Goal: Task Accomplishment & Management: Complete application form

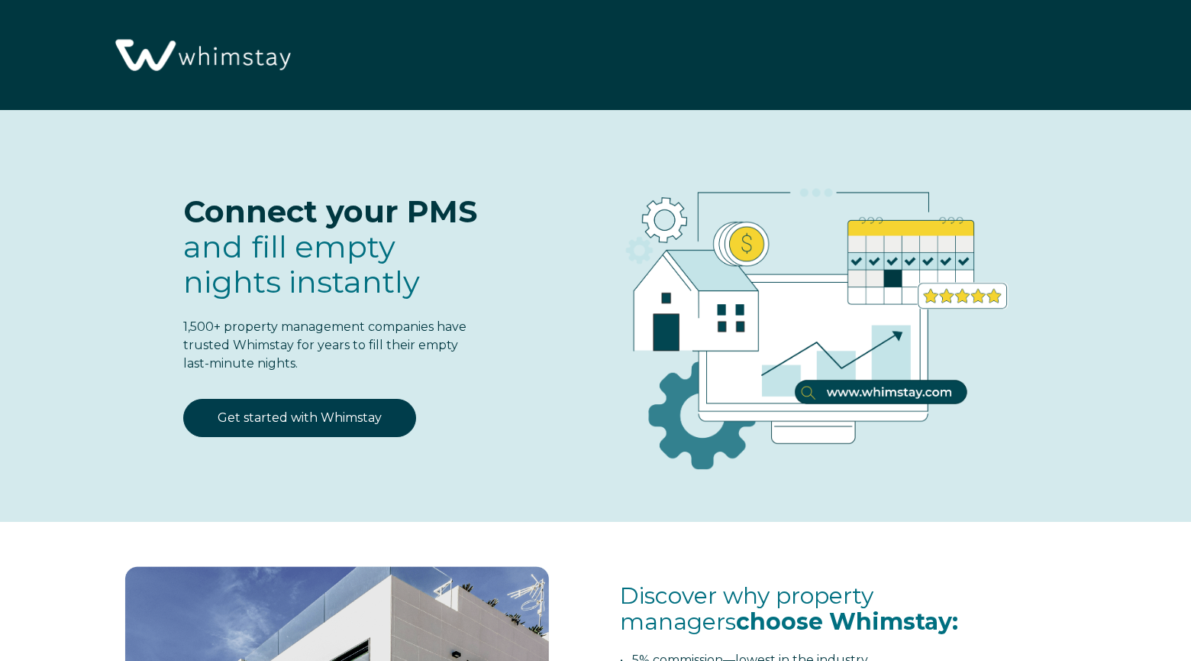
select select "CA"
select select "Standard"
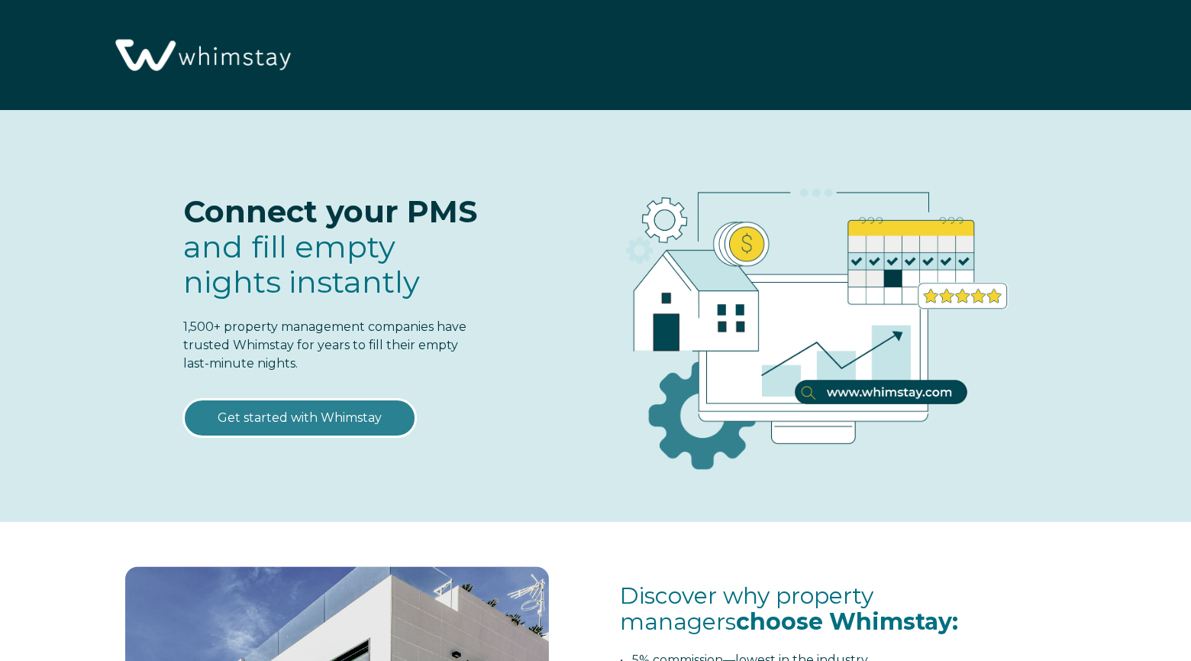
click at [317, 412] on link "Get started with Whimstay" at bounding box center [299, 418] width 233 height 38
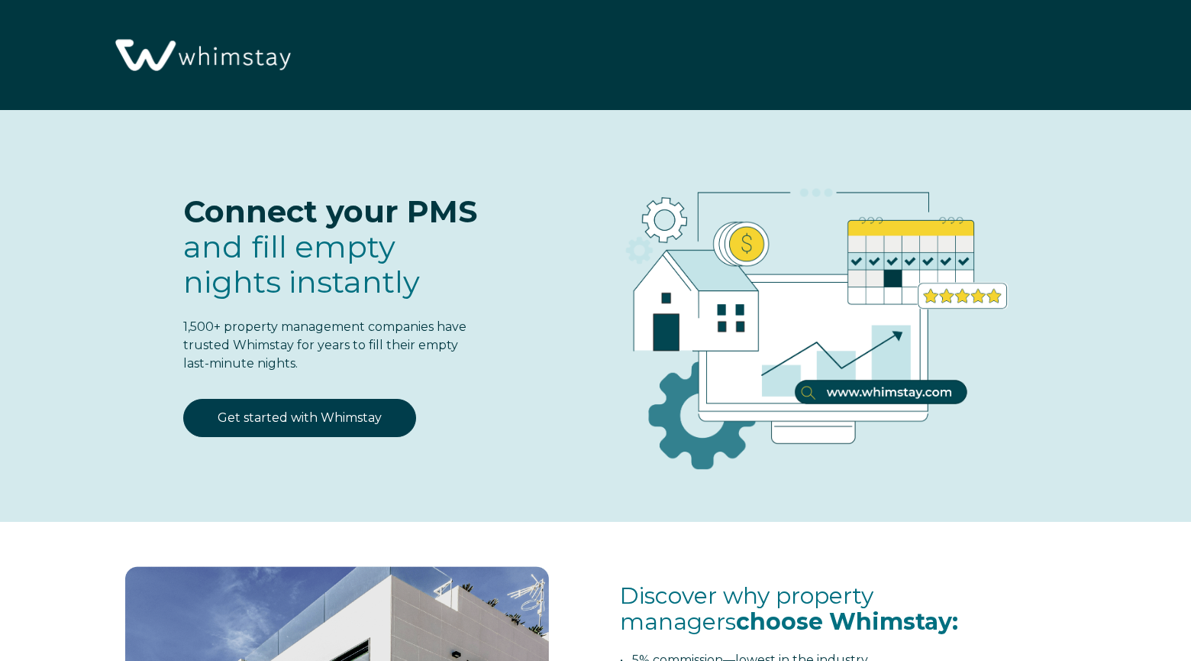
select select "CA"
select select "Standard"
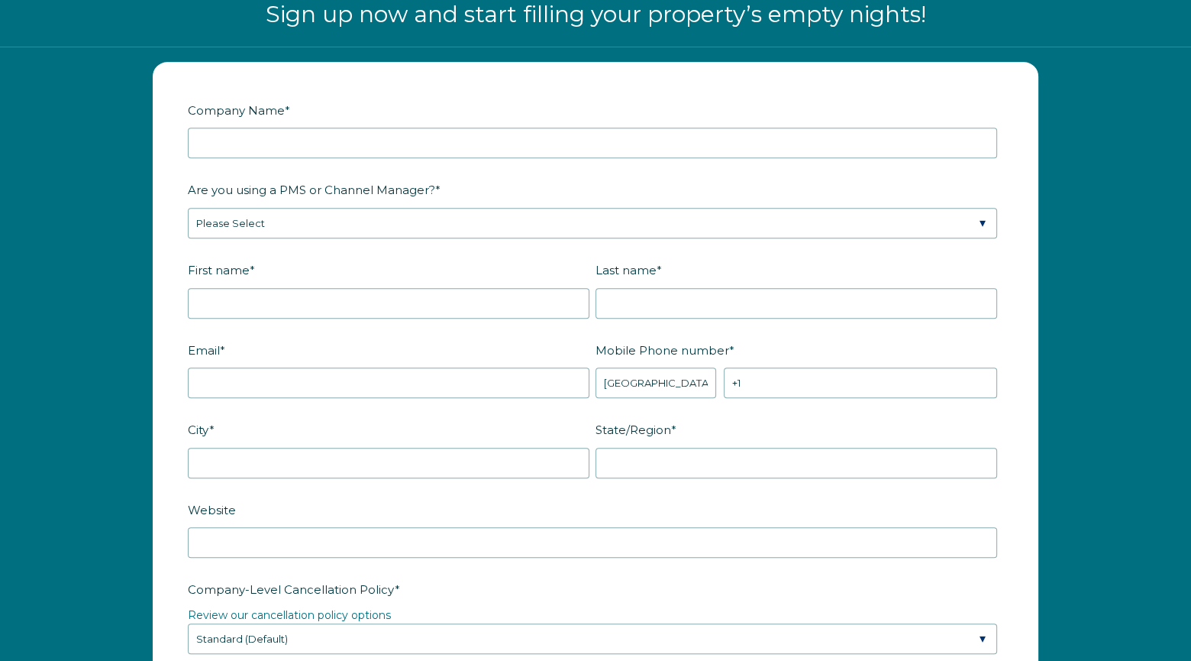
scroll to position [1905, 0]
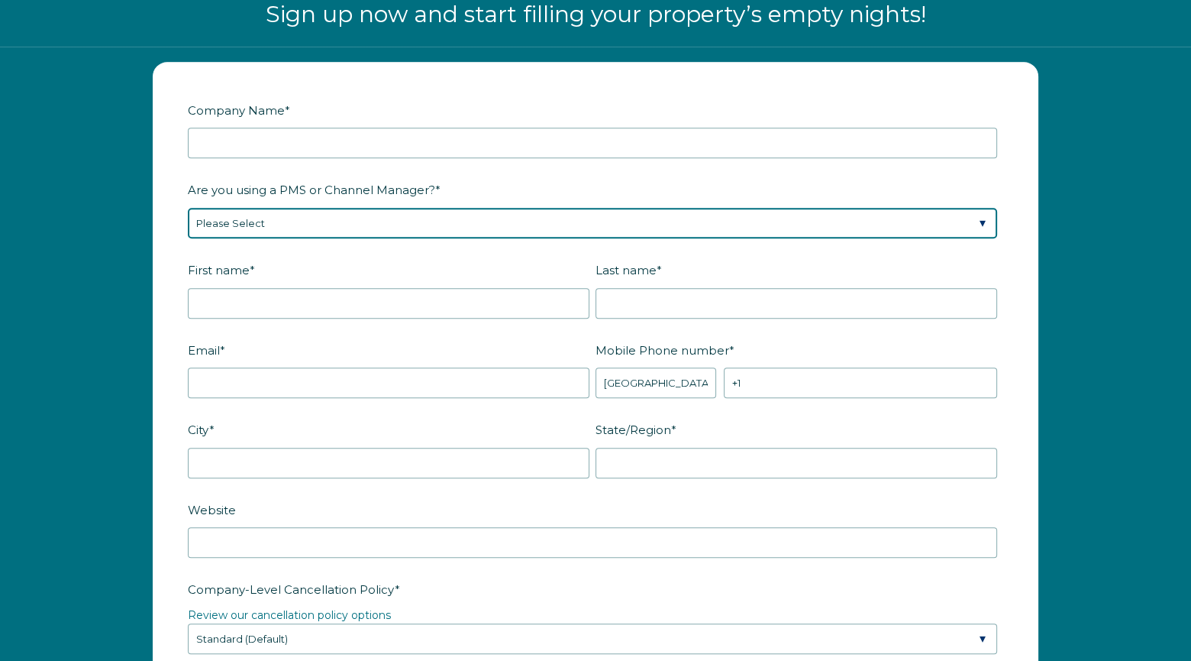
click at [983, 218] on select "Please Select Barefoot BookingPal Boost Brightside CiiRUS Escapia Guesty Hostaw…" at bounding box center [593, 223] width 810 height 31
select select "Not Listed"
click at [188, 208] on select "Please Select Barefoot BookingPal Boost Brightside CiiRUS Escapia Guesty Hostaw…" at bounding box center [593, 223] width 810 height 31
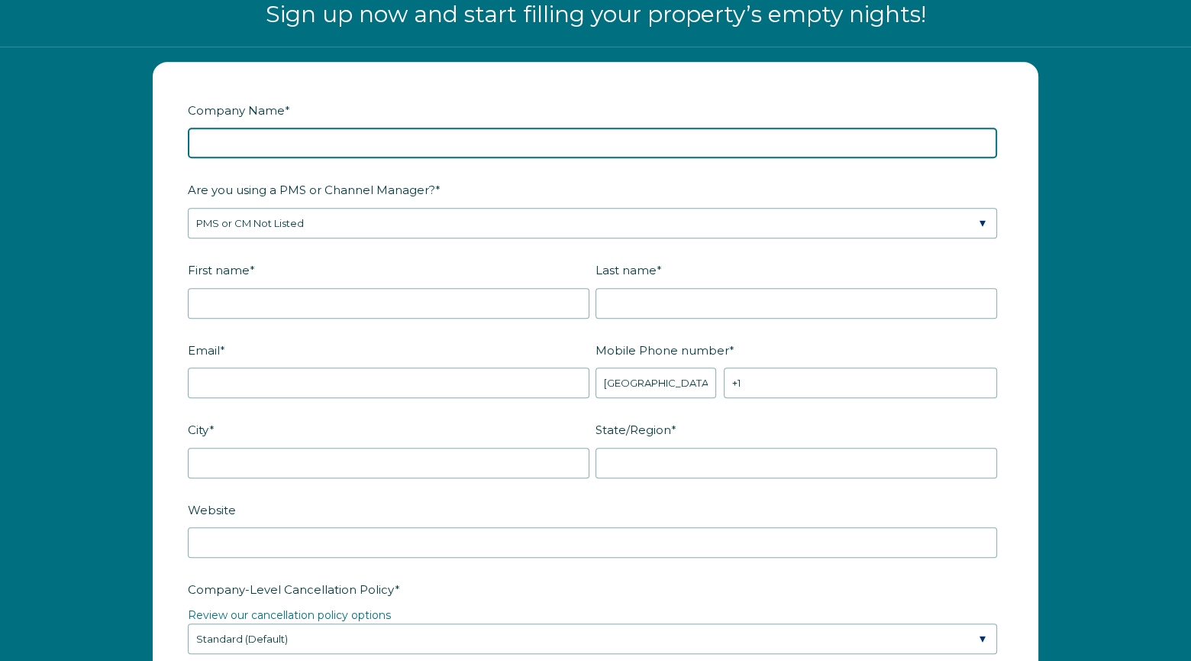
click at [250, 141] on input "Company Name *" at bounding box center [593, 143] width 810 height 31
type input "Road Link Stays"
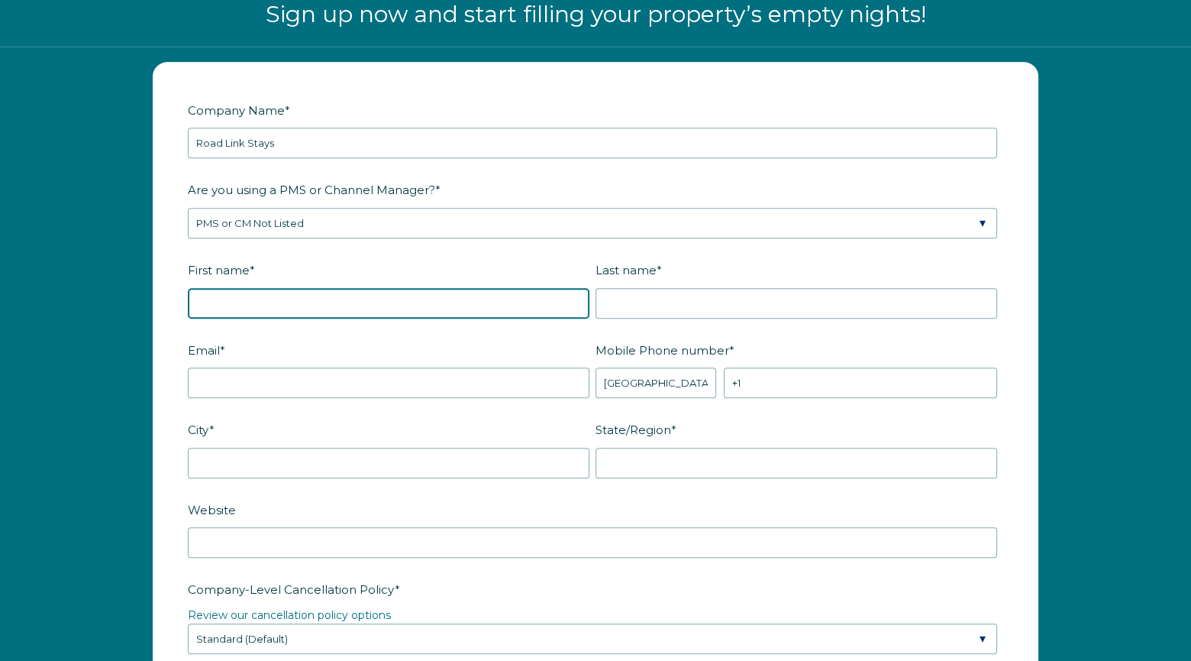
click at [333, 294] on input "First name *" at bounding box center [389, 303] width 402 height 31
type input "Pierre"
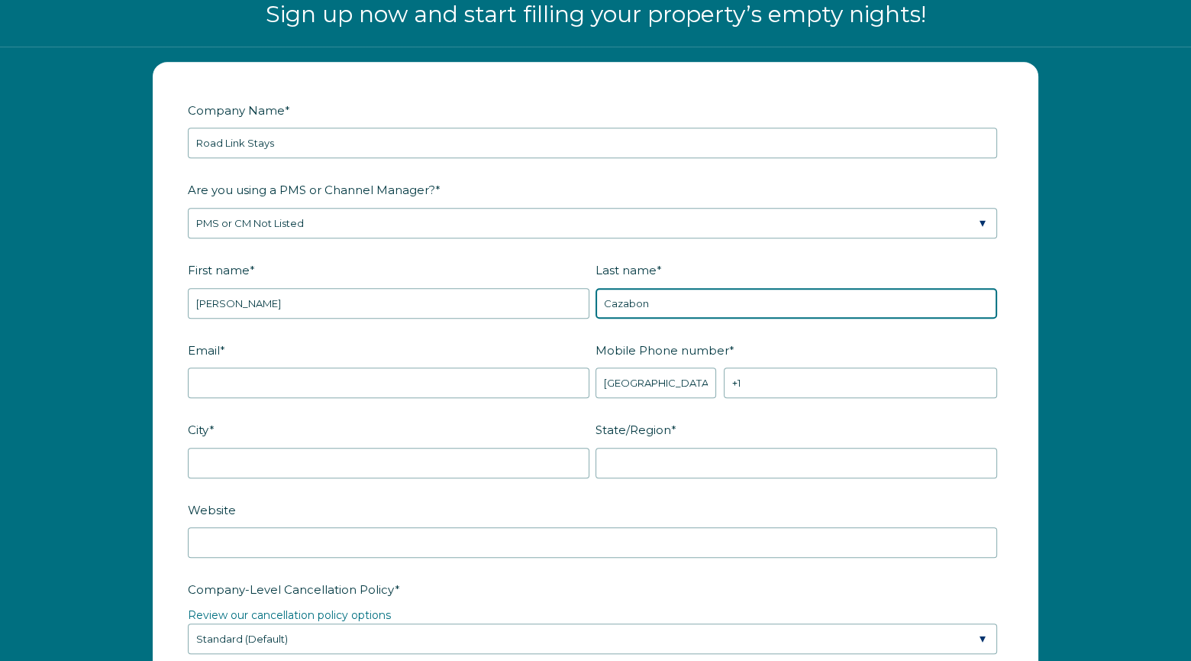
type input "Cazabon"
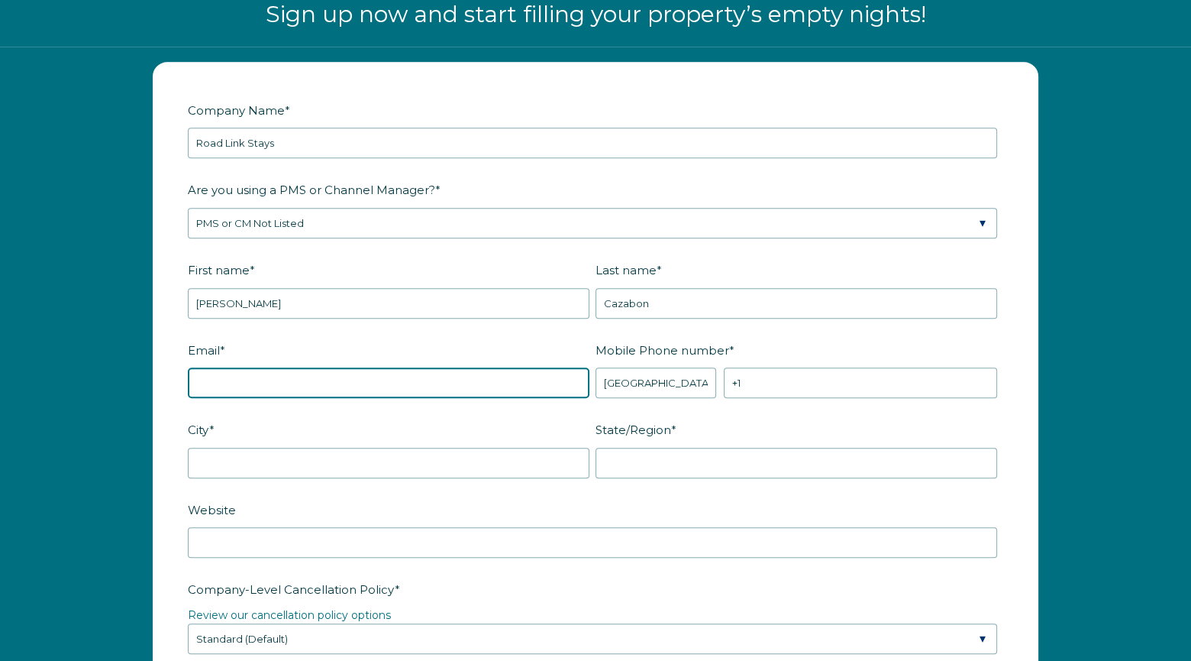
click at [270, 370] on input "Email *" at bounding box center [389, 382] width 402 height 31
type input "Roadlink2123@gmail.com"
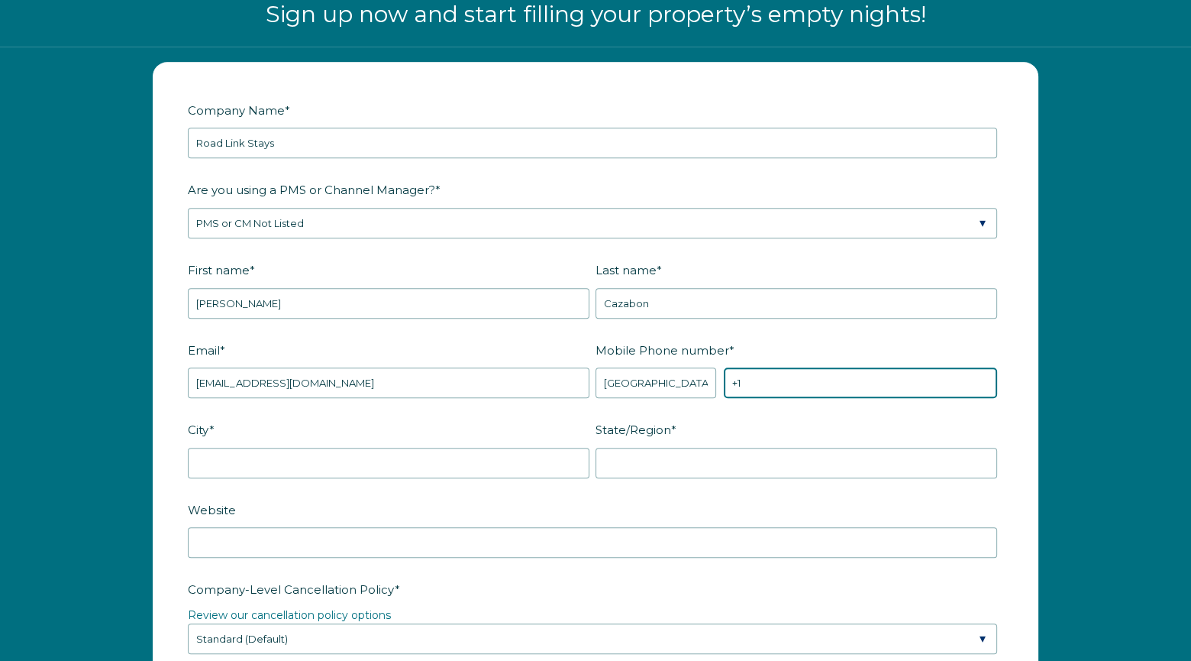
click at [766, 383] on input "+1" at bounding box center [860, 382] width 273 height 31
type input "+1 7809408479"
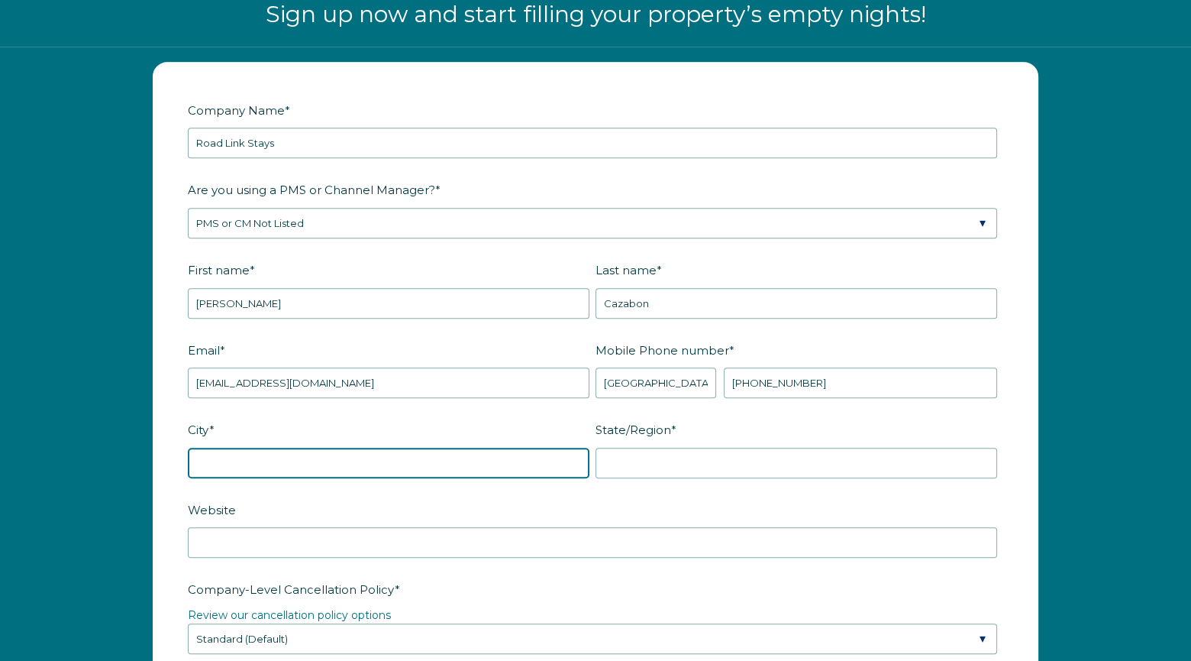
click at [413, 463] on input "City *" at bounding box center [389, 463] width 402 height 31
type input "Leduc County"
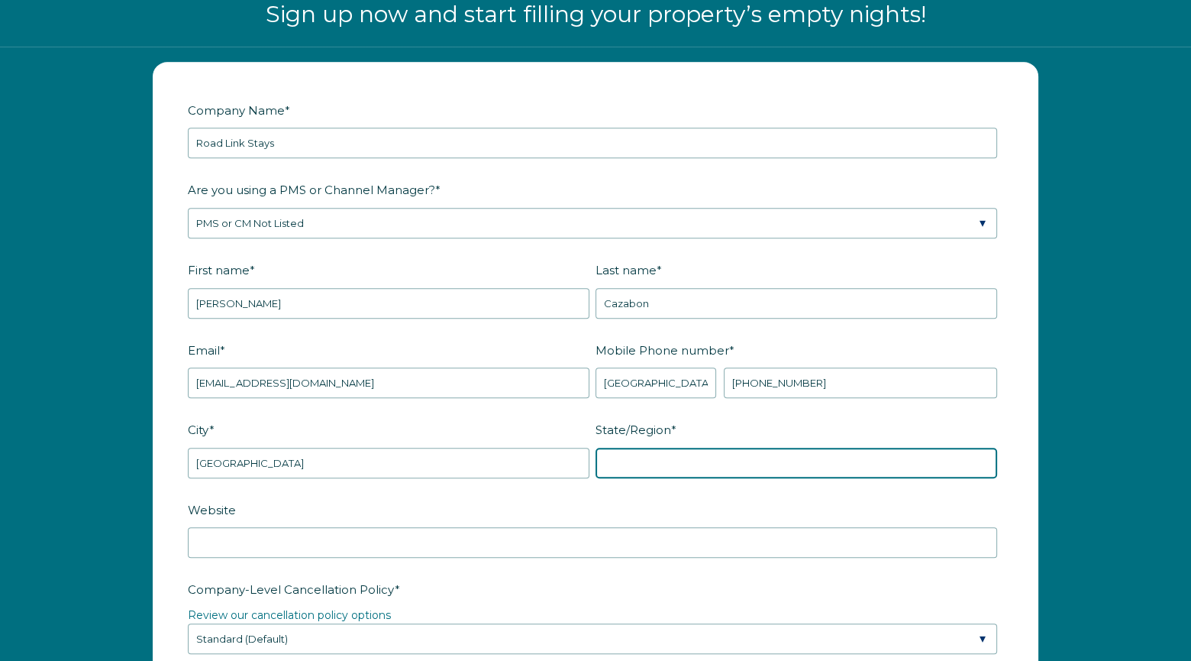
type input "Alberta"
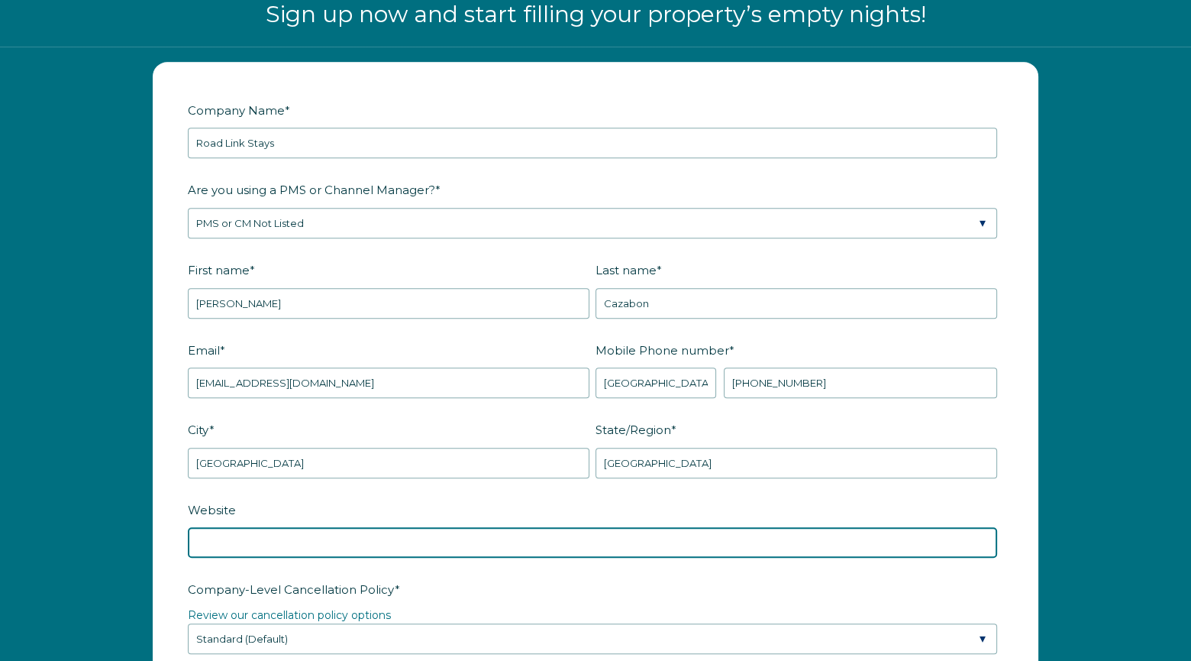
click at [260, 538] on input "Website" at bounding box center [593, 542] width 810 height 31
paste input "https://rarefyndsco.hospitable.rentals"
type input "https://rarefyndsco.hospitable.rentals"
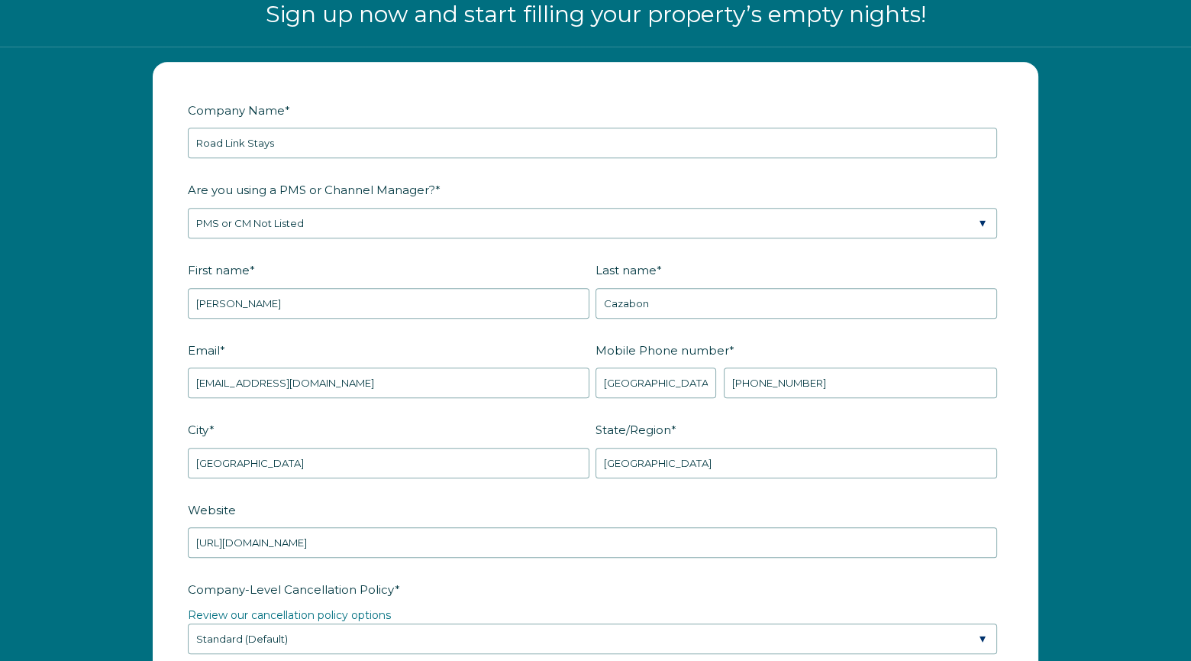
click at [933, 496] on label "Website" at bounding box center [596, 509] width 816 height 27
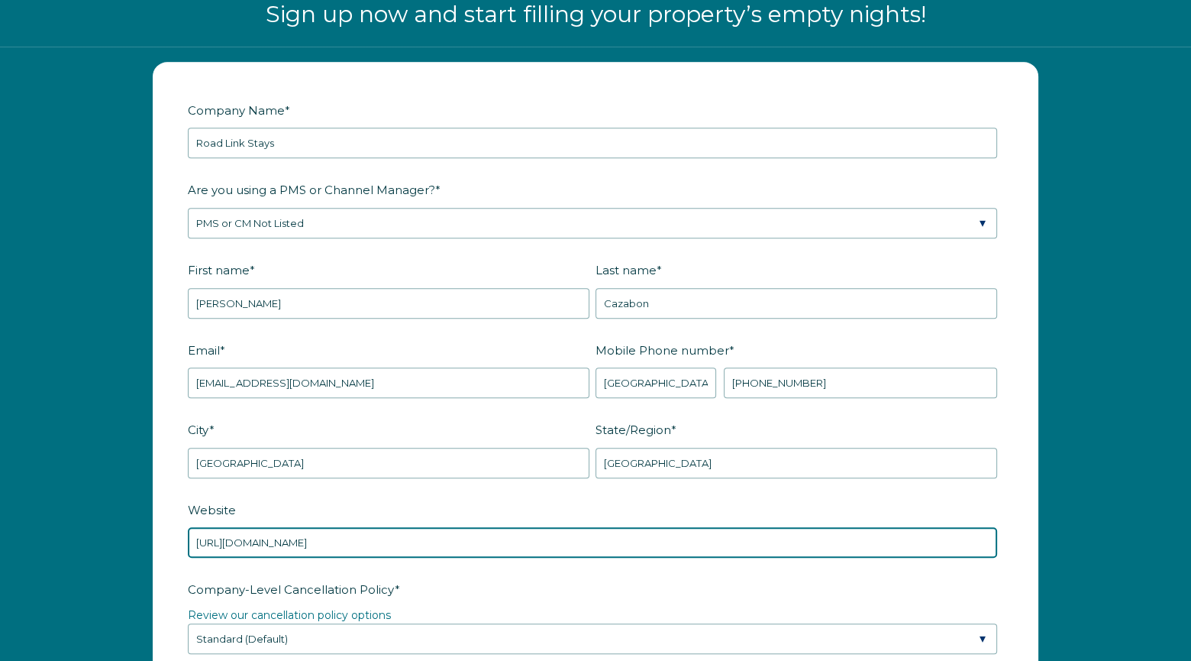
click at [933, 527] on input "https://rarefyndsco.hospitable.rentals" at bounding box center [593, 542] width 810 height 31
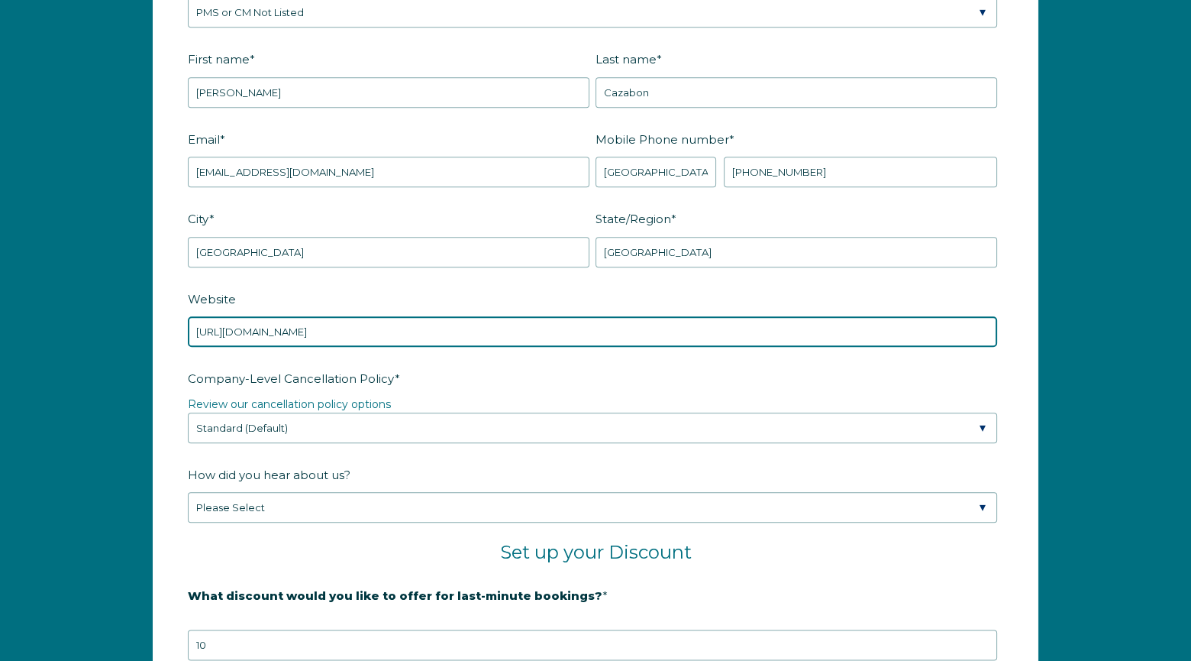
scroll to position [2211, 0]
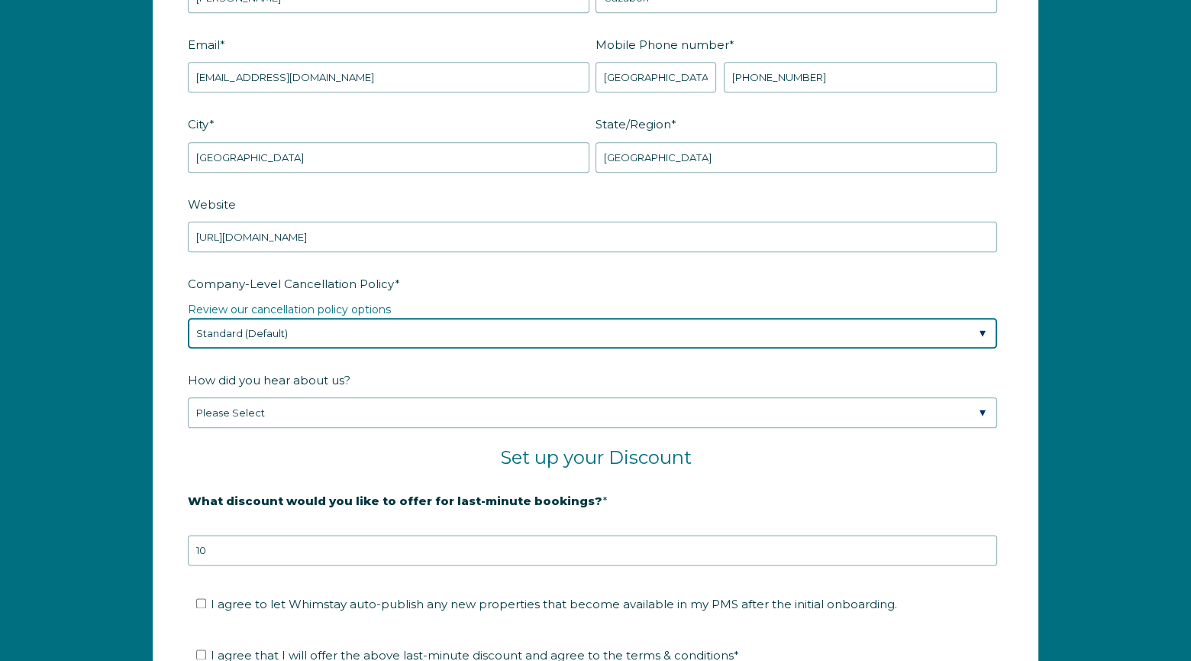
click at [985, 327] on select "Please Select Partial Standard (Default) Moderate Strict" at bounding box center [593, 333] width 810 height 31
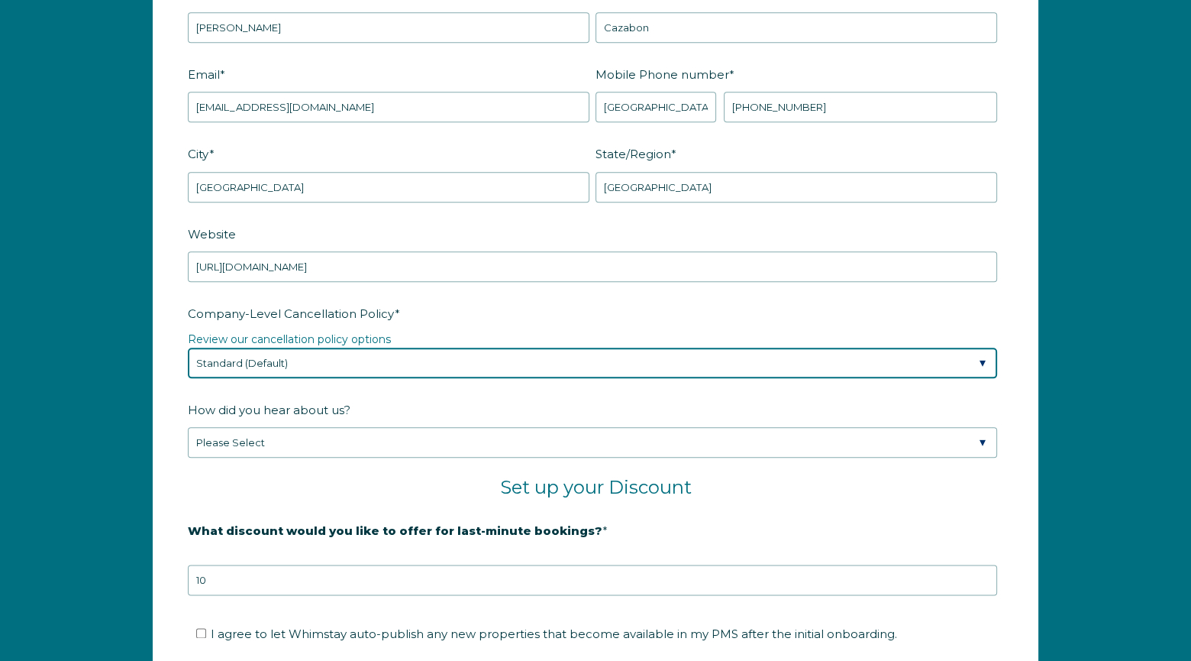
scroll to position [2135, 0]
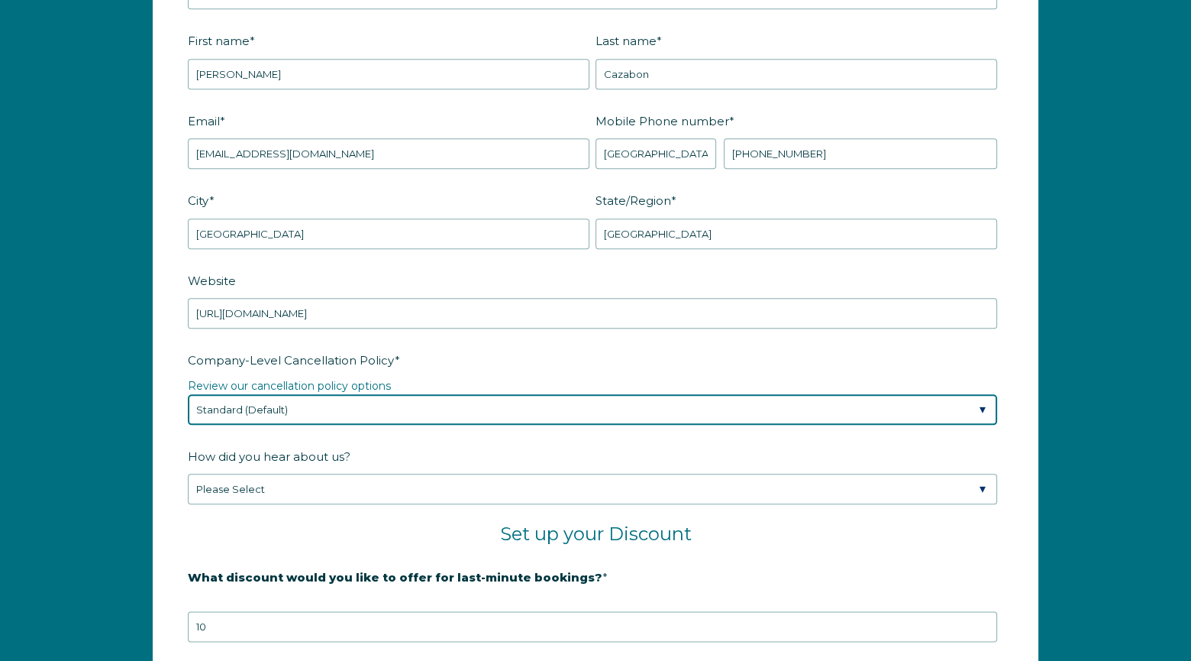
click at [232, 402] on select "Please Select Partial Standard (Default) Moderate Strict" at bounding box center [593, 409] width 810 height 31
select select "Moderate"
click at [188, 394] on select "Please Select Partial Standard (Default) Moderate Strict" at bounding box center [593, 409] width 810 height 31
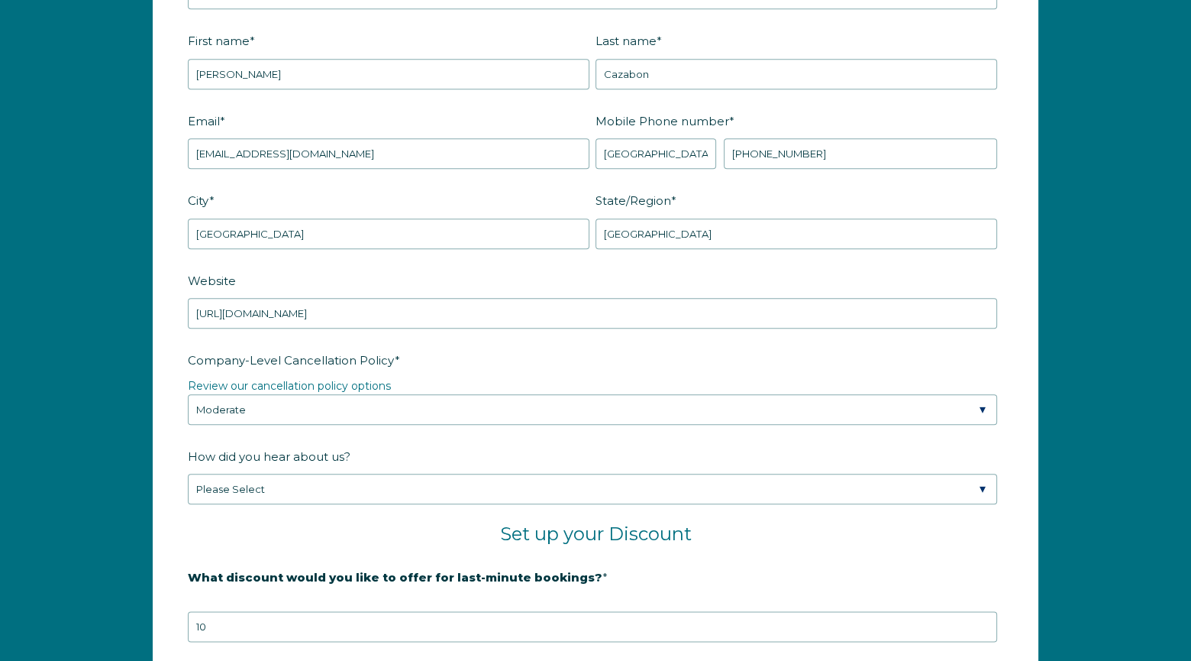
click at [823, 554] on fieldset "Set up your Discount" at bounding box center [596, 542] width 816 height 41
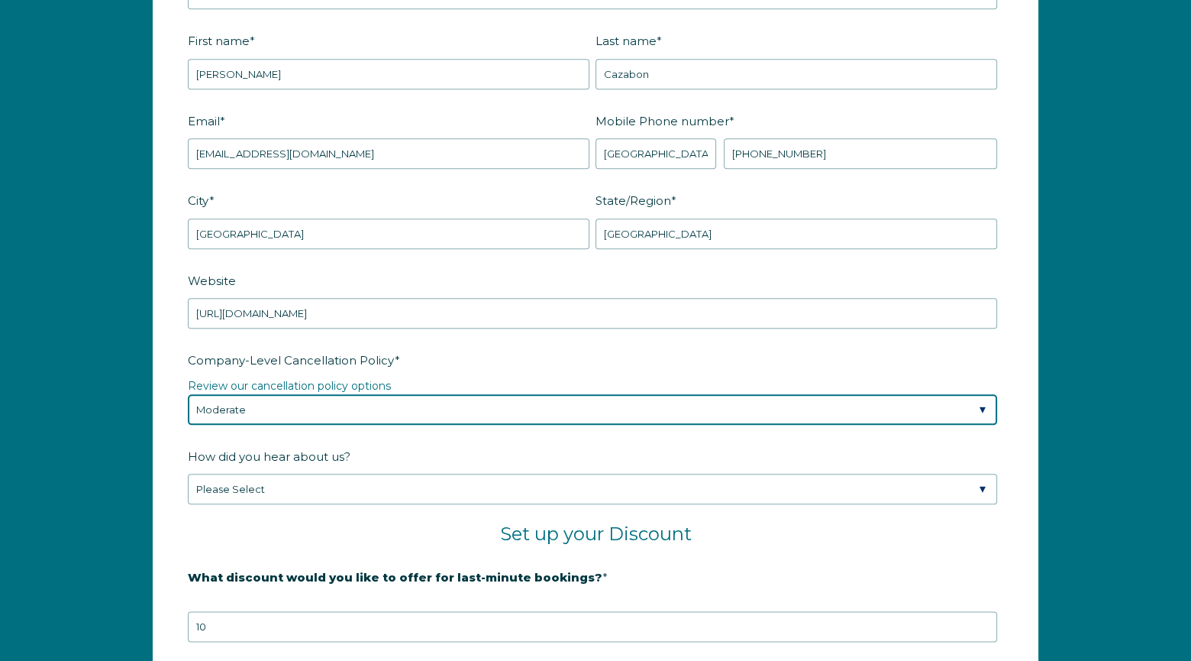
click at [978, 403] on select "Please Select Partial Standard (Default) Moderate Strict" at bounding box center [593, 409] width 810 height 31
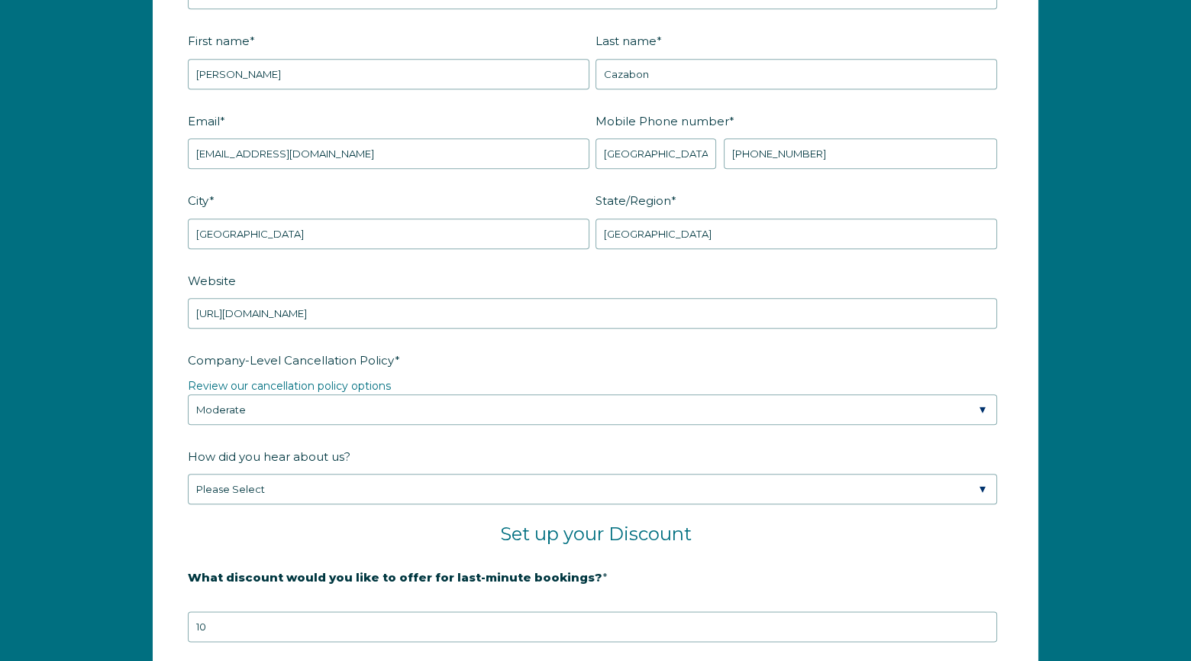
click at [885, 360] on label "Company-Level Cancellation Policy *" at bounding box center [596, 360] width 816 height 27
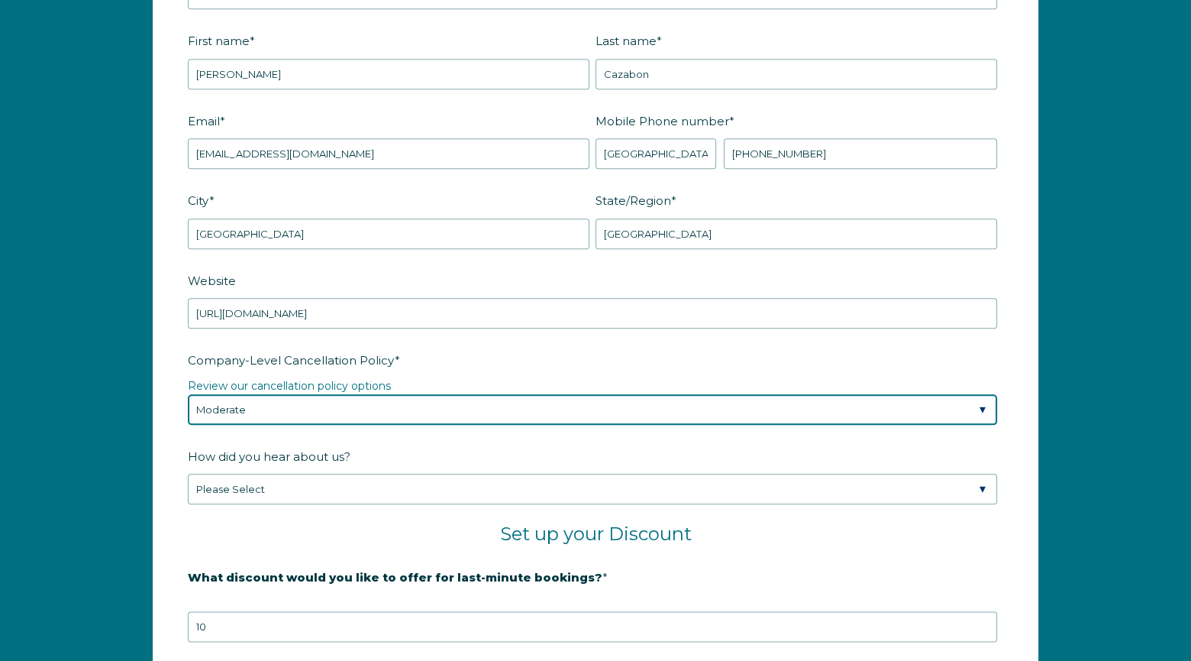
click at [885, 394] on select "Please Select Partial Standard (Default) Moderate Strict" at bounding box center [593, 409] width 810 height 31
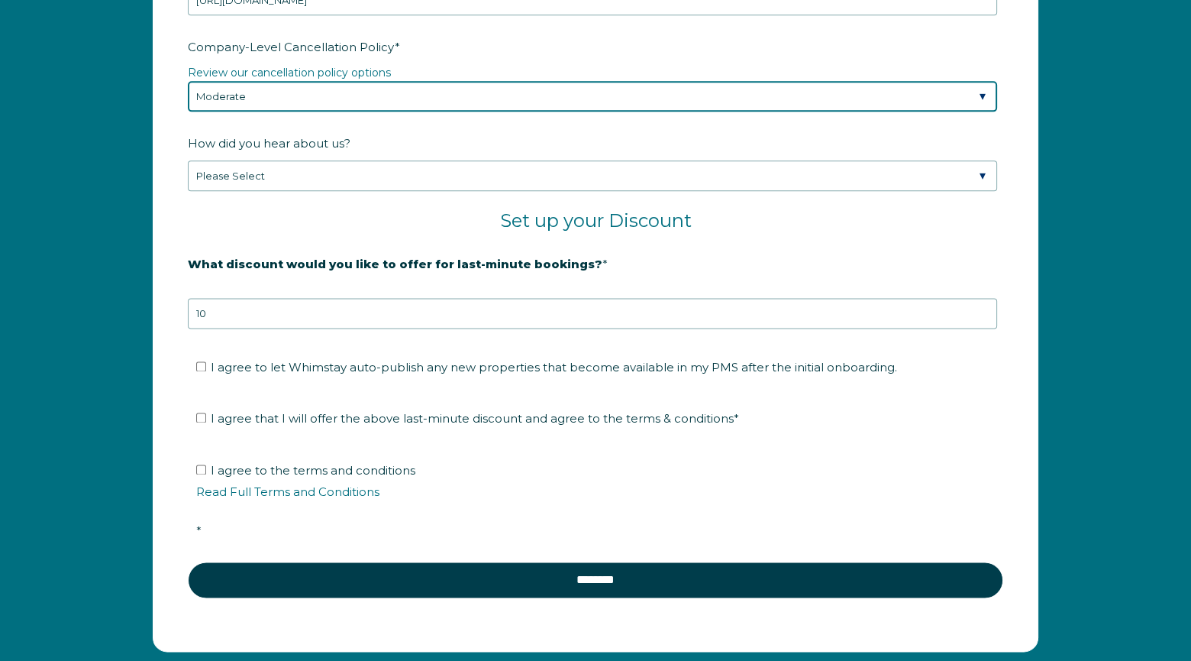
scroll to position [2516, 0]
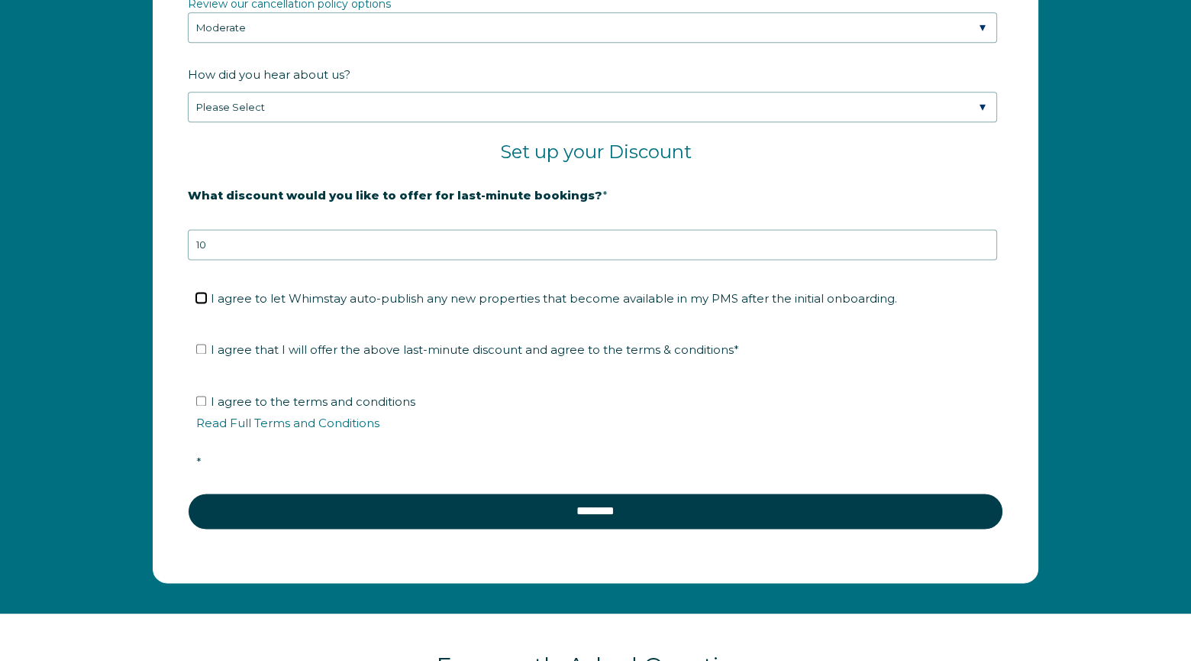
click at [203, 292] on input "I agree to let Whimstay auto-publish any new properties that become available i…" at bounding box center [201, 297] width 10 height 10
checkbox input "true"
click at [347, 419] on link "Read Full Terms and Conditions" at bounding box center [287, 422] width 183 height 15
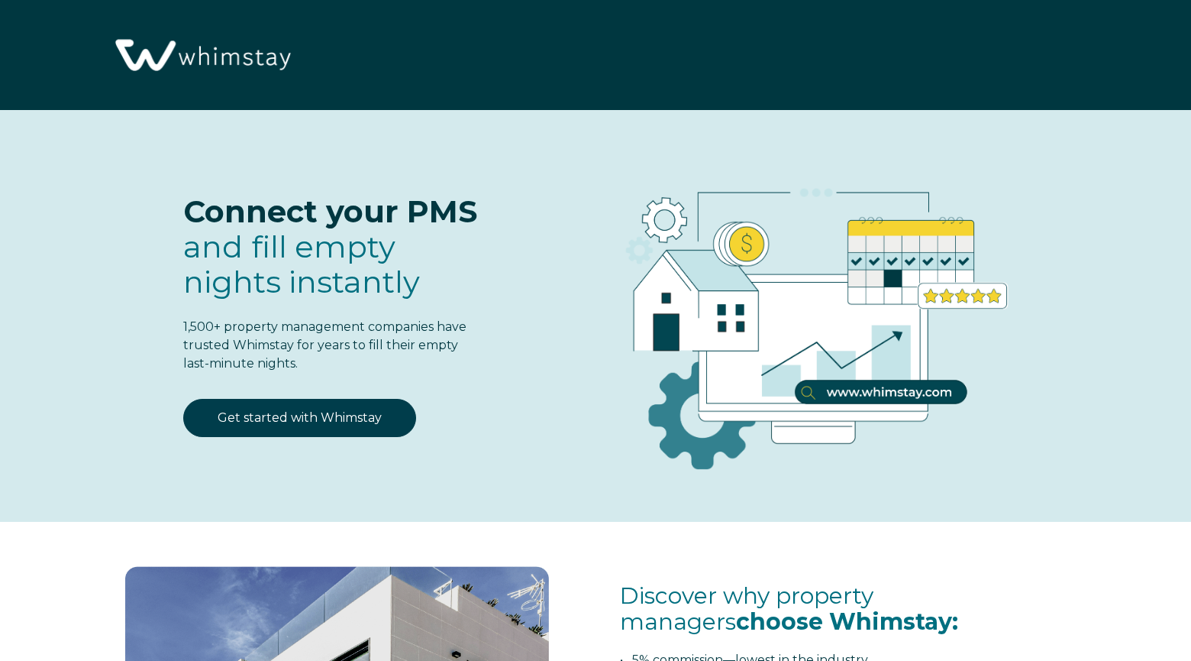
select select "CA"
select select "Standard"
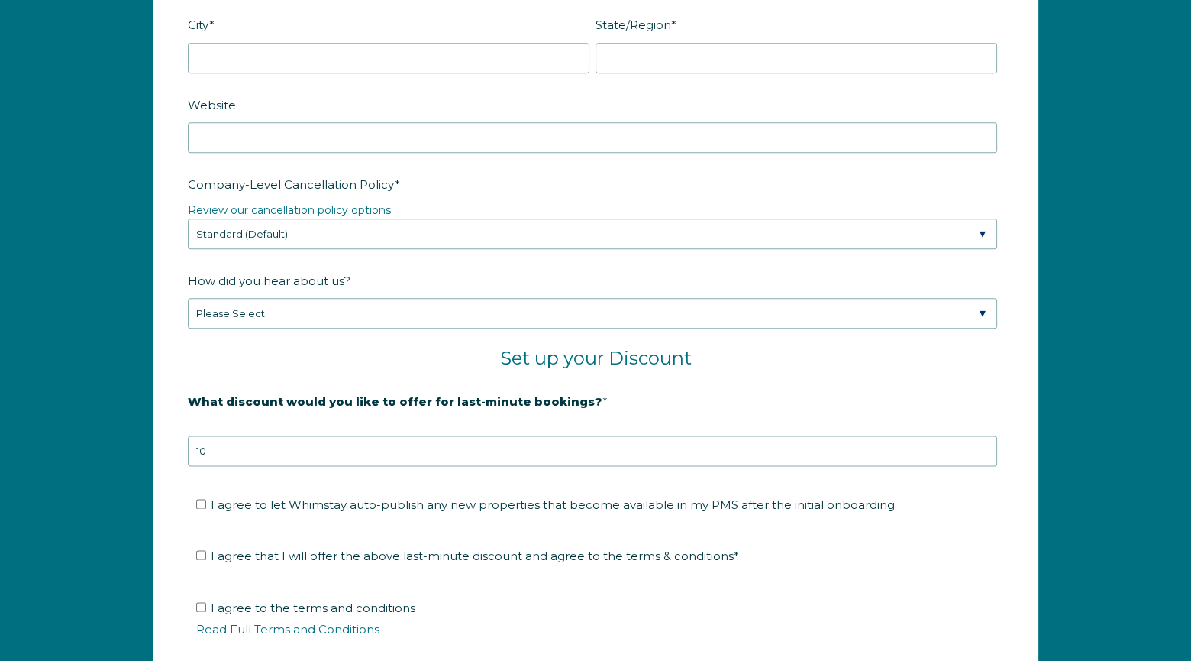
scroll to position [2287, 0]
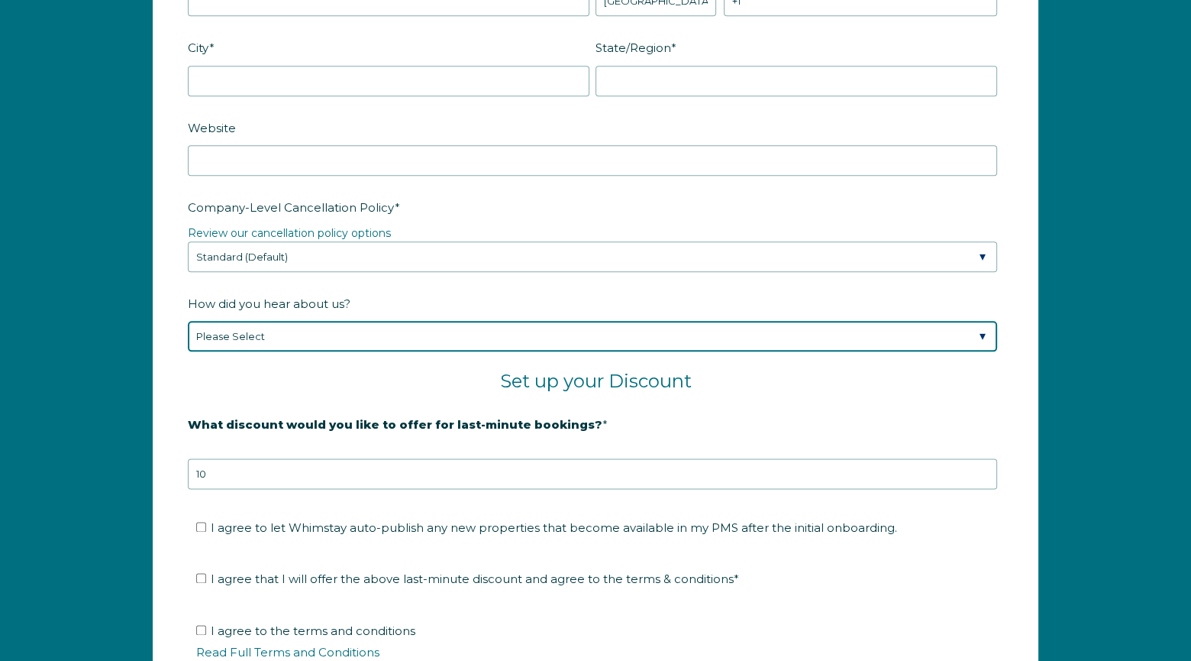
click at [980, 331] on select "Please Select Found Whimstay through a Google search Spoke to a Whimstay salesp…" at bounding box center [593, 336] width 810 height 31
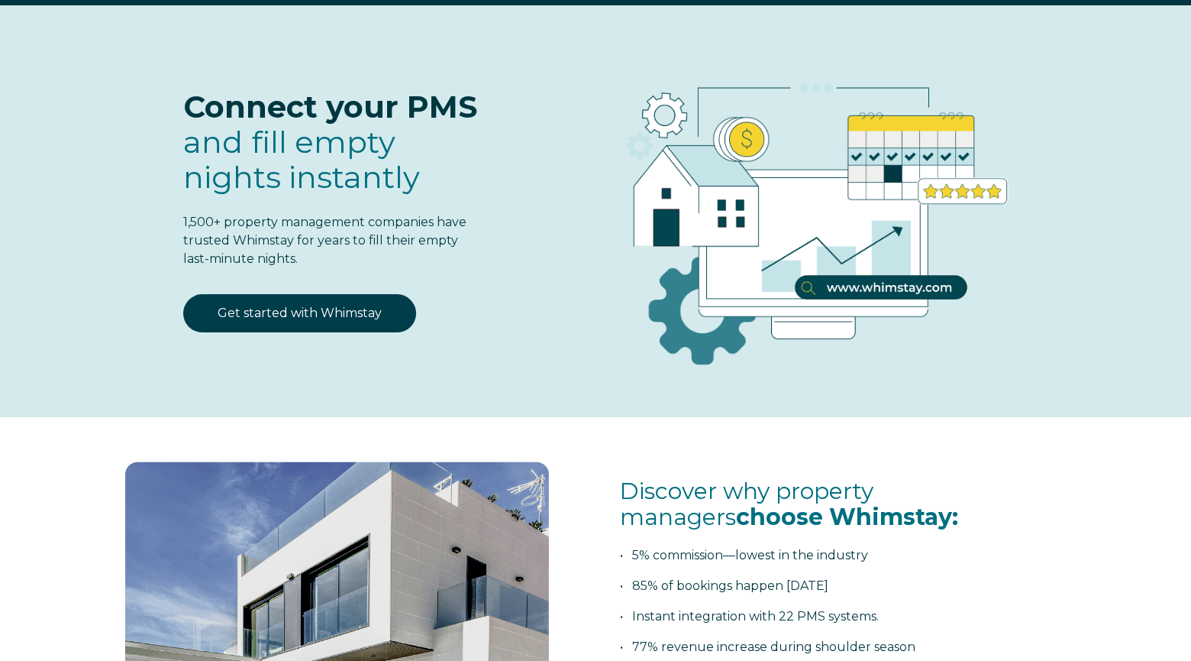
scroll to position [0, 0]
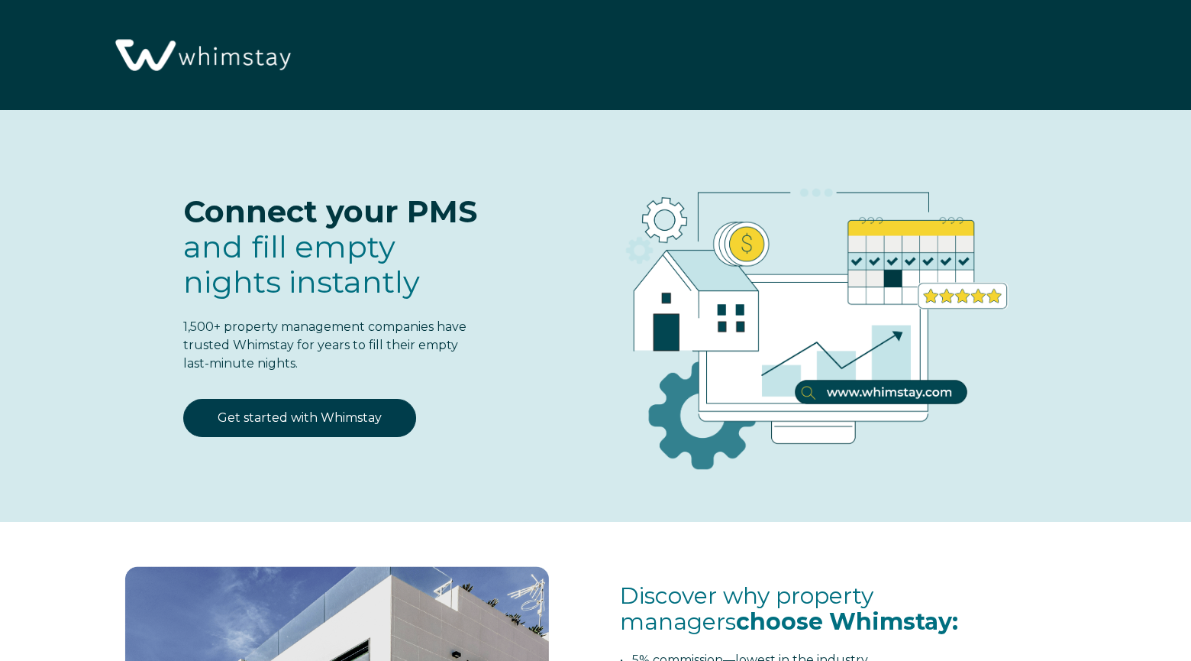
click at [191, 54] on img at bounding box center [201, 56] width 189 height 97
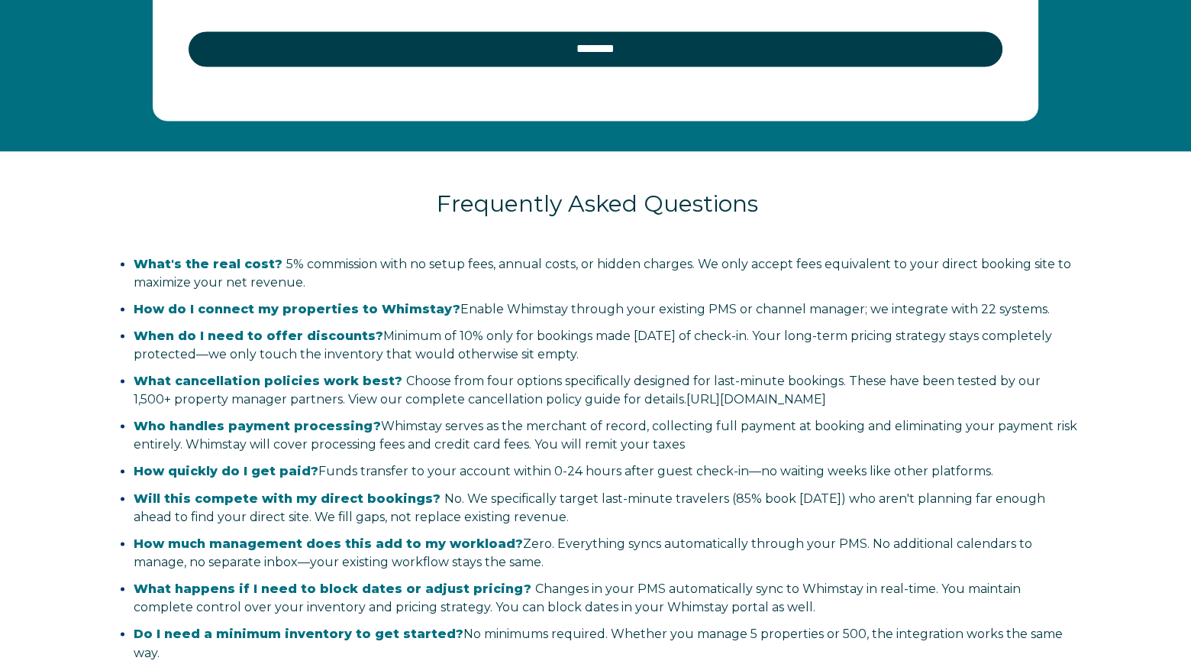
scroll to position [3055, 0]
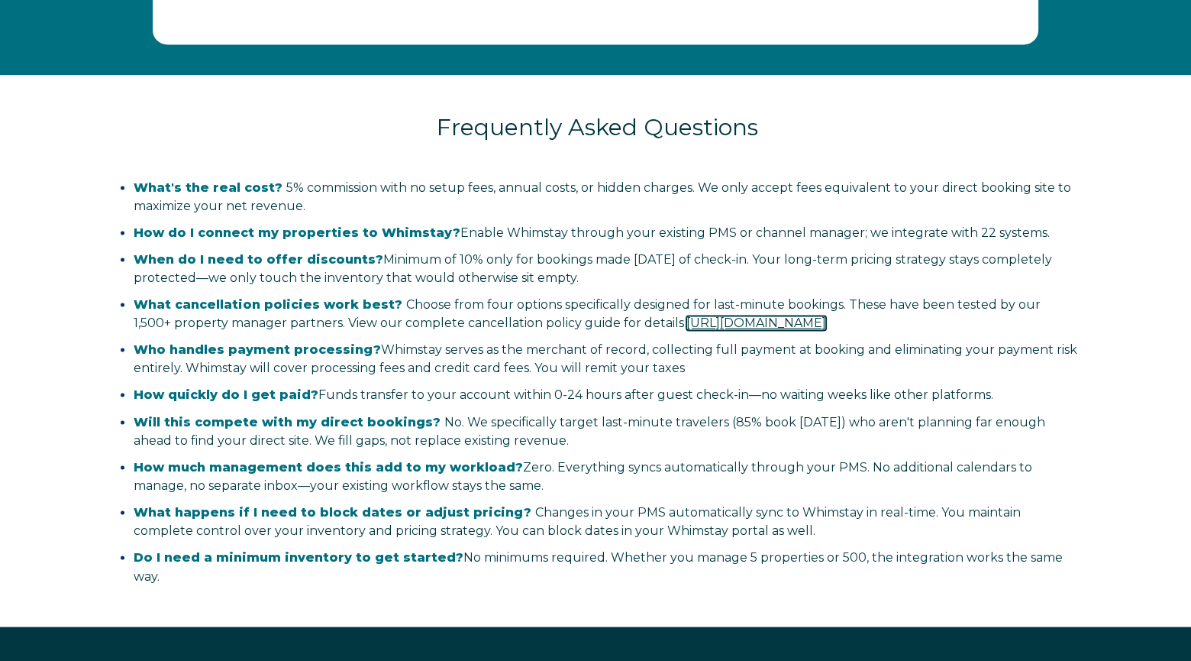
click at [780, 319] on link "https://salespage.whimstay.com/cancellation-policy-options" at bounding box center [757, 322] width 140 height 15
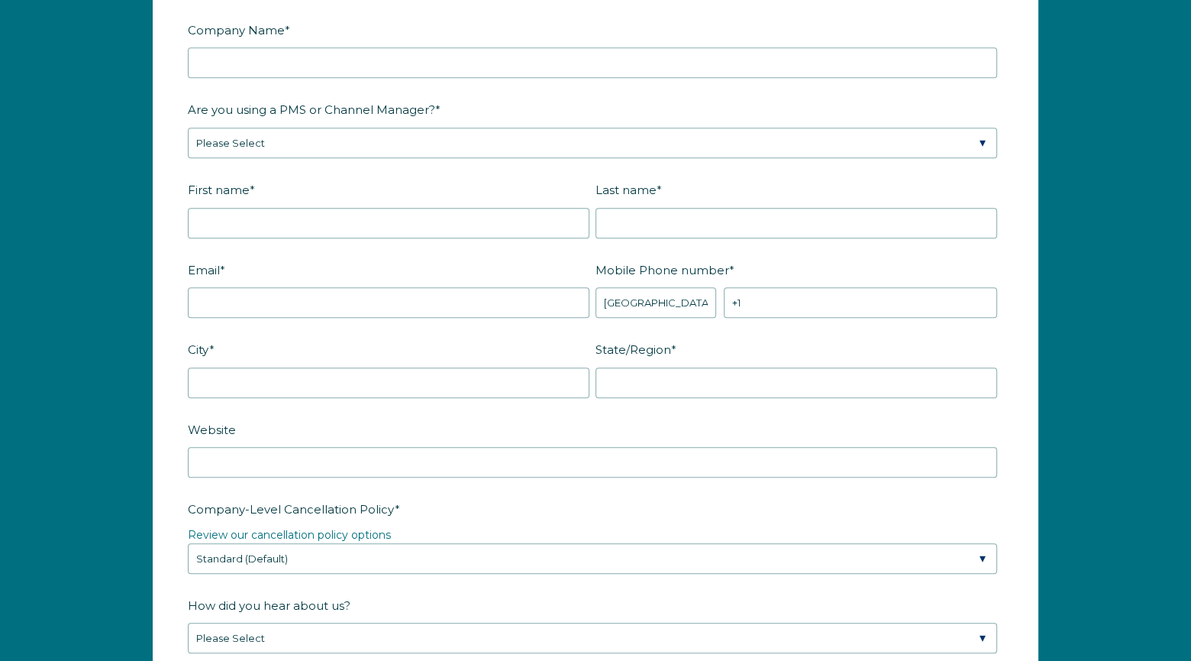
scroll to position [1757, 0]
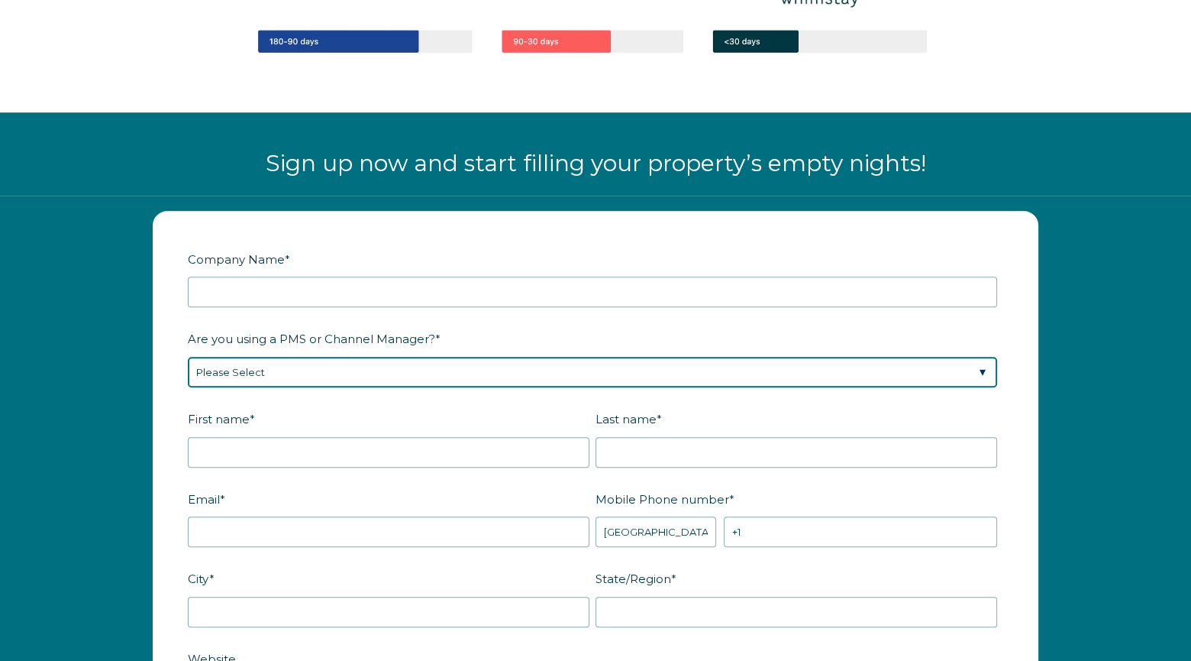
click at [427, 373] on select "Please Select Barefoot BookingPal Boost Brightside CiiRUS Escapia Guesty Hostaw…" at bounding box center [593, 372] width 810 height 31
select select "Not Listed"
click at [188, 357] on select "Please Select Barefoot BookingPal Boost Brightside CiiRUS Escapia Guesty Hostaw…" at bounding box center [593, 372] width 810 height 31
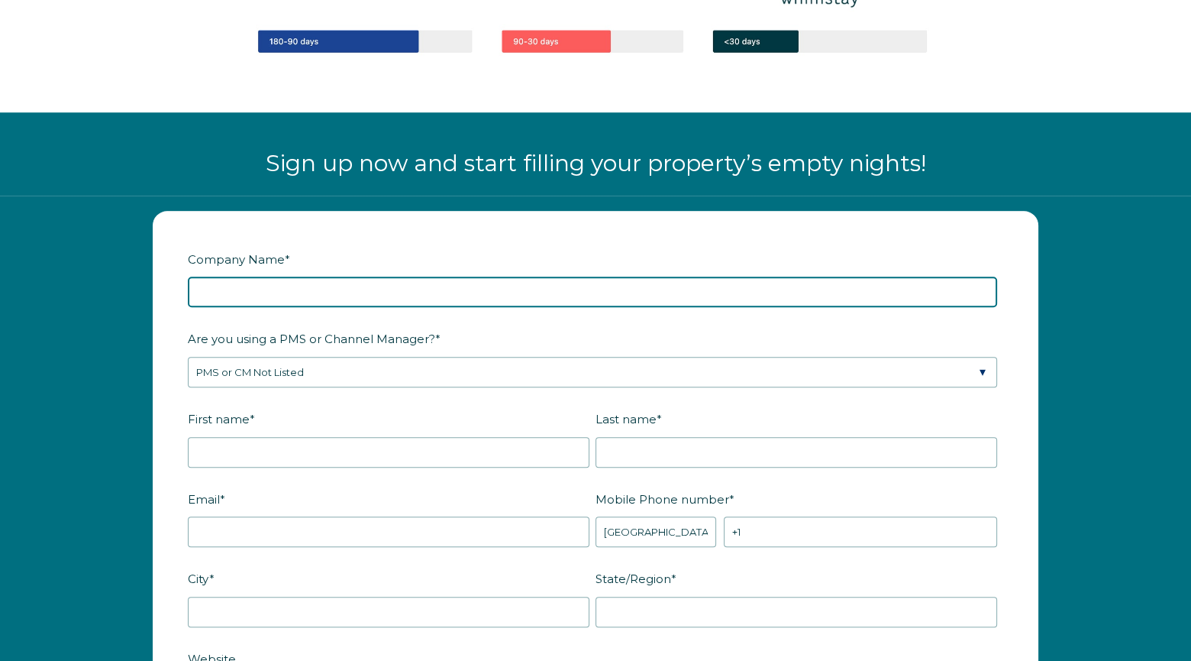
click at [309, 292] on input "Company Name *" at bounding box center [593, 291] width 810 height 31
type input "Road Link Stays"
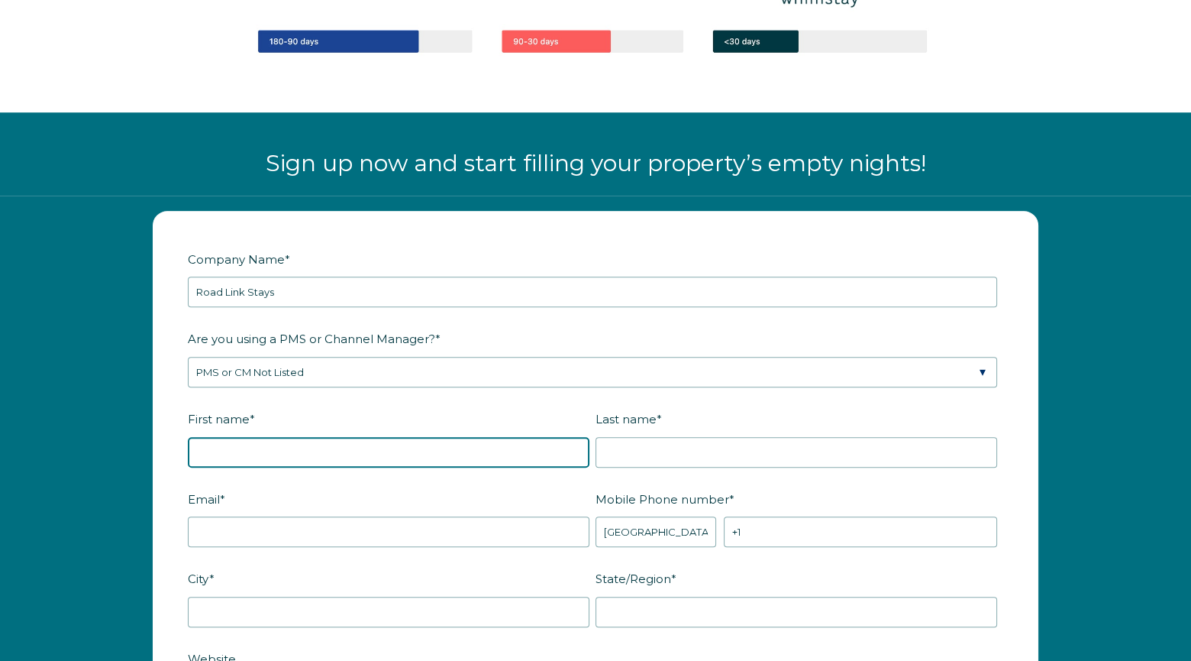
click at [244, 446] on input "First name *" at bounding box center [389, 452] width 402 height 31
type input "[PERSON_NAME]"
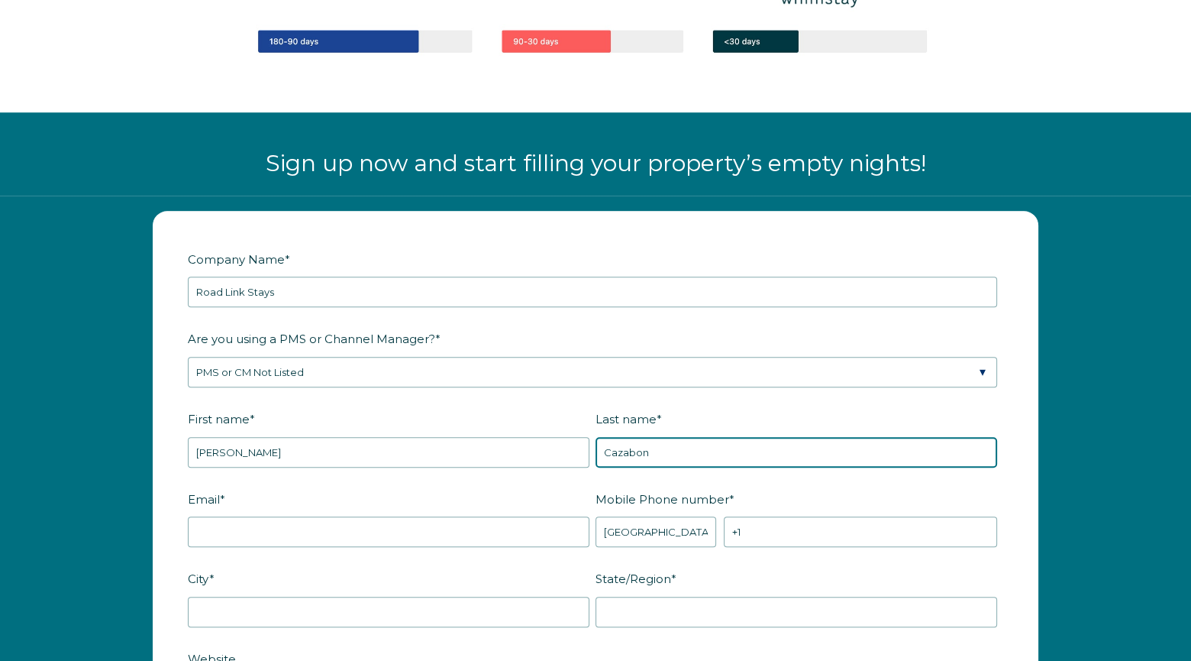
type input "Cazabon"
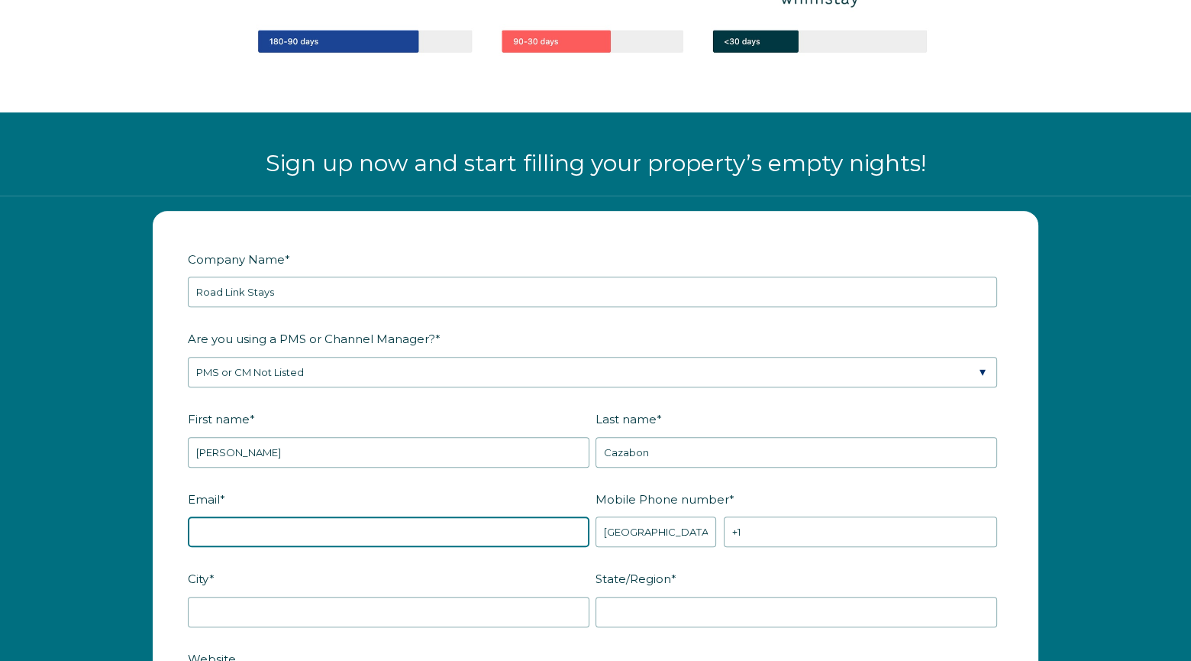
click at [231, 530] on input "Email *" at bounding box center [389, 531] width 402 height 31
type input "[EMAIL_ADDRESS][DOMAIN_NAME]"
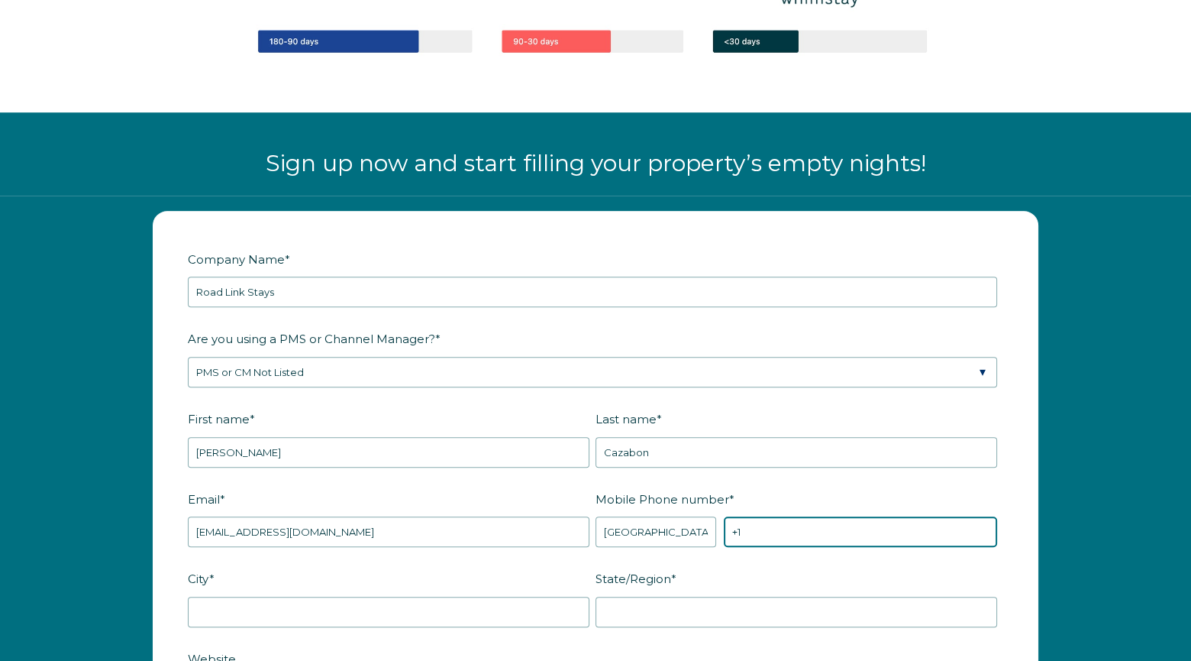
click at [778, 530] on input "+1" at bounding box center [860, 531] width 273 height 31
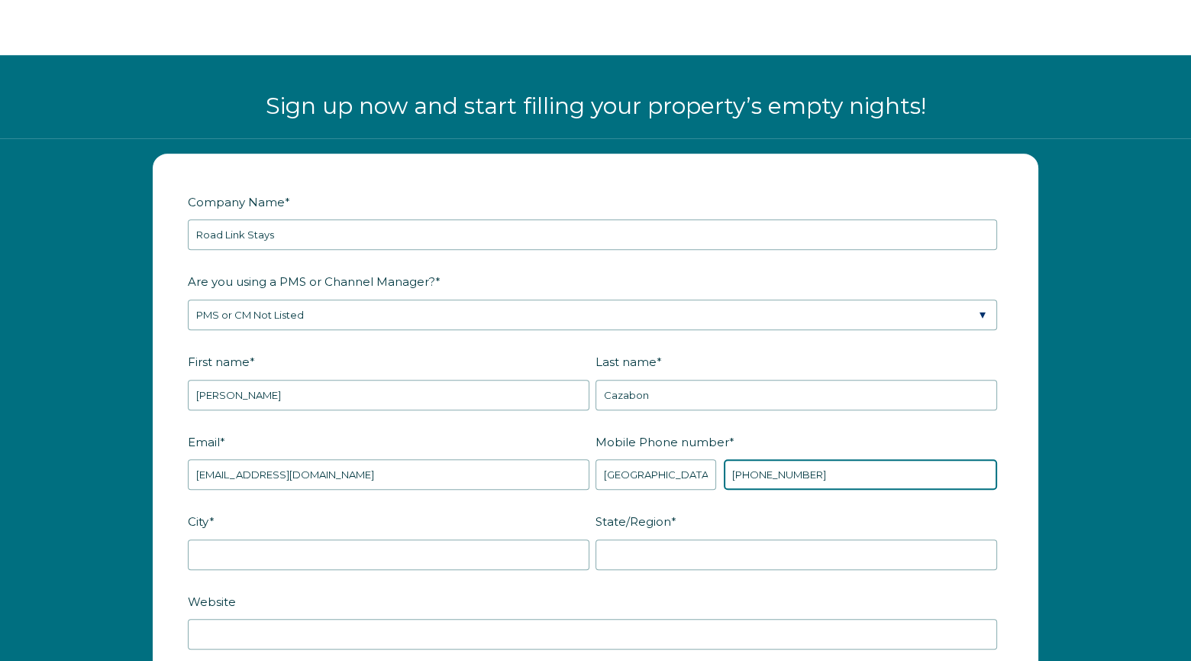
scroll to position [1909, 0]
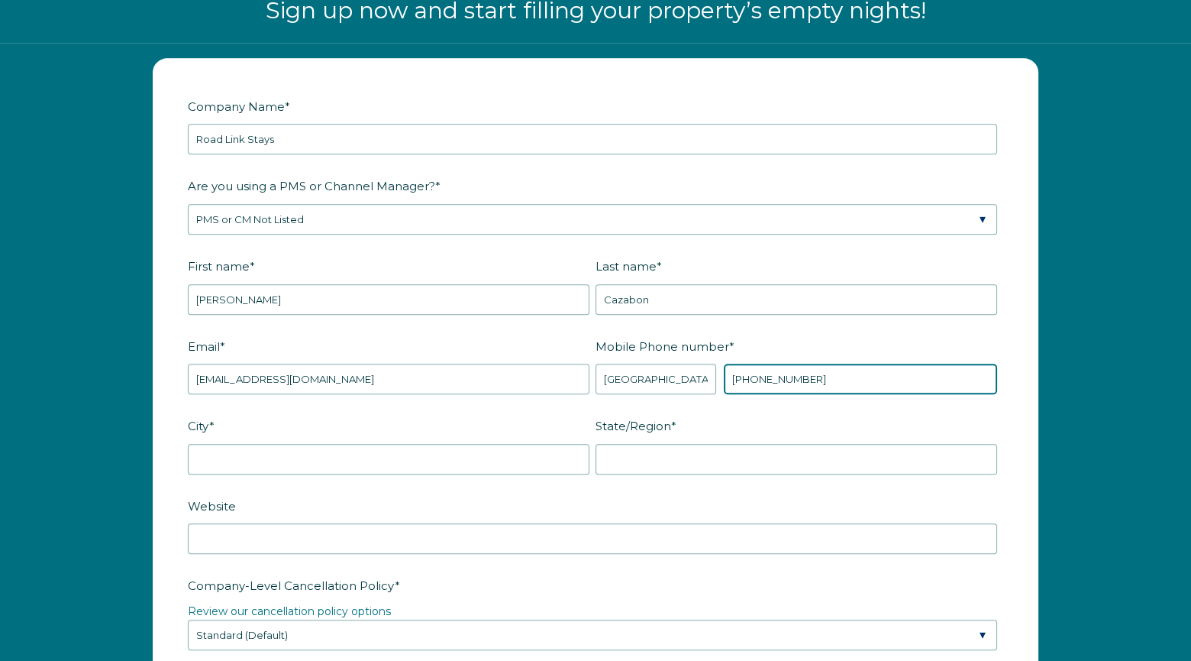
type input "+1 7809408479"
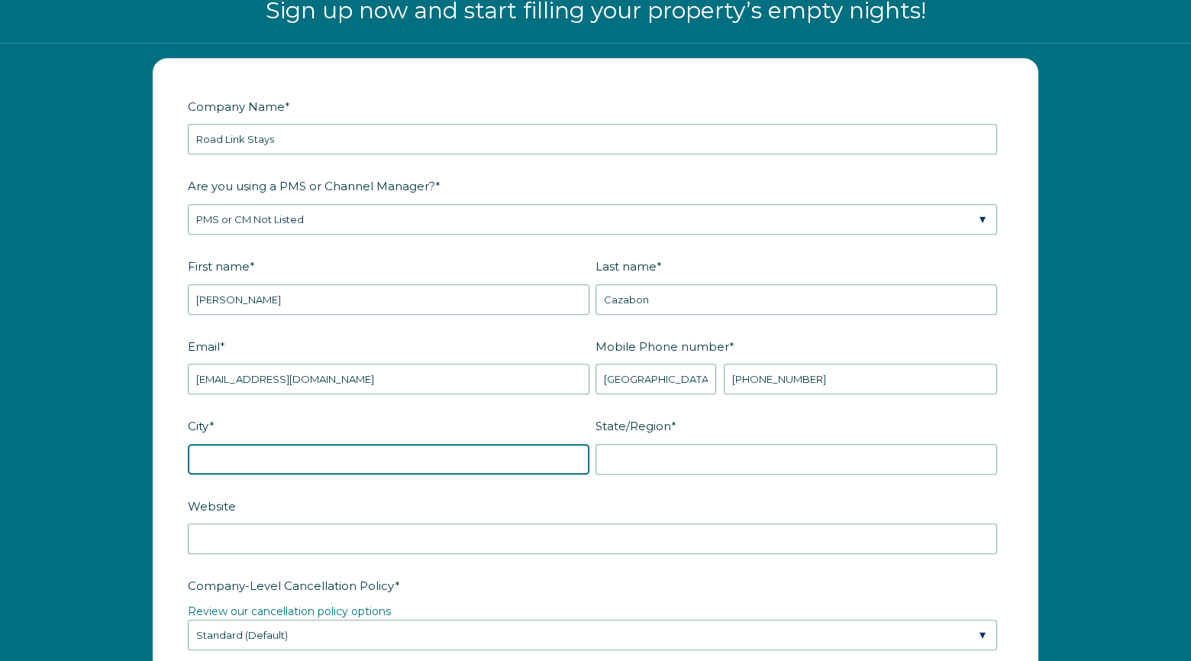
click at [331, 454] on input "City *" at bounding box center [389, 459] width 402 height 31
type input "Leduc County"
type input "Alberta"
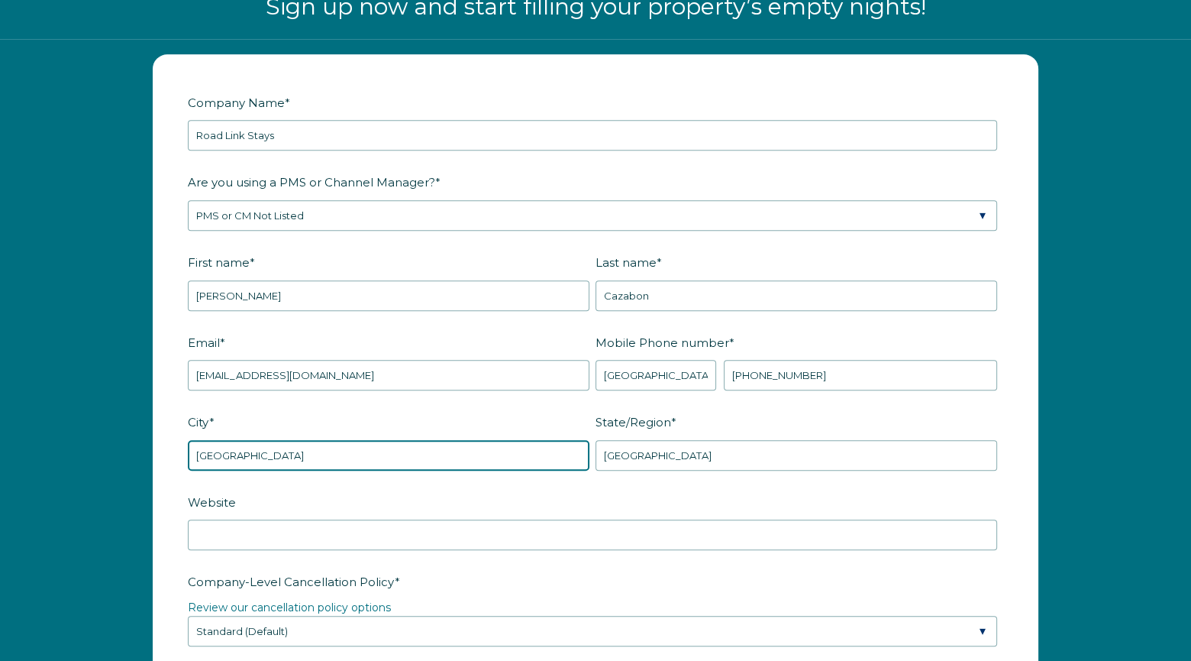
scroll to position [2062, 0]
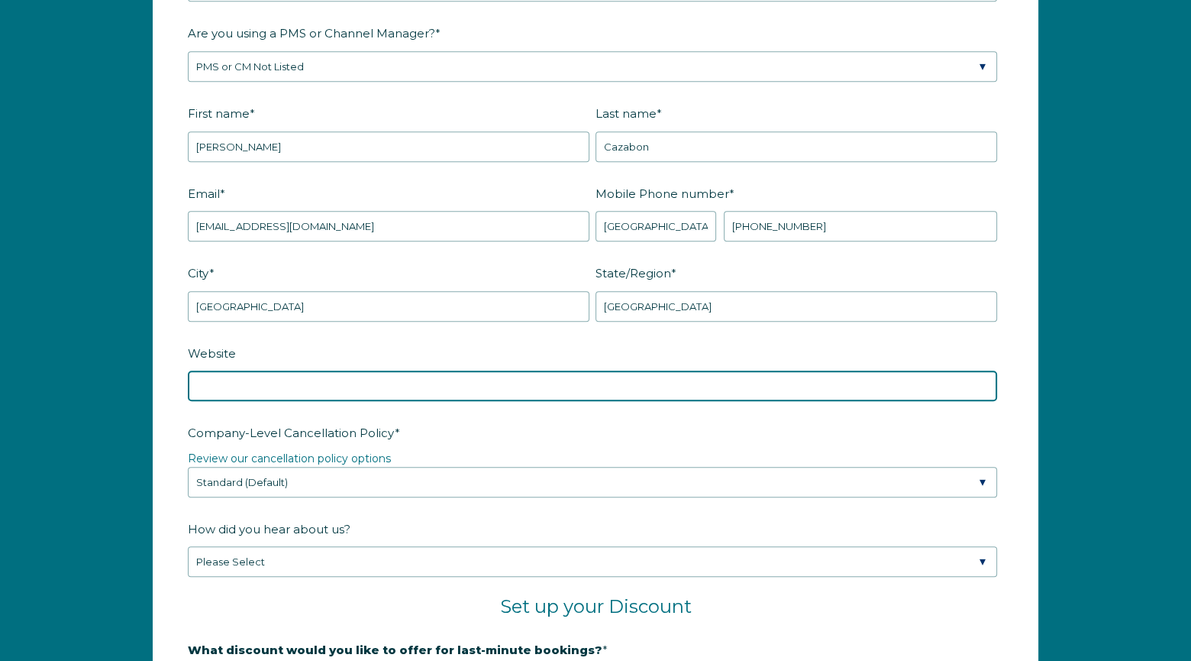
click at [311, 381] on input "Website" at bounding box center [593, 385] width 810 height 31
paste input "https://rarefyndsco.hospitable.rentals"
type input "https://rarefyndsco.hospitable.rentals"
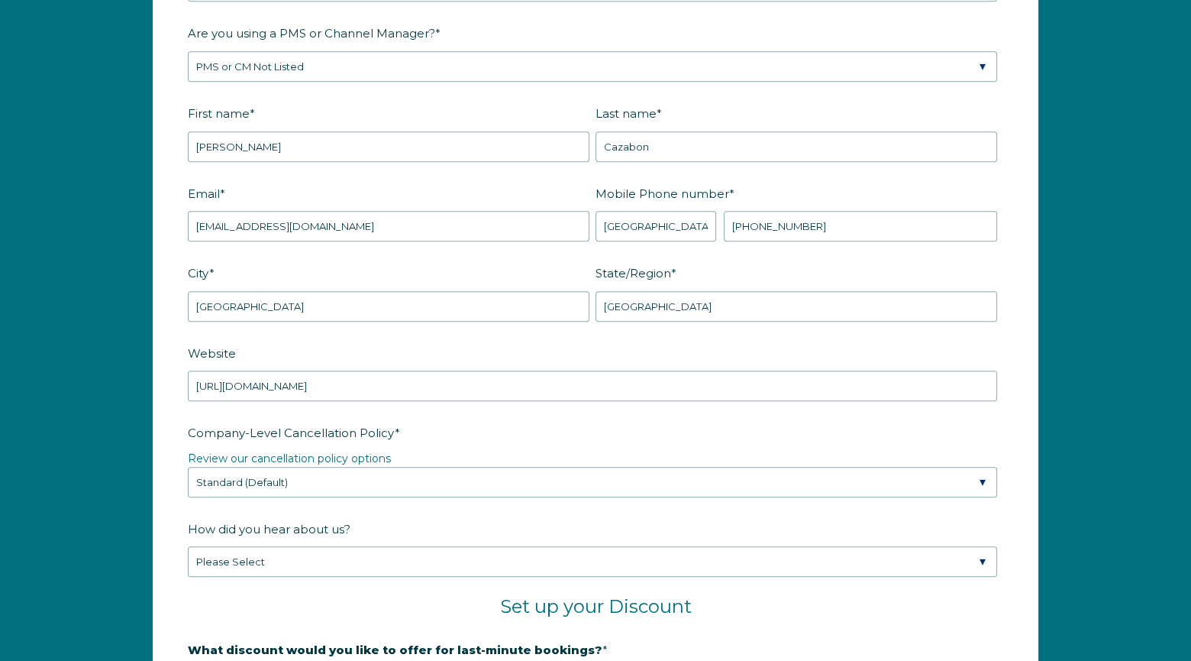
click at [570, 436] on label "Company-Level Cancellation Policy *" at bounding box center [596, 432] width 816 height 27
click at [570, 467] on select "Please Select Partial Standard (Default) Moderate Strict" at bounding box center [593, 482] width 810 height 31
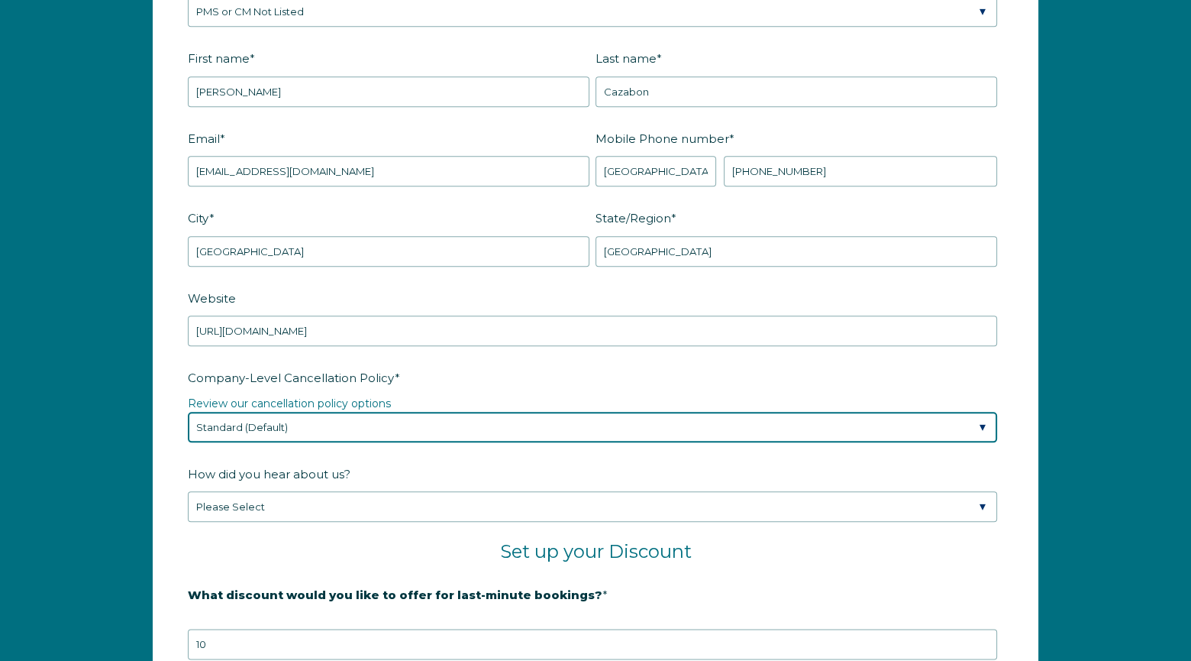
scroll to position [2215, 0]
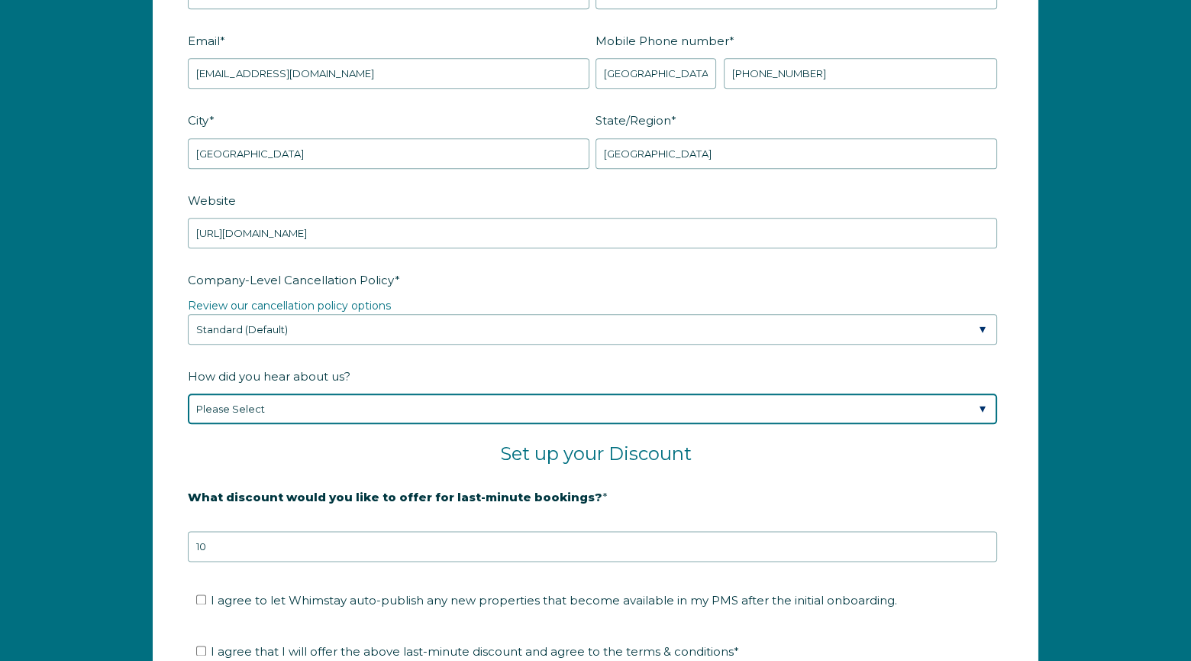
click at [347, 407] on select "Please Select Found Whimstay through a Google search Spoke to a Whimstay salesp…" at bounding box center [593, 408] width 810 height 31
select select "Podcast"
click at [188, 393] on select "Please Select Found Whimstay through a Google search Spoke to a Whimstay salesp…" at bounding box center [593, 408] width 810 height 31
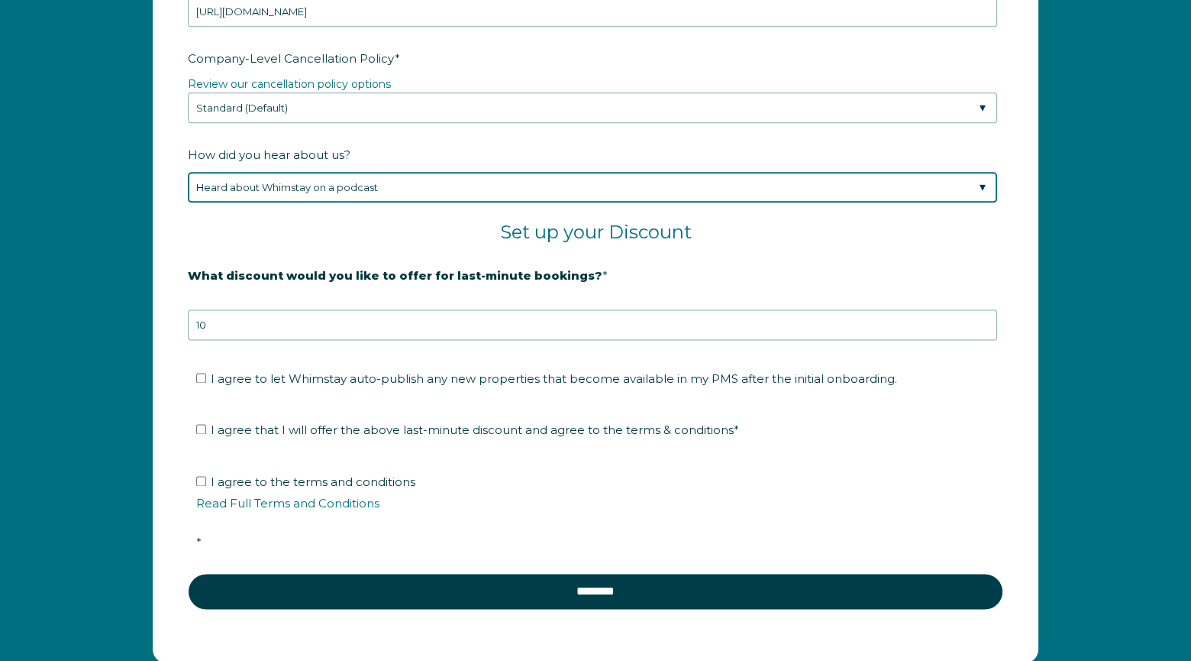
scroll to position [2444, 0]
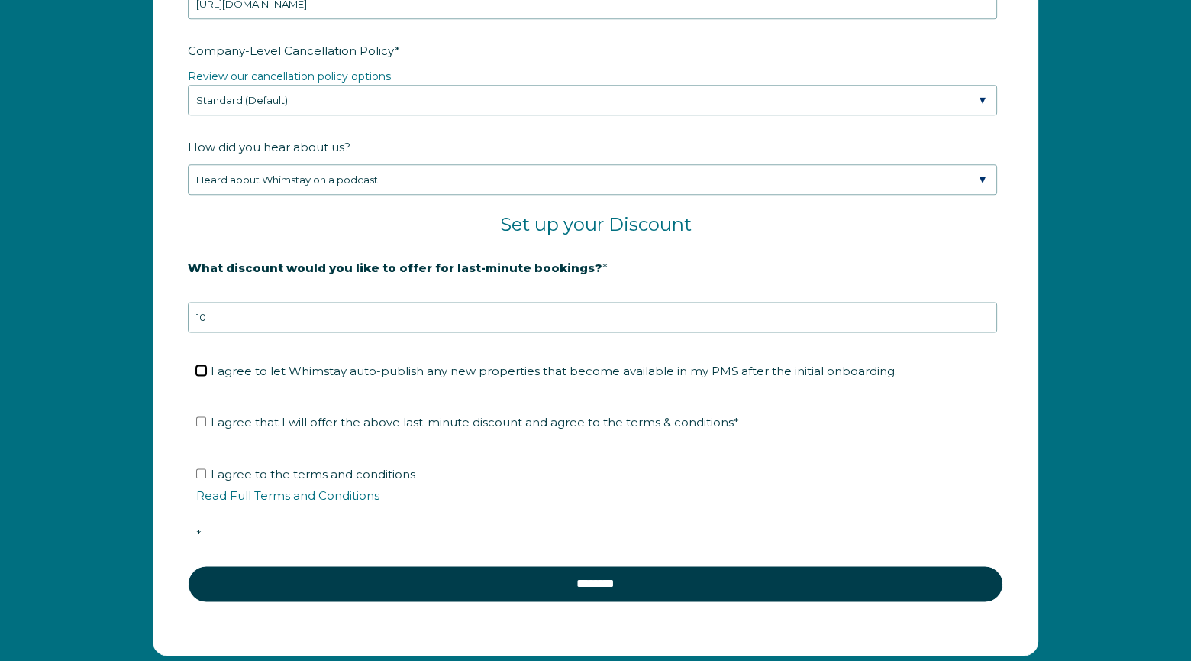
click at [203, 365] on input "I agree to let Whimstay auto-publish any new properties that become available i…" at bounding box center [201, 370] width 10 height 10
checkbox input "true"
click at [198, 416] on input "I agree that I will offer the above last-minute discount and agree to the terms…" at bounding box center [201, 421] width 10 height 10
checkbox input "true"
click at [200, 468] on input "I agree to the terms and conditions Read Full Terms and Conditions *" at bounding box center [201, 473] width 10 height 10
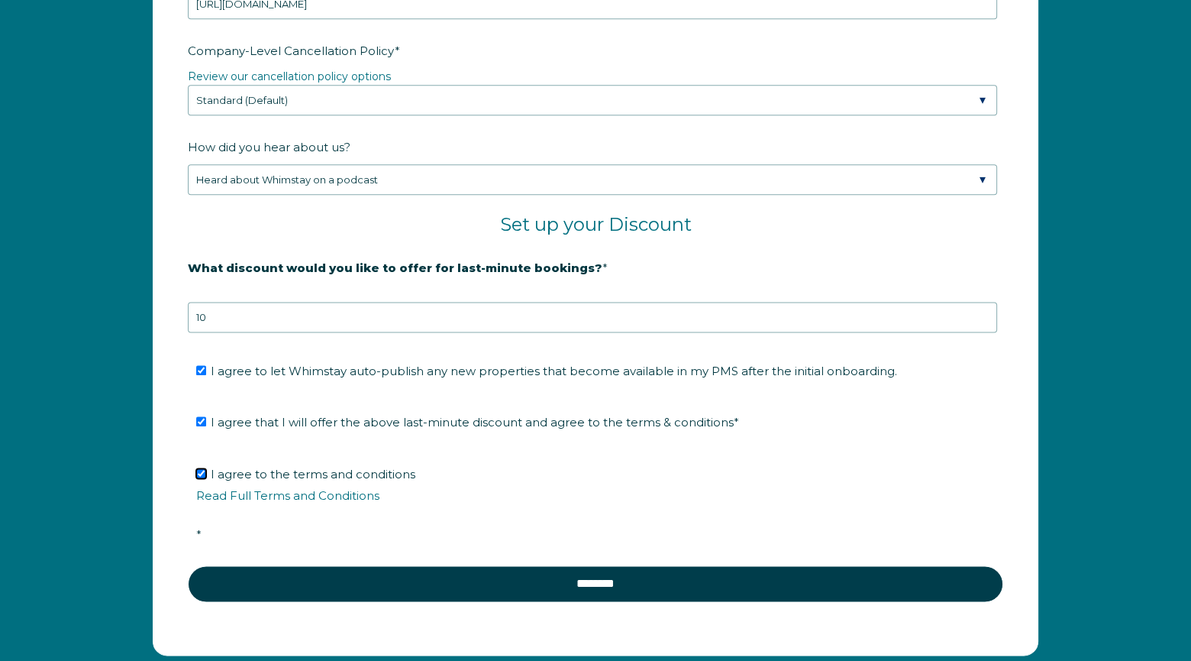
checkbox input "true"
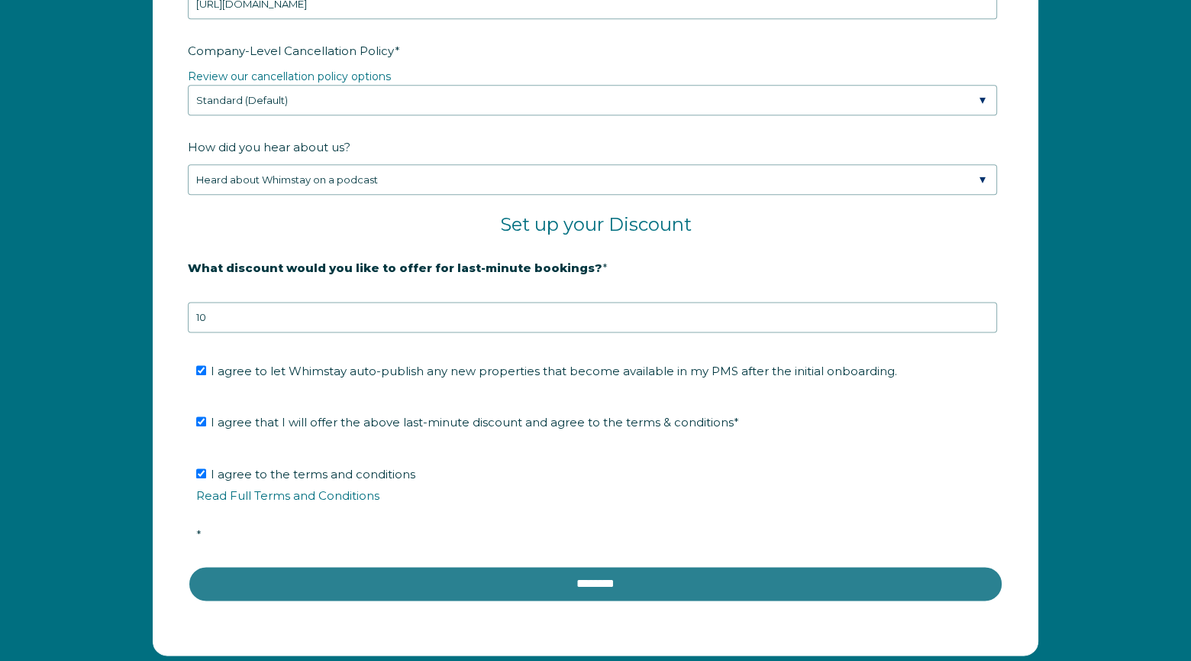
click at [580, 578] on input "********" at bounding box center [596, 583] width 816 height 37
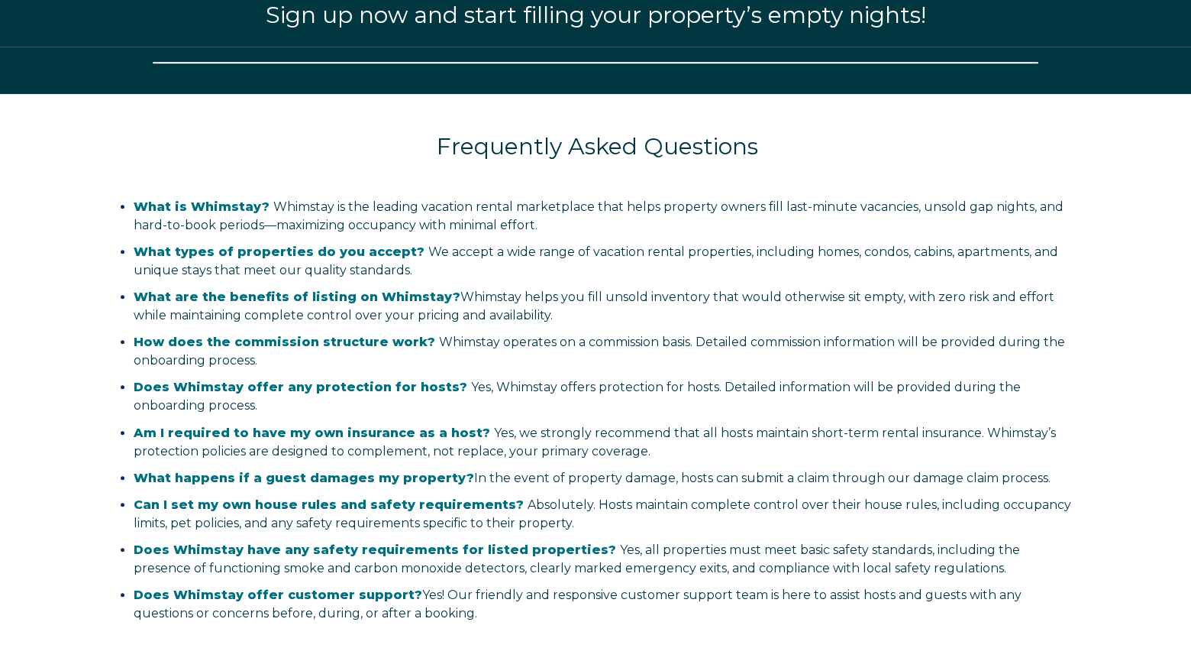
select select "CA"
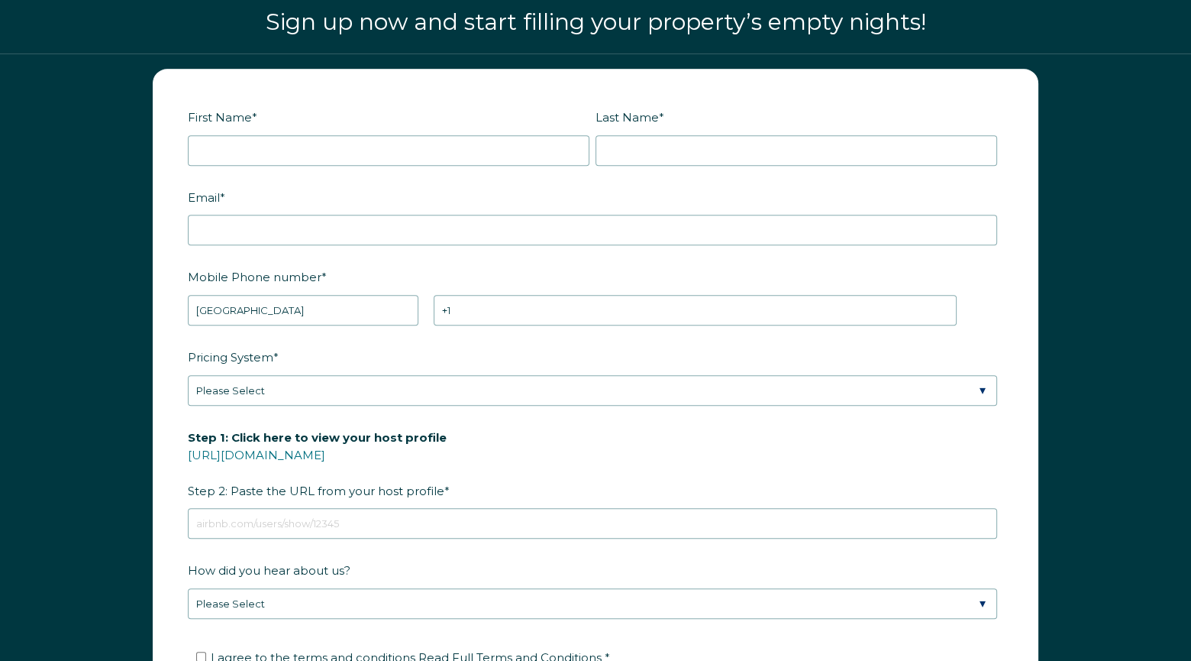
scroll to position [1832, 0]
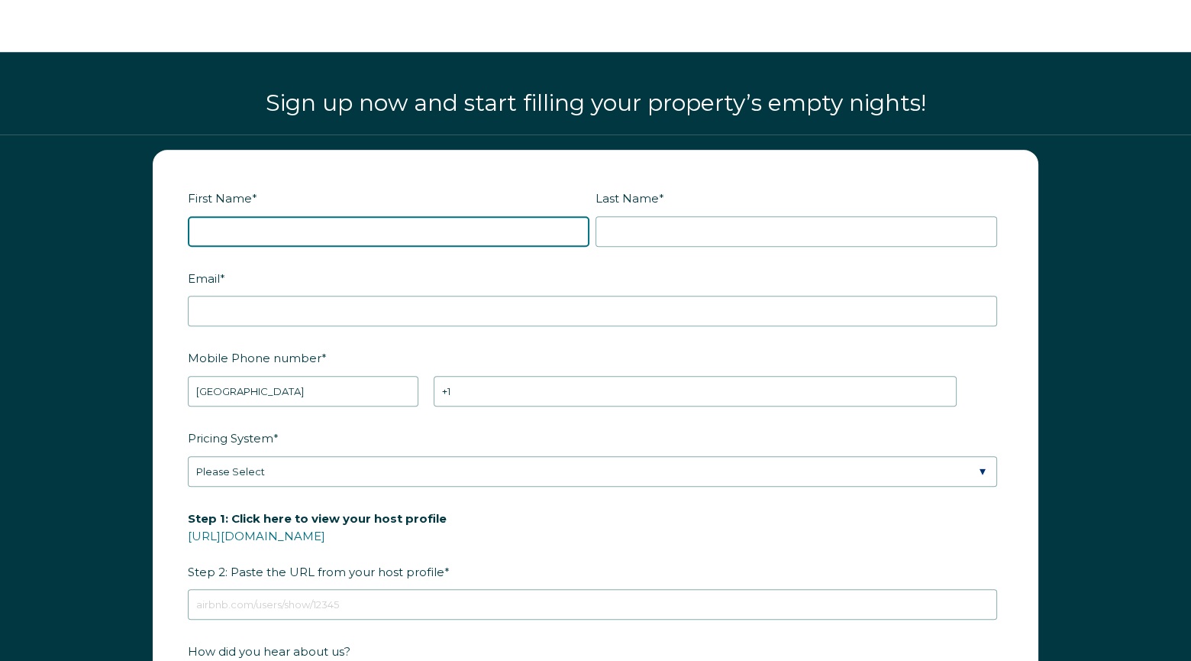
click at [302, 233] on input "First Name *" at bounding box center [389, 231] width 402 height 31
type input "Pierre"
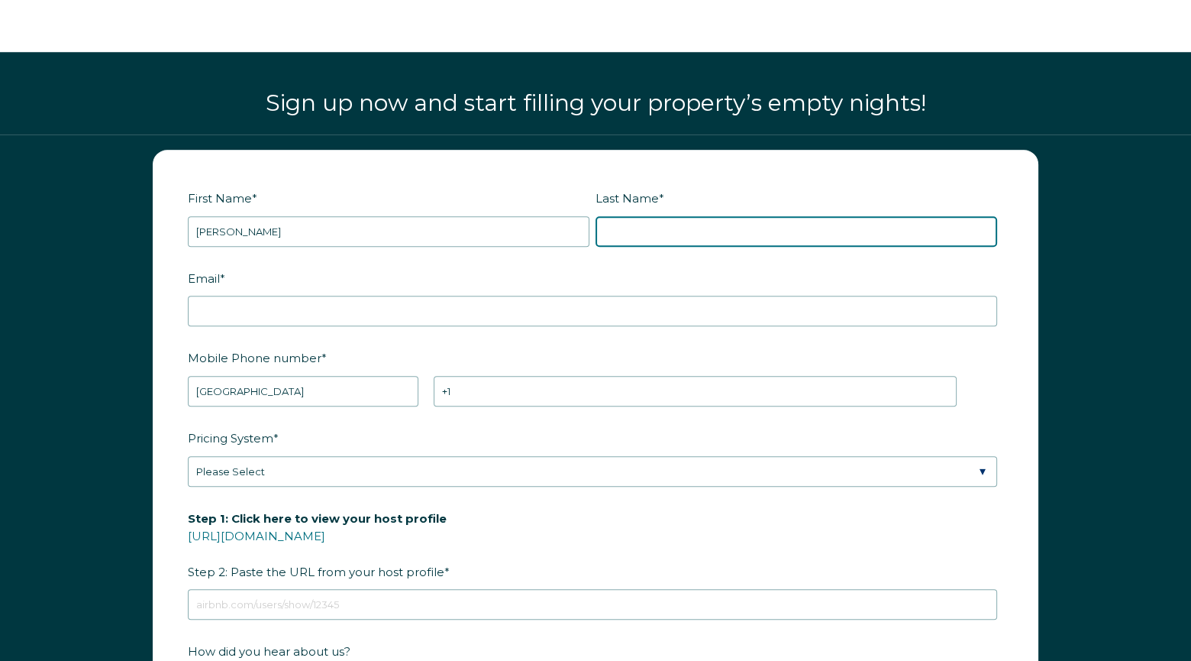
click at [629, 234] on input "Last Name *" at bounding box center [797, 231] width 402 height 31
type input "Cazabon"
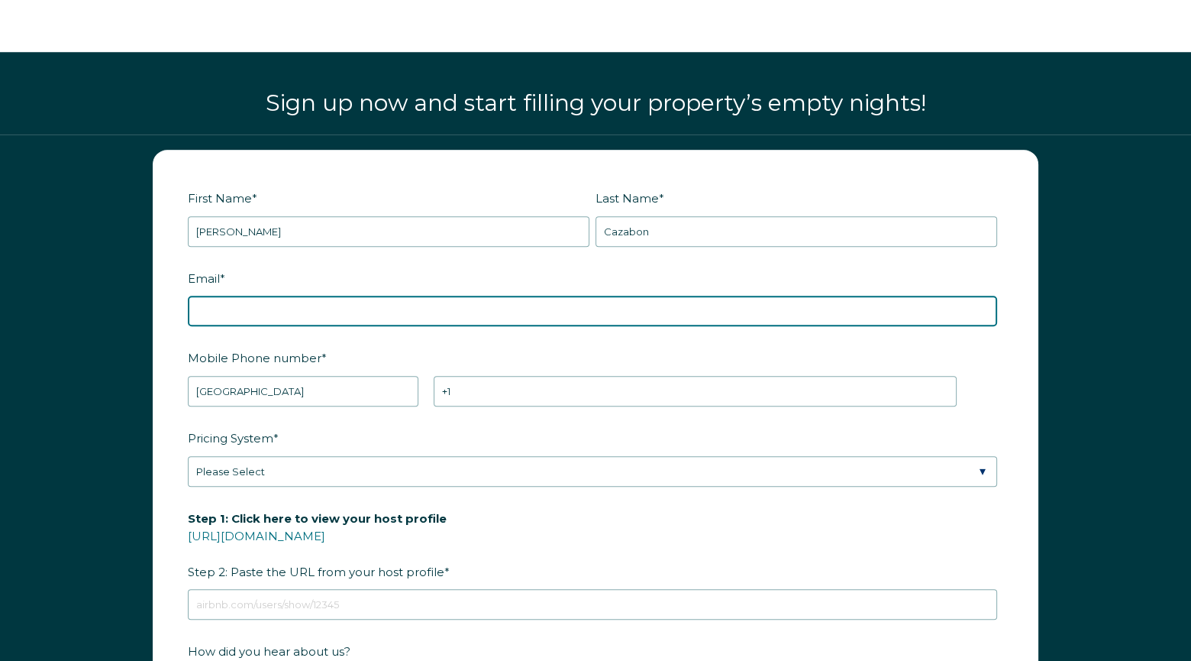
click at [289, 301] on input "Email *" at bounding box center [593, 311] width 810 height 31
type input "Roadlink2123@gmail.com"
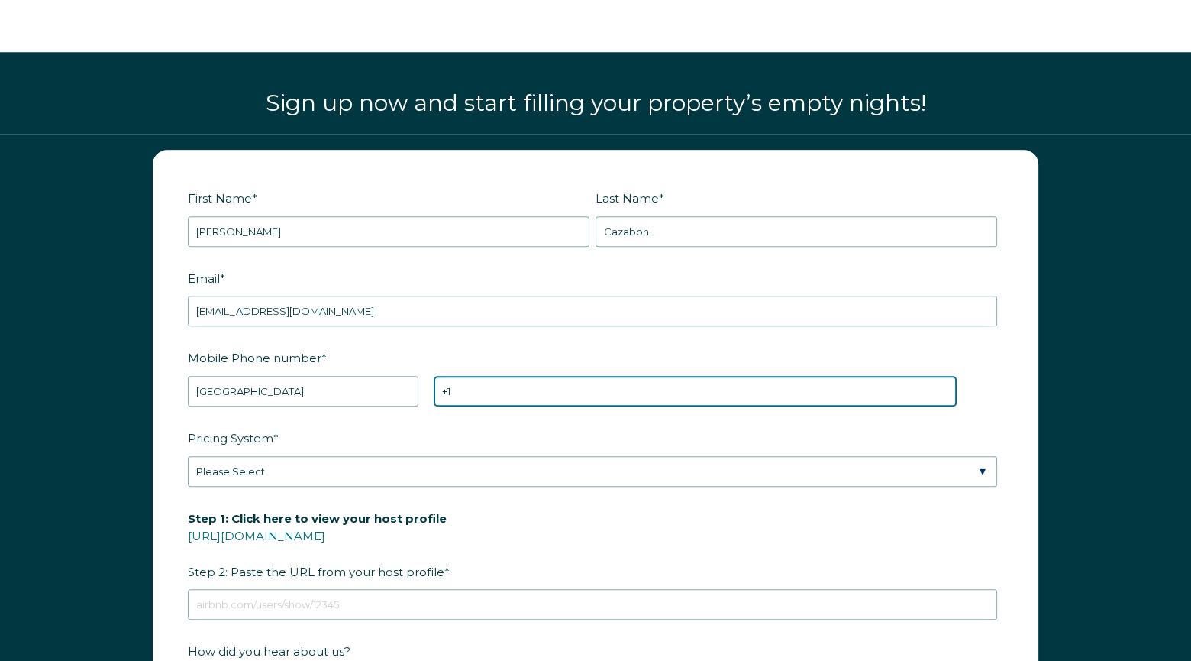
click at [503, 390] on input "+1" at bounding box center [695, 391] width 523 height 31
type input "+1 7809408479"
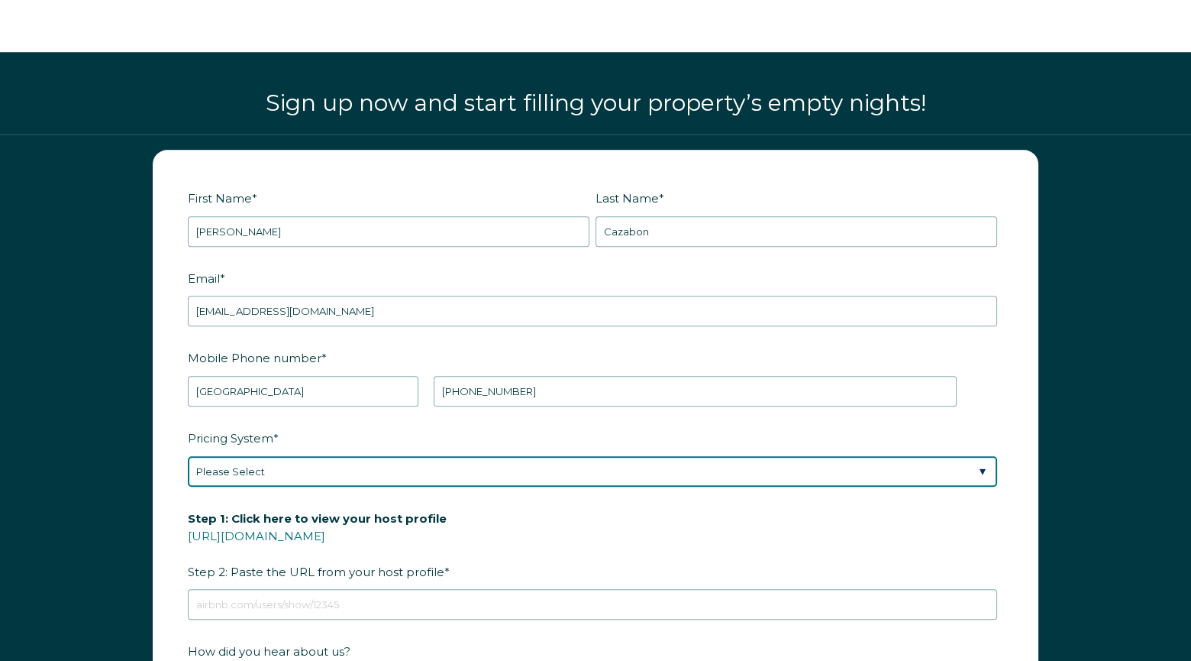
click at [419, 479] on select "Please Select Manual Airbnb Smart Pricing PriceLabs Wheelhouse Beyond Pricing 3…" at bounding box center [593, 471] width 810 height 31
select select "PriceLabs"
click at [188, 456] on select "Please Select Manual Airbnb Smart Pricing PriceLabs Wheelhouse Beyond Pricing 3…" at bounding box center [593, 471] width 810 height 31
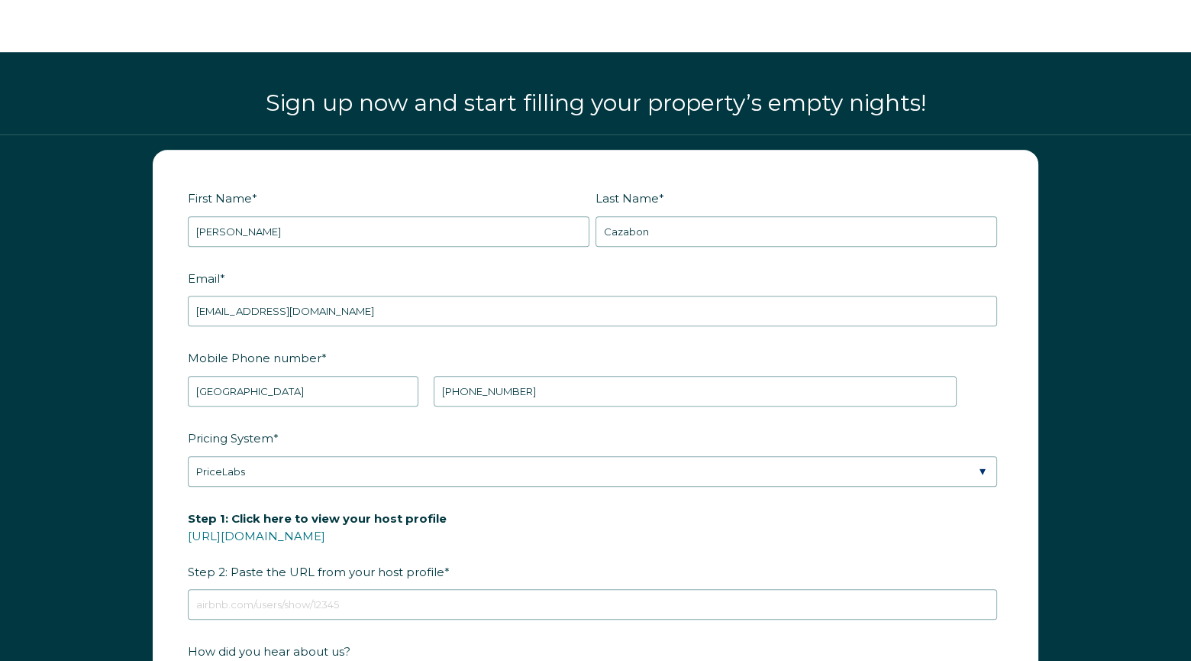
click at [548, 510] on label "Step 1: Click here to view your host profile https://www.airbnb.com/users/show/…" at bounding box center [596, 545] width 816 height 80
click at [548, 589] on input "Step 1: Click here to view your host profile https://www.airbnb.com/users/show/…" at bounding box center [593, 604] width 810 height 31
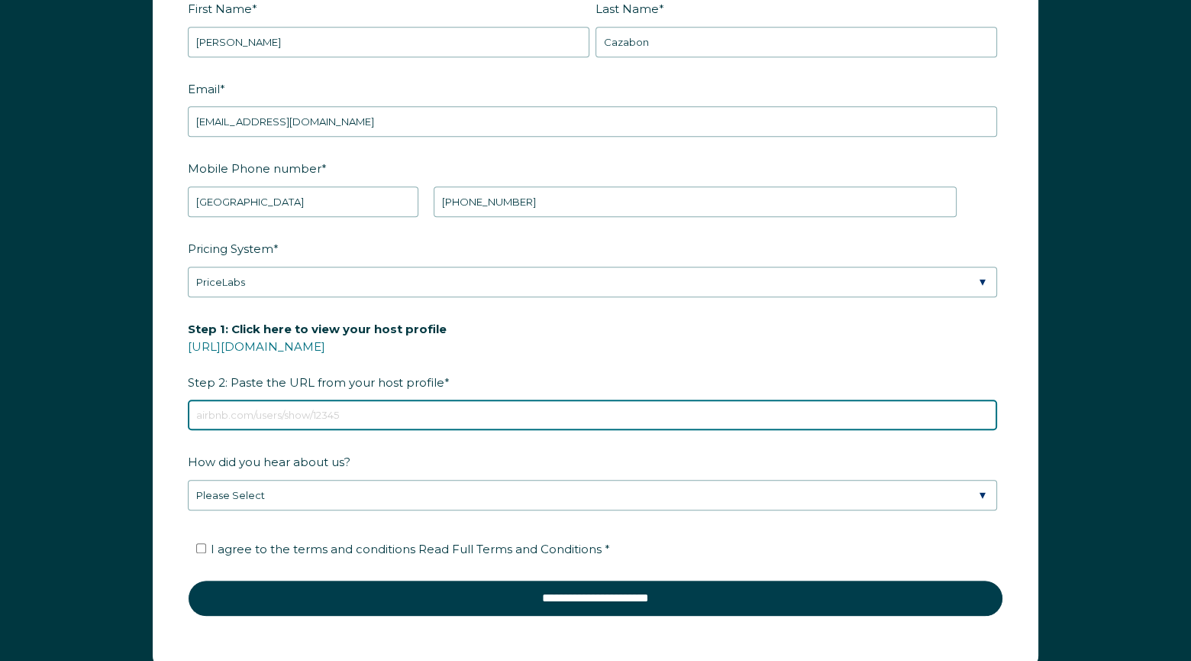
scroll to position [2061, 0]
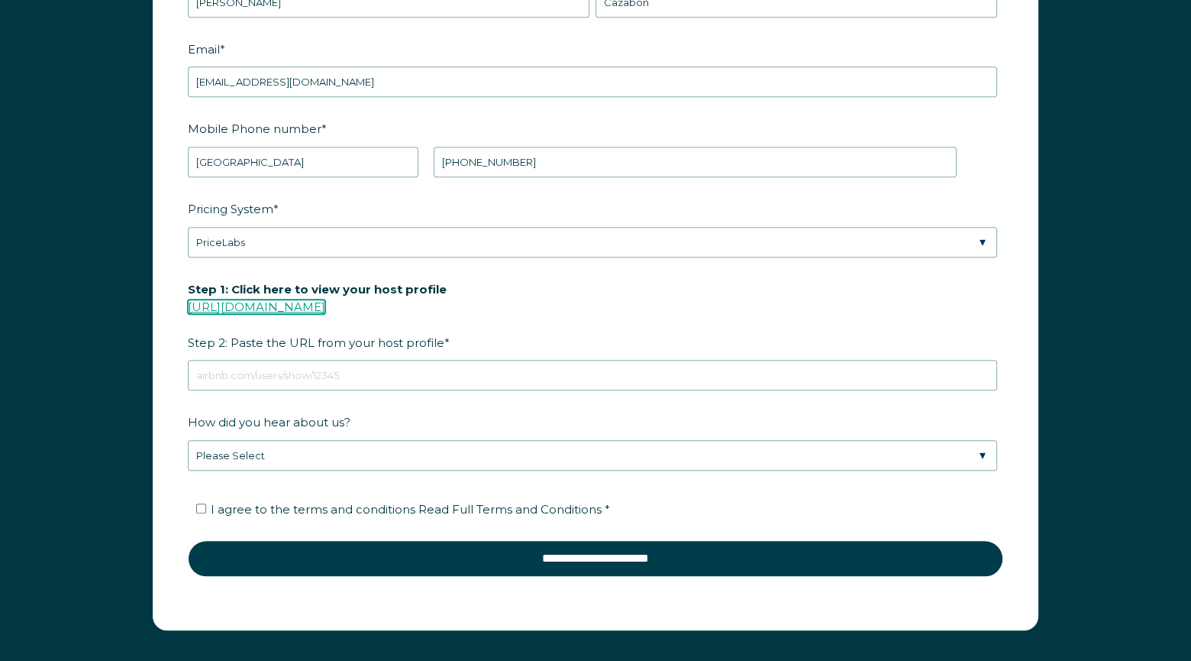
click at [325, 305] on link "https://www.airbnb.com/users/show/" at bounding box center [256, 306] width 137 height 15
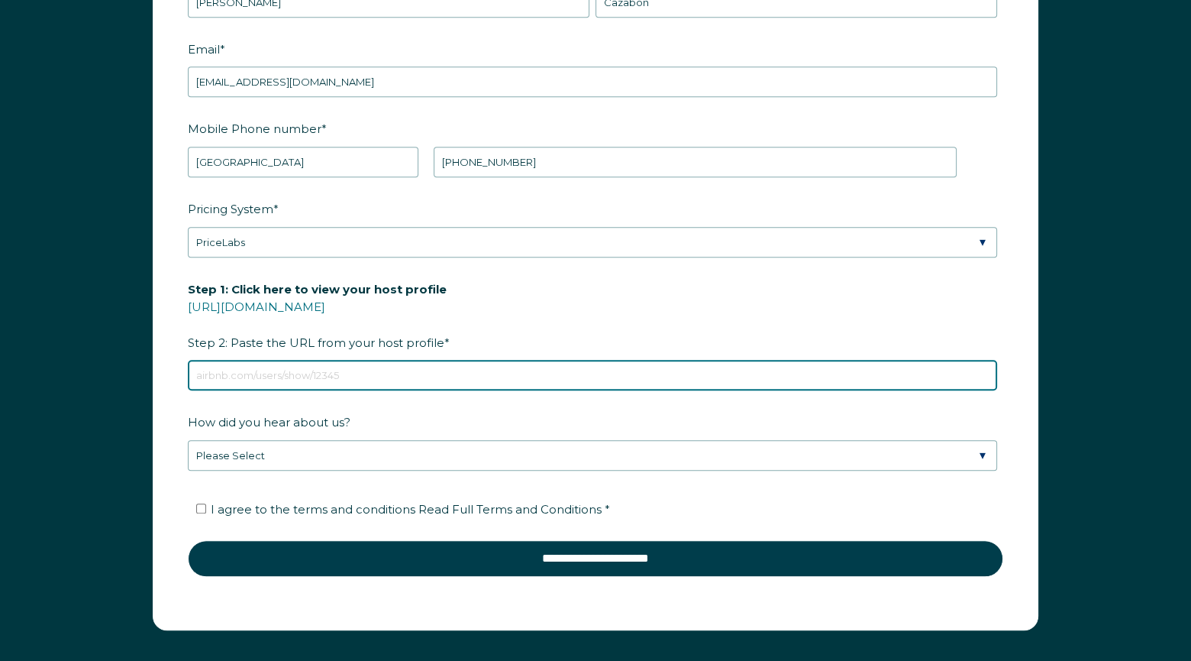
paste input "https://www.airbnb.ca/users/show/15387167"
type input "https://www.airbnb.ca/users/show/15387167"
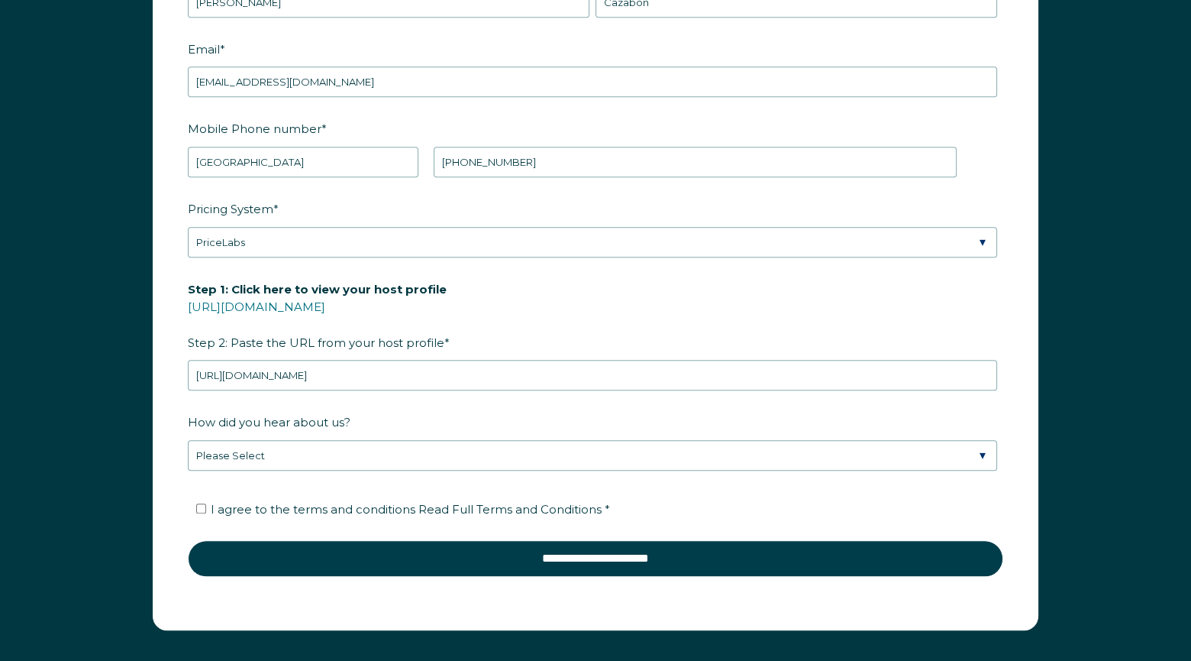
click at [583, 307] on label "Step 1: Click here to view your host profile https://www.airbnb.com/users/show/…" at bounding box center [596, 316] width 816 height 80
click at [583, 360] on input "https://www.airbnb.ca/users/show/15387167" at bounding box center [593, 375] width 810 height 31
click at [1097, 365] on div "First Name * Pierre Last Name * Cazabon RBO Token Company ID Referrer Code Dial…" at bounding box center [595, 282] width 1191 height 755
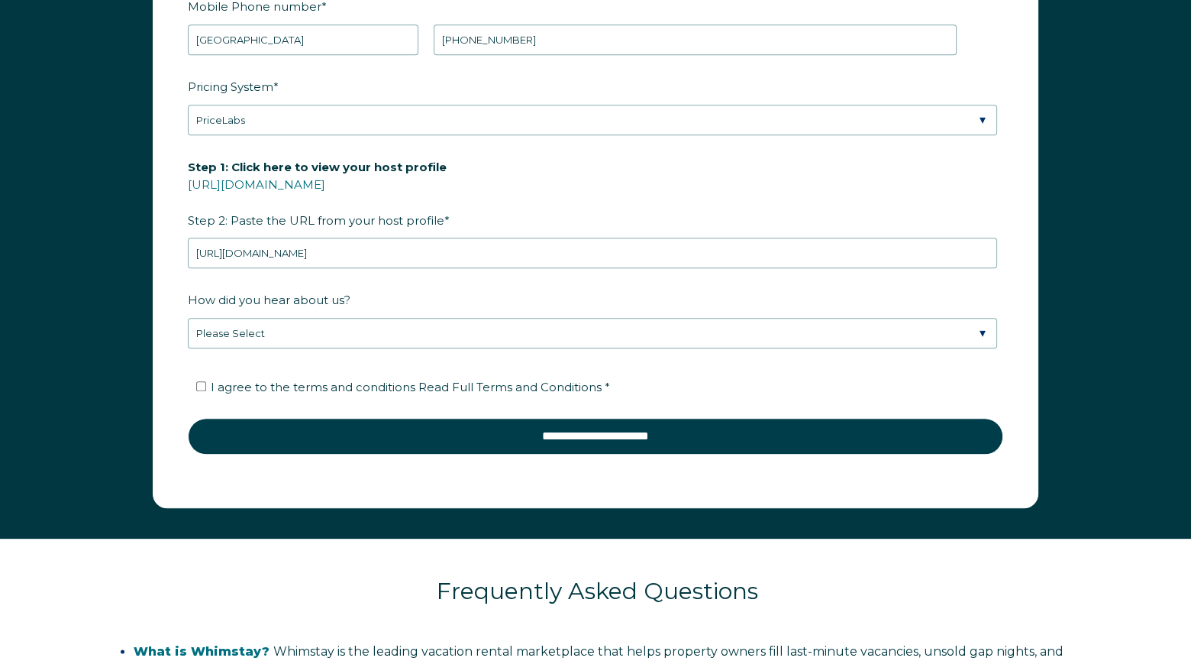
scroll to position [2214, 0]
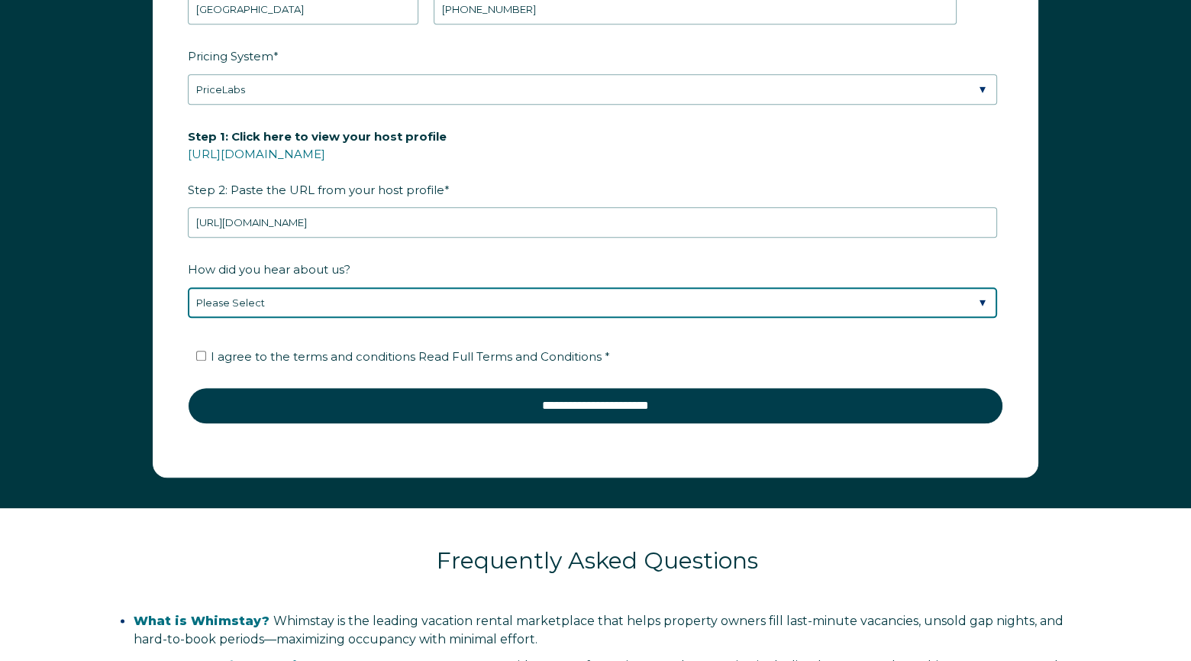
click at [715, 302] on select "Please Select Discovered Whimstay at an event or conference Found Whimstay thro…" at bounding box center [593, 302] width 810 height 31
select select "Podcast"
click at [188, 287] on select "Please Select Discovered Whimstay at an event or conference Found Whimstay thro…" at bounding box center [593, 302] width 810 height 31
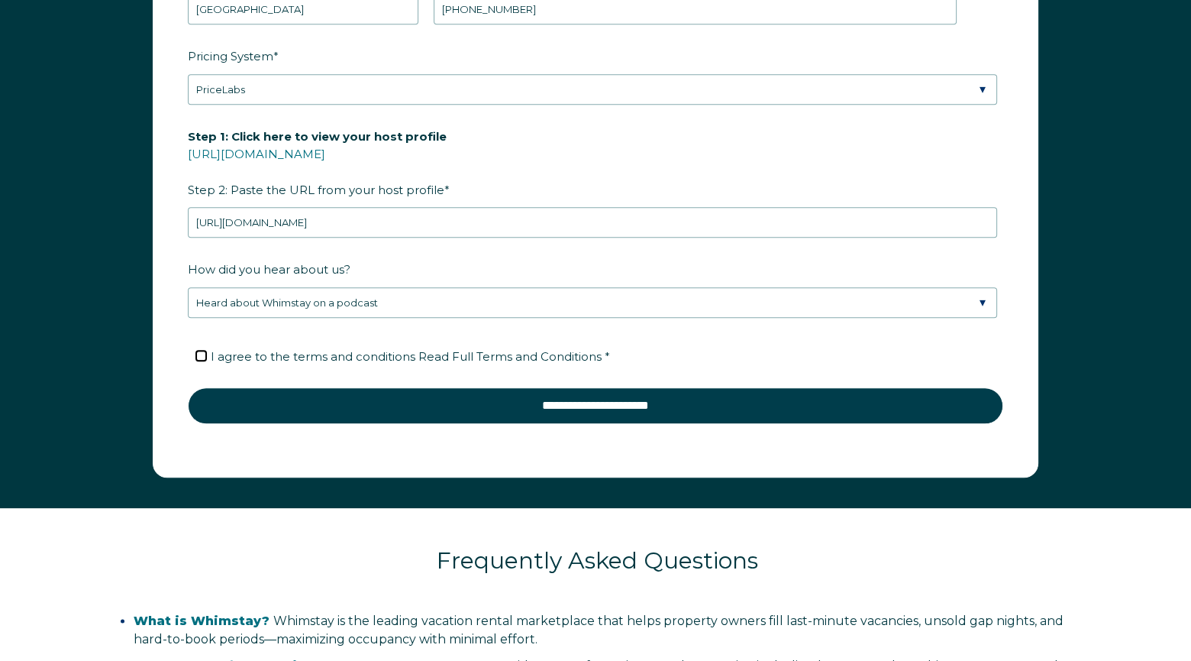
click at [202, 352] on input "I agree to the terms and conditions Read Full Terms and Conditions *" at bounding box center [201, 356] width 10 height 10
checkbox input "true"
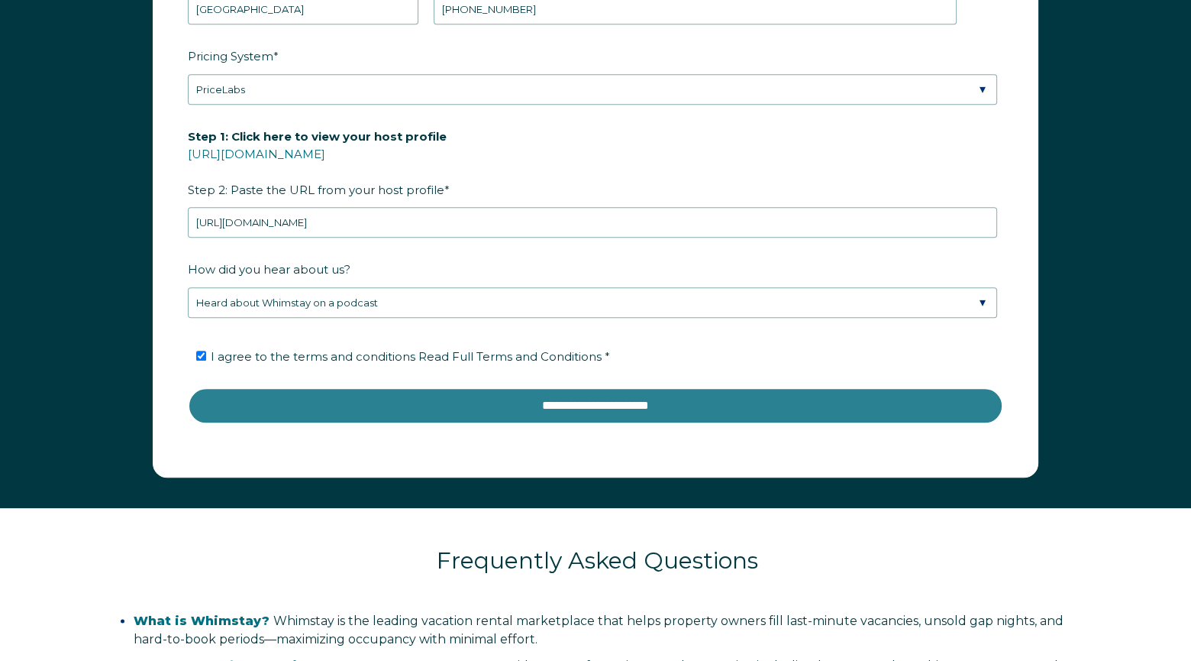
click at [541, 404] on input "**********" at bounding box center [596, 405] width 816 height 37
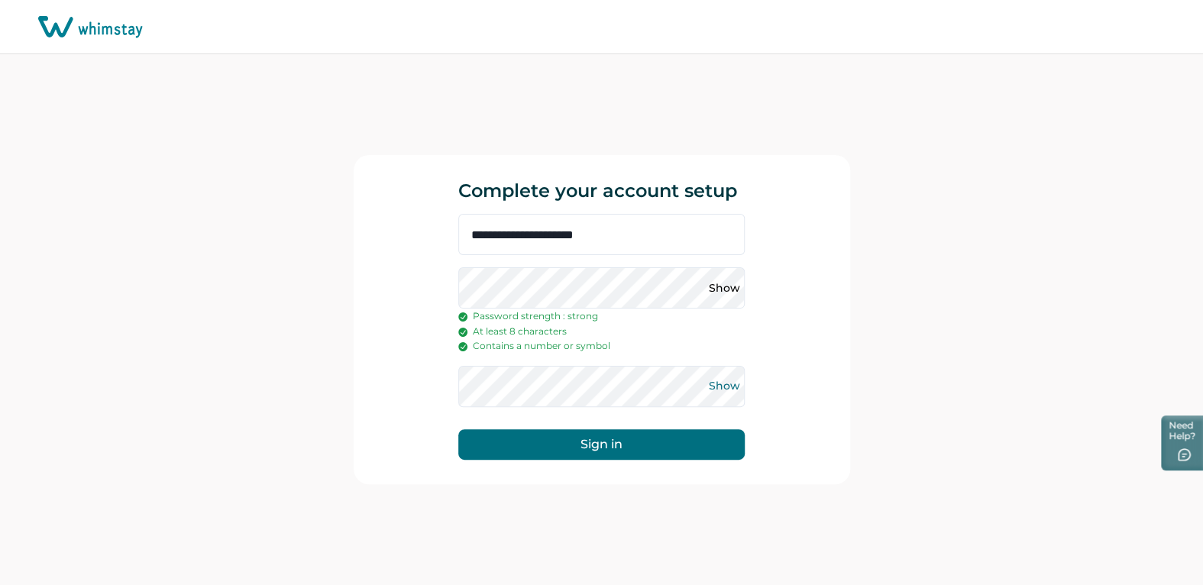
click at [722, 386] on button "Show" at bounding box center [724, 386] width 24 height 24
click at [722, 384] on button "Hide" at bounding box center [724, 386] width 24 height 24
click at [625, 439] on button "Sign in" at bounding box center [601, 444] width 286 height 31
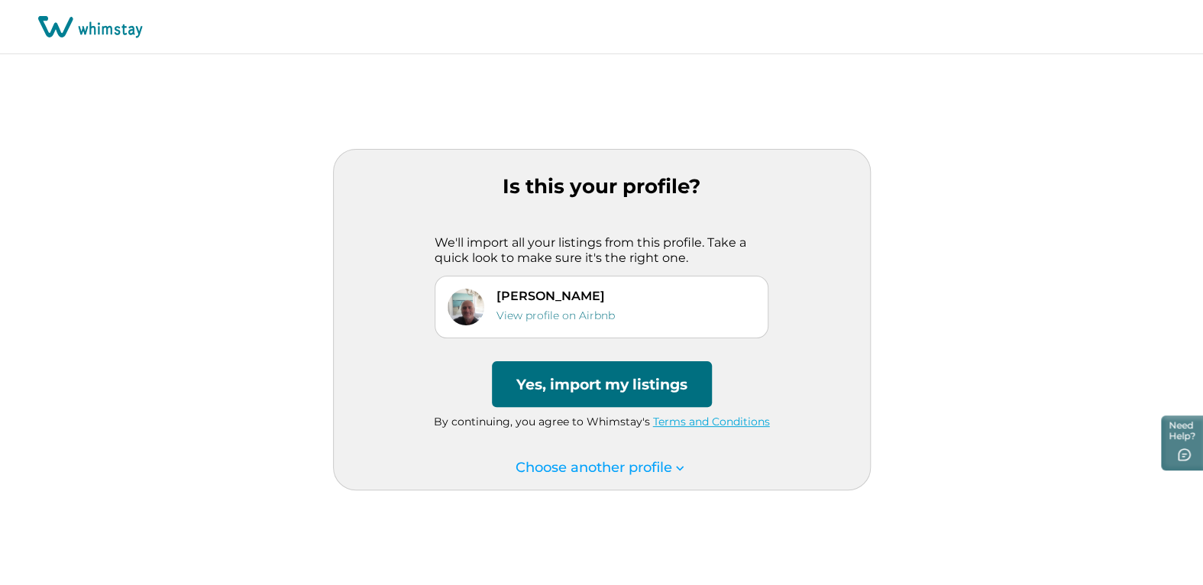
click at [595, 387] on button "Yes, import my listings" at bounding box center [602, 384] width 220 height 46
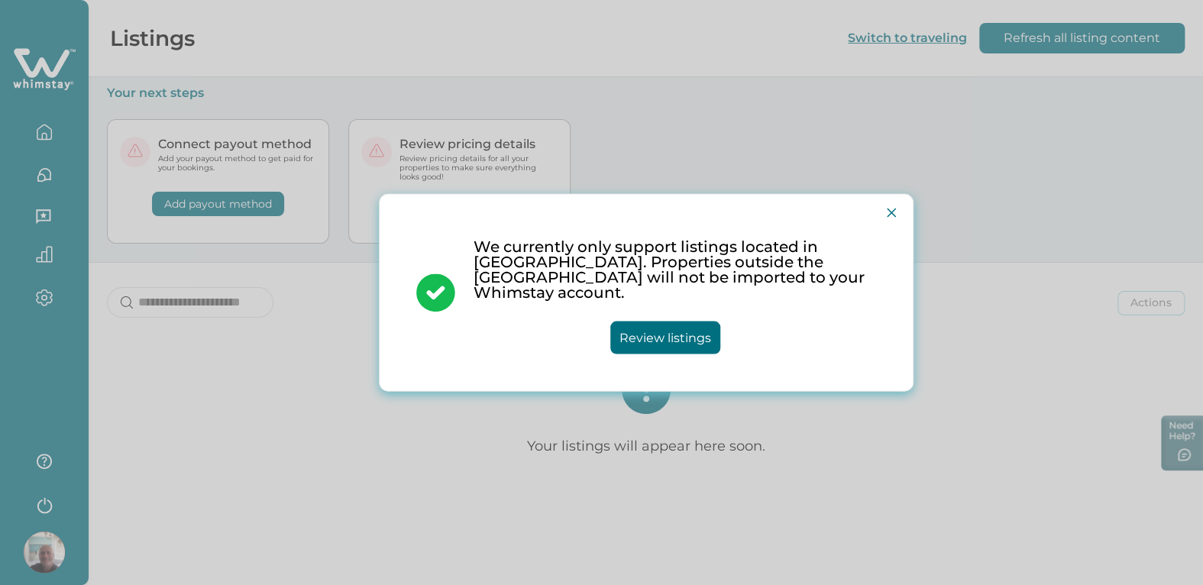
click at [689, 330] on button "Review listings" at bounding box center [665, 338] width 110 height 33
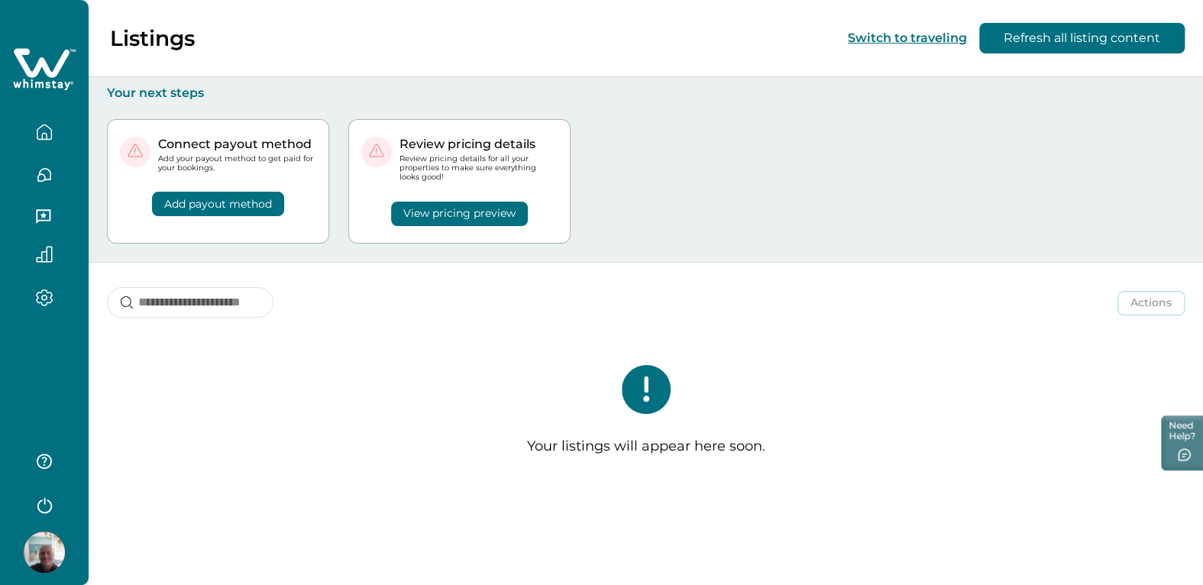
click at [647, 394] on icon at bounding box center [645, 389] width 49 height 49
click at [1180, 454] on icon "button" at bounding box center [1180, 455] width 15 height 14
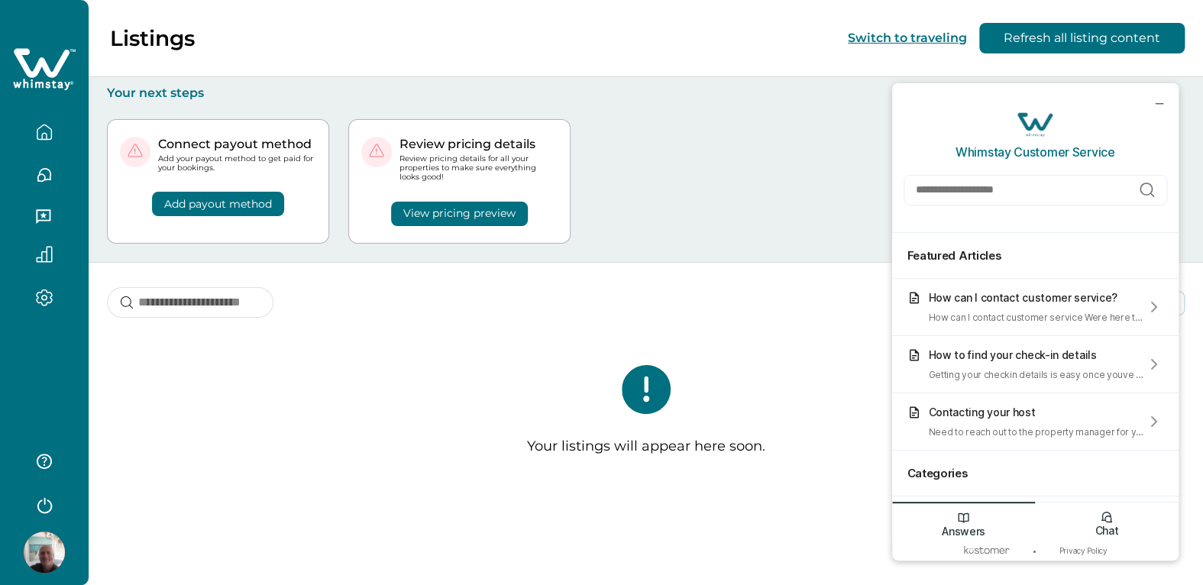
click at [1111, 518] on icon "Chat icon" at bounding box center [1107, 517] width 14 height 14
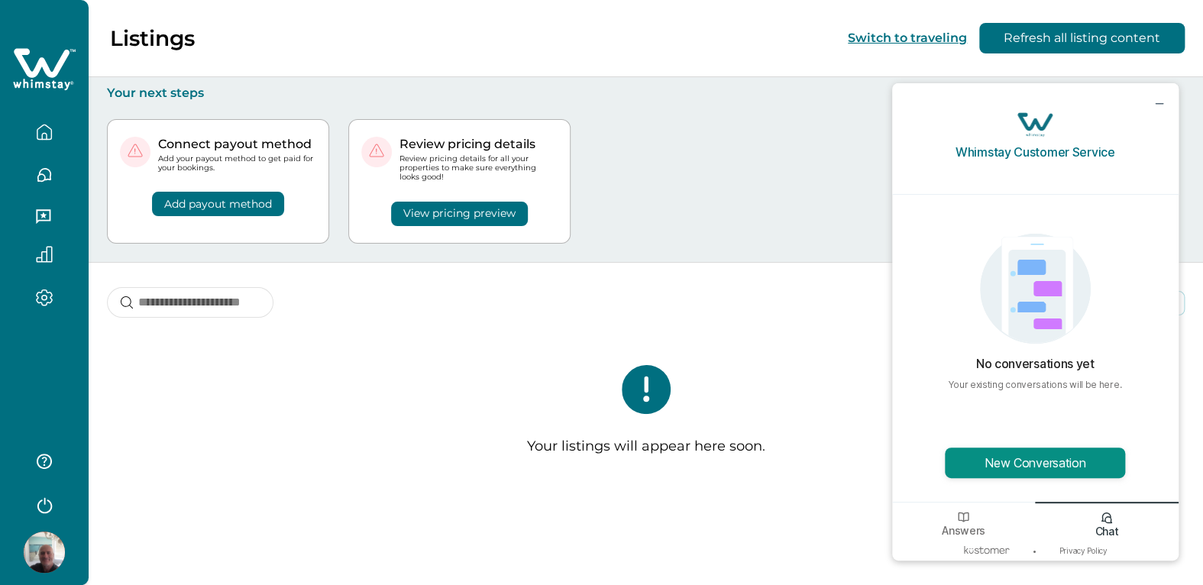
click at [1033, 458] on button "New Conversation" at bounding box center [1035, 463] width 180 height 31
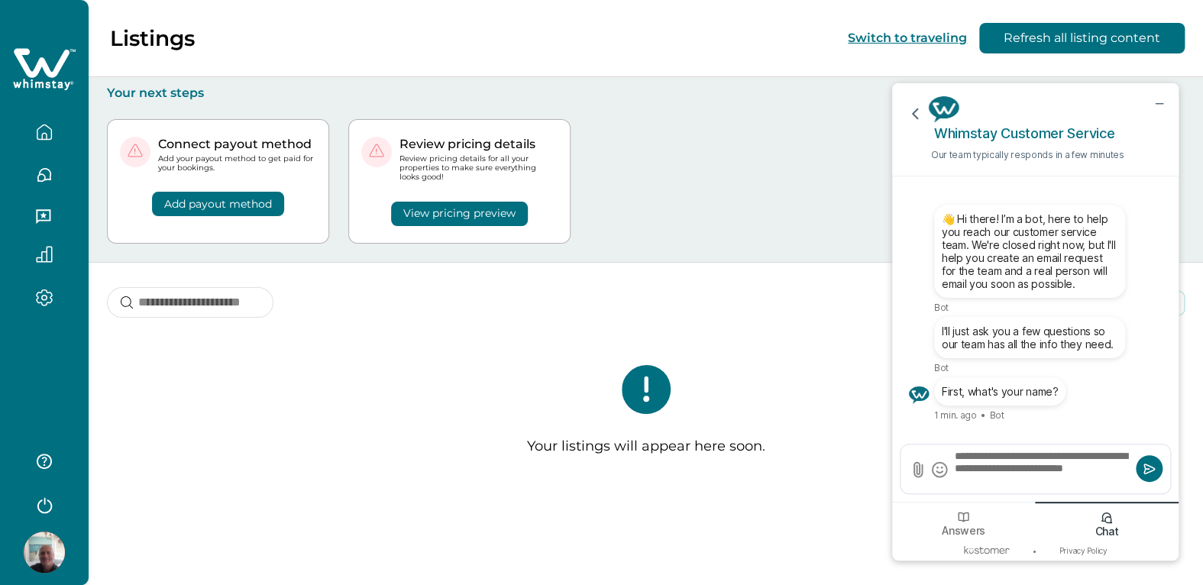
type textarea "**********"
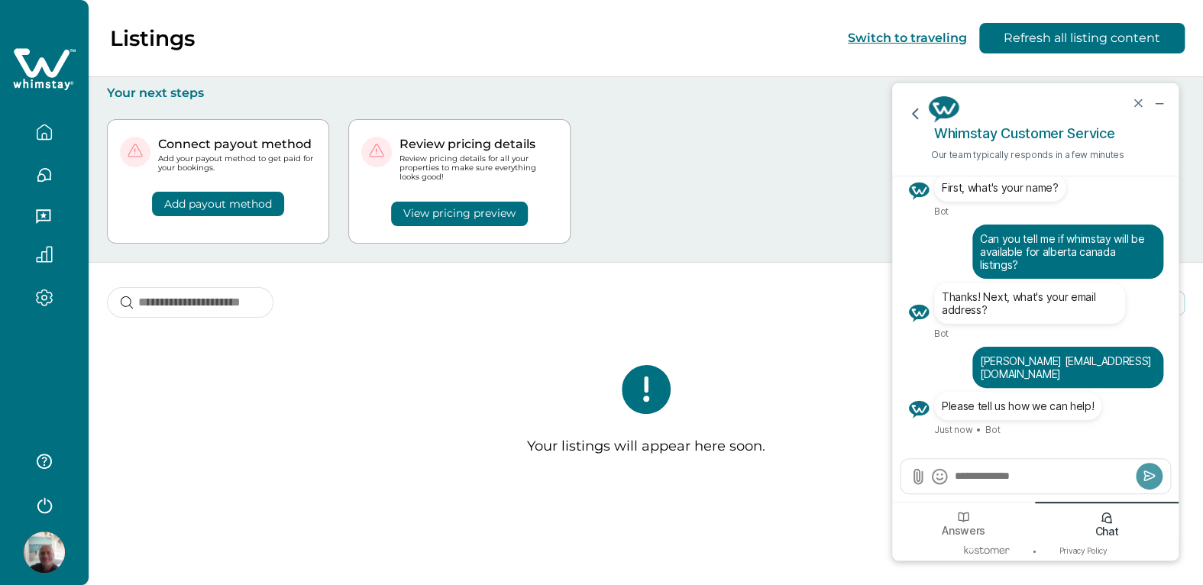
drag, startPoint x: 1014, startPoint y: 256, endPoint x: 1064, endPoint y: 260, distance: 49.8
click at [1064, 260] on div "Can you tell me if whimstay will be available for alberta canada listings?" at bounding box center [1068, 251] width 176 height 39
drag, startPoint x: 180, startPoint y: 186, endPoint x: 757, endPoint y: 181, distance: 576.6
click at [757, 181] on div "Connect payout method Add your payout method to get paid for your bookings. Add…" at bounding box center [646, 181] width 1078 height 161
click at [974, 473] on textarea "Send a message" at bounding box center [1042, 475] width 179 height 15
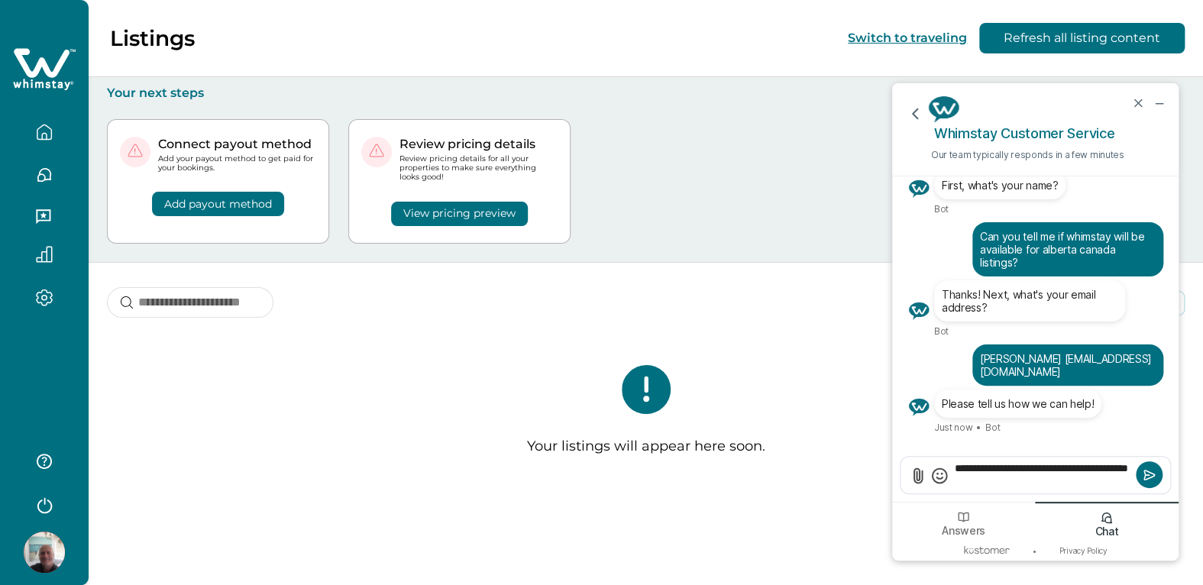
type textarea "**********"
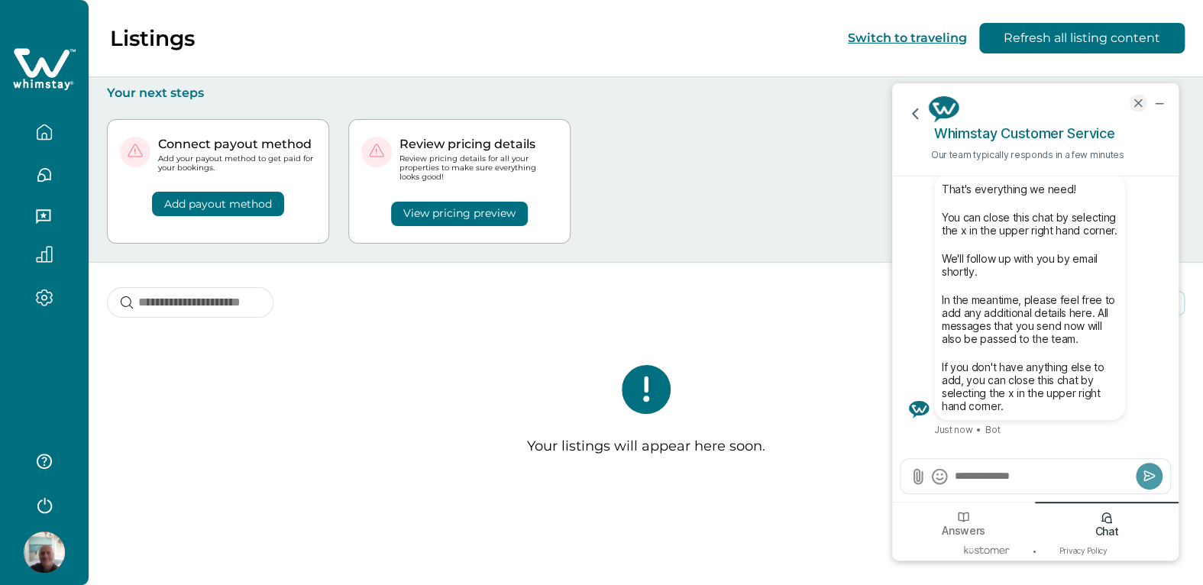
click at [1139, 98] on icon "end chat" at bounding box center [1138, 103] width 14 height 14
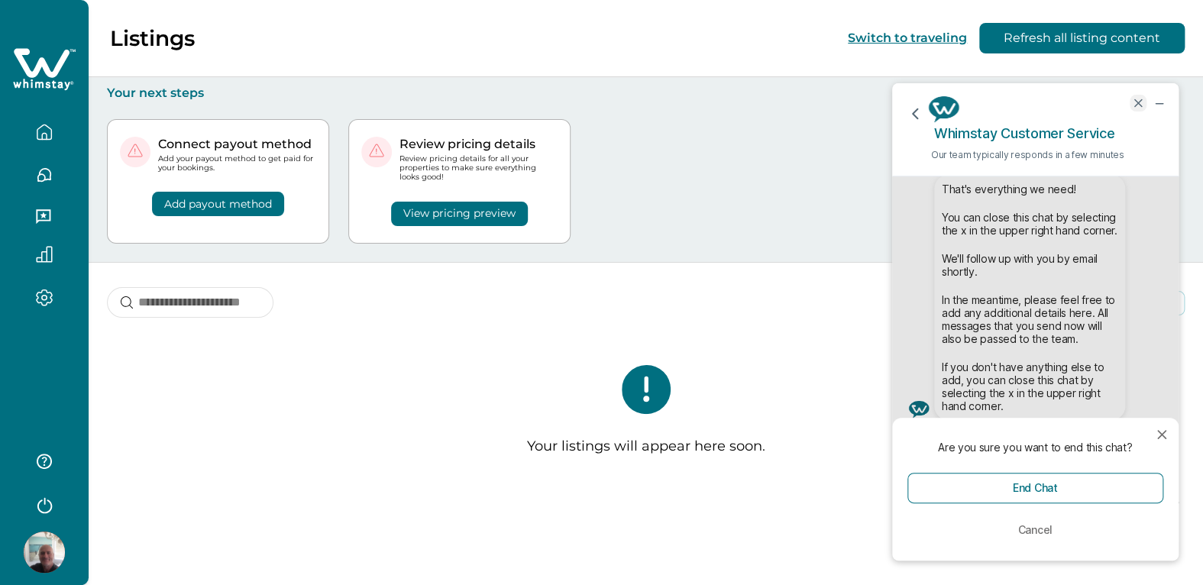
click at [1137, 105] on icon "end chat" at bounding box center [1138, 103] width 14 height 14
click at [685, 186] on div "Connect payout method Add your payout method to get paid for your bookings. Add…" at bounding box center [646, 181] width 1078 height 161
click at [1136, 98] on icon "end chat" at bounding box center [1138, 103] width 14 height 14
click at [44, 132] on icon "button" at bounding box center [44, 132] width 17 height 17
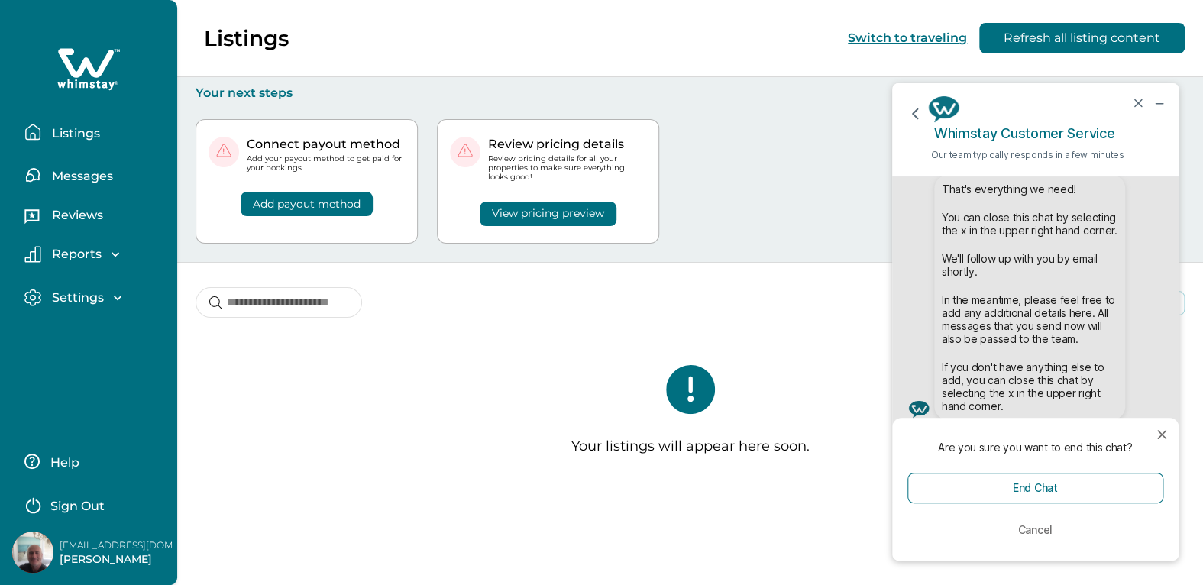
click at [66, 130] on p "Listings" at bounding box center [73, 133] width 53 height 15
click at [112, 297] on icon "button" at bounding box center [117, 297] width 15 height 15
click at [115, 326] on p "Profile details" at bounding box center [91, 330] width 89 height 15
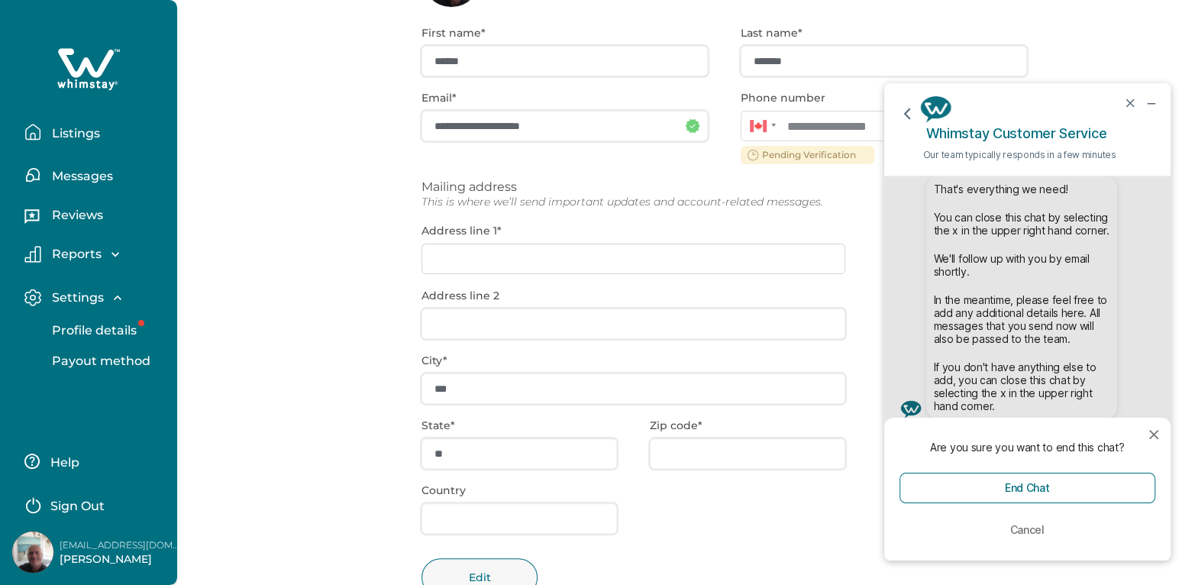
scroll to position [219, 0]
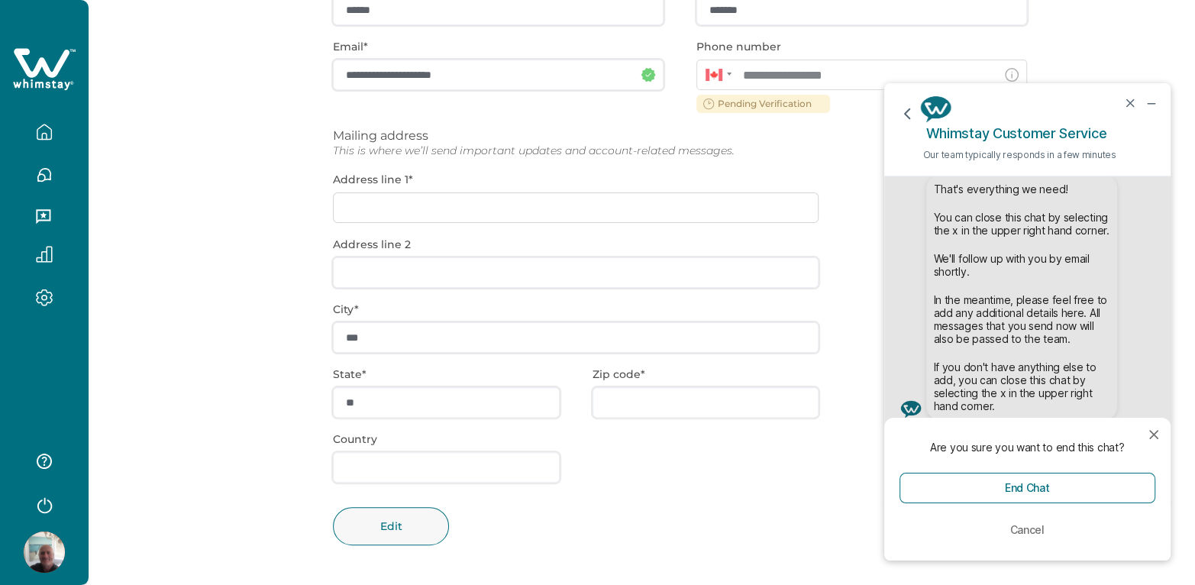
click at [458, 465] on div "**********" at bounding box center [680, 270] width 694 height 629
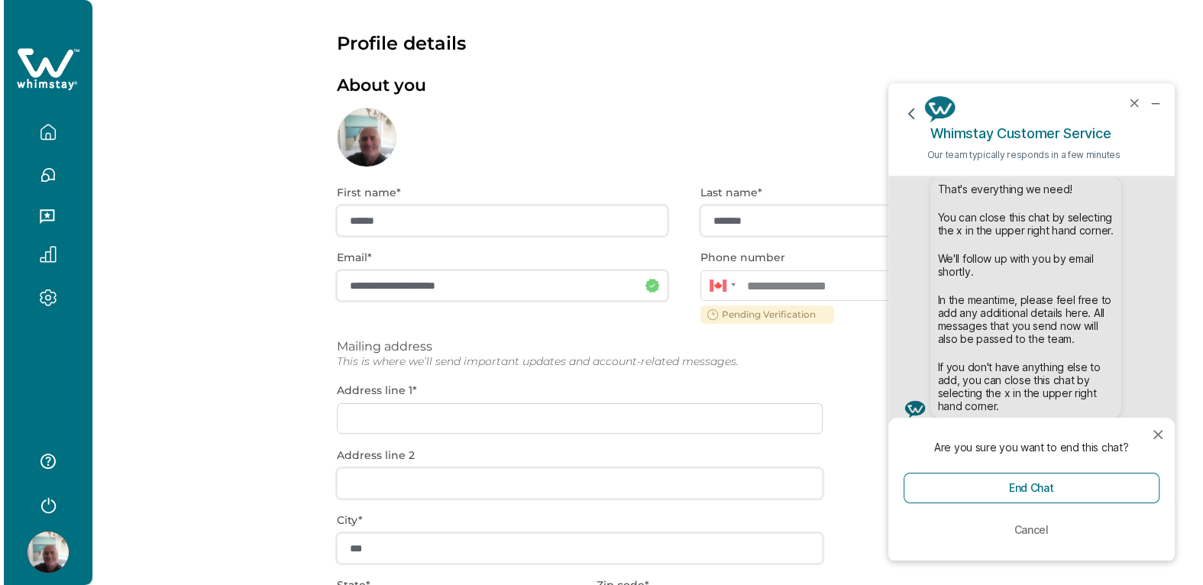
scroll to position [0, 0]
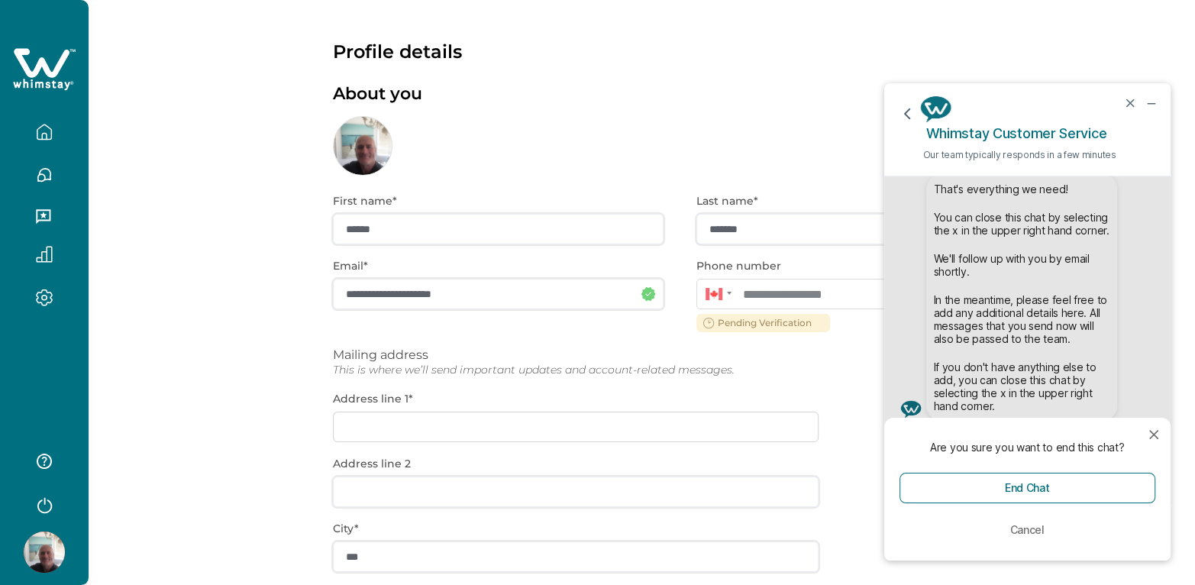
click at [48, 298] on icon "button" at bounding box center [44, 298] width 17 height 18
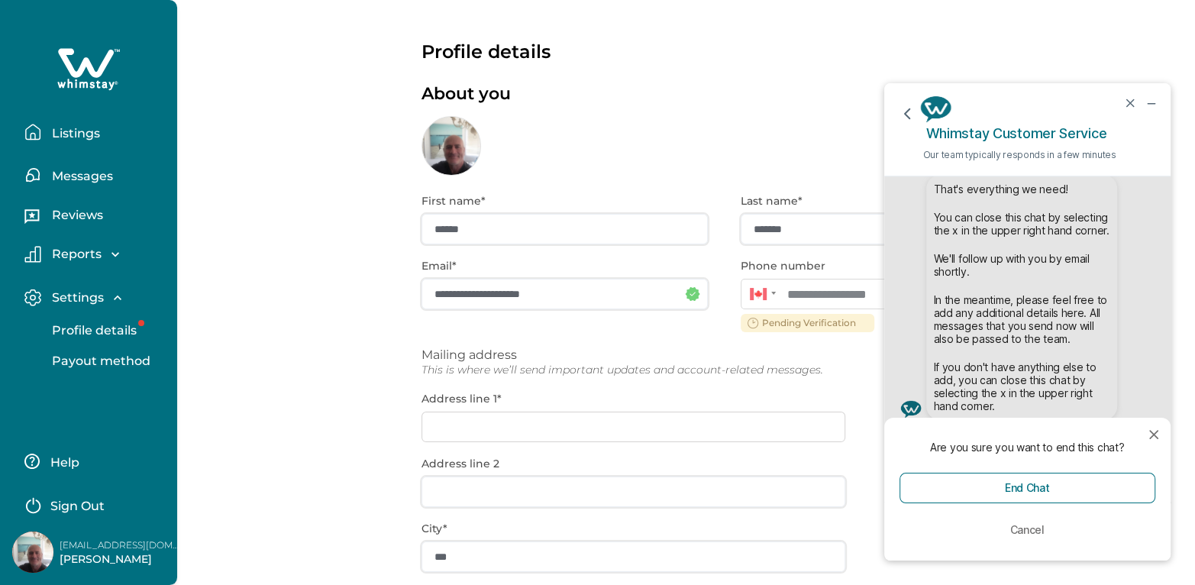
click at [101, 364] on p "Payout method" at bounding box center [98, 361] width 103 height 15
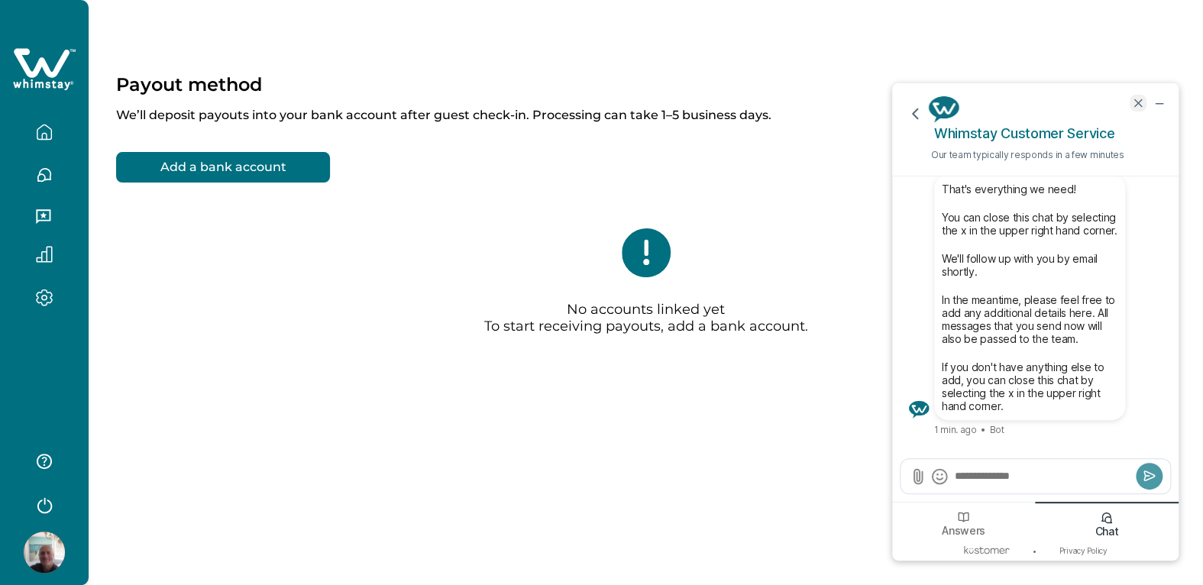
click at [1138, 102] on icon "end chat" at bounding box center [1137, 102] width 7 height 7
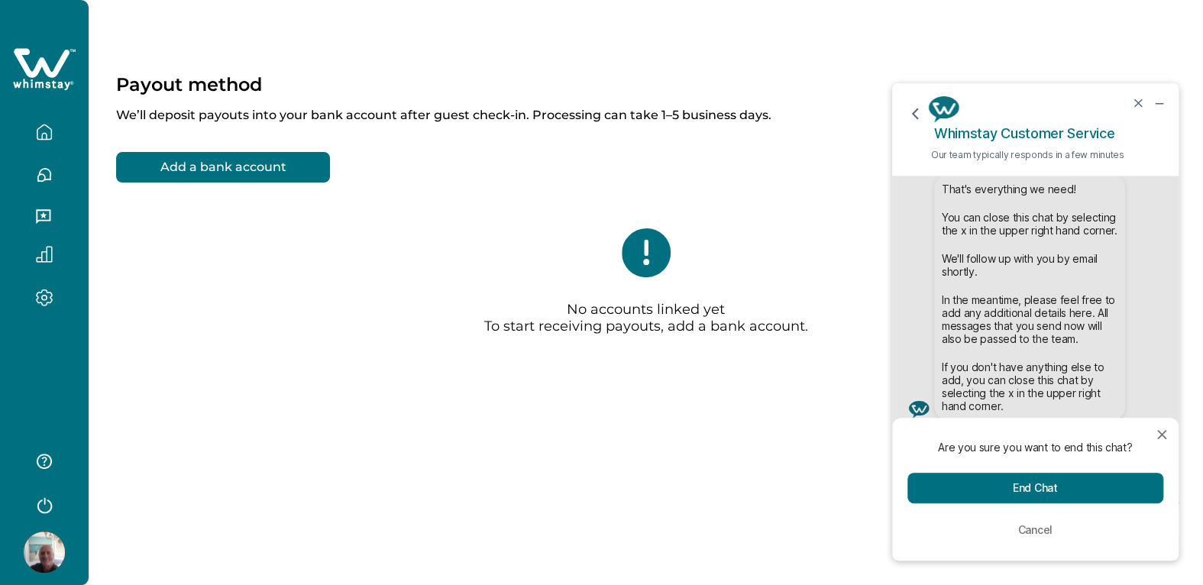
click at [967, 499] on button "End Chat" at bounding box center [1035, 488] width 256 height 31
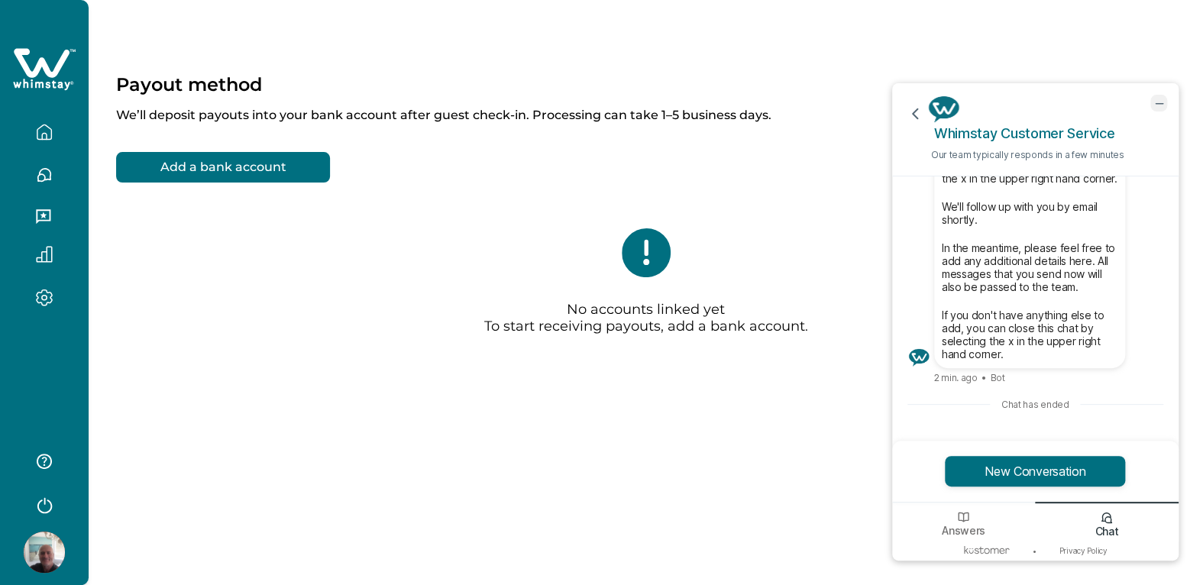
click at [1159, 103] on icon "minimize chat widget" at bounding box center [1158, 103] width 7 height 0
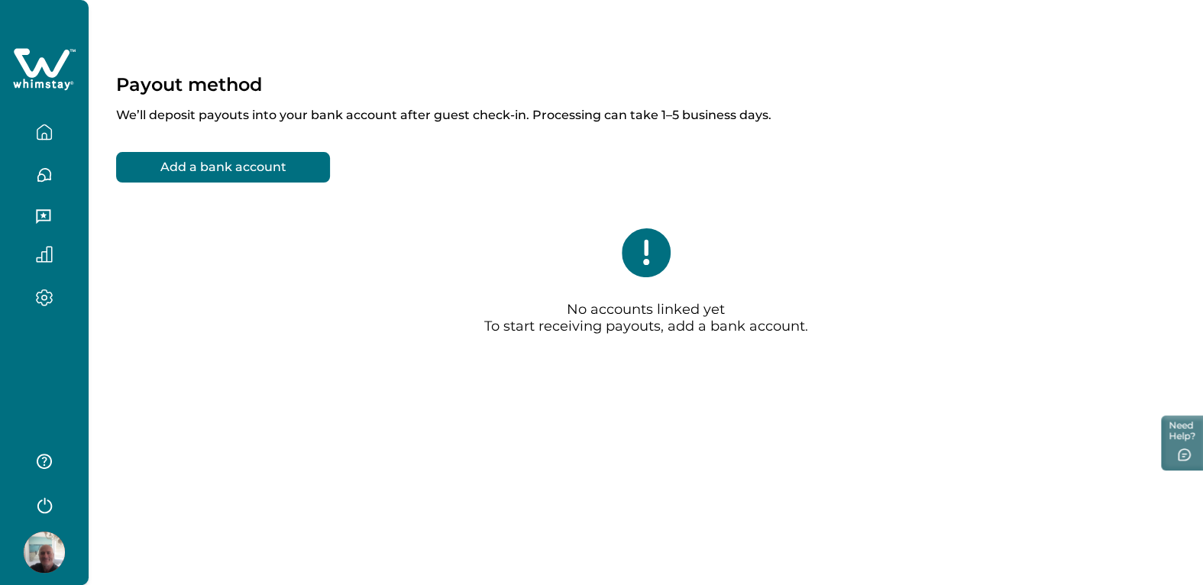
click at [50, 299] on icon "button" at bounding box center [44, 298] width 17 height 18
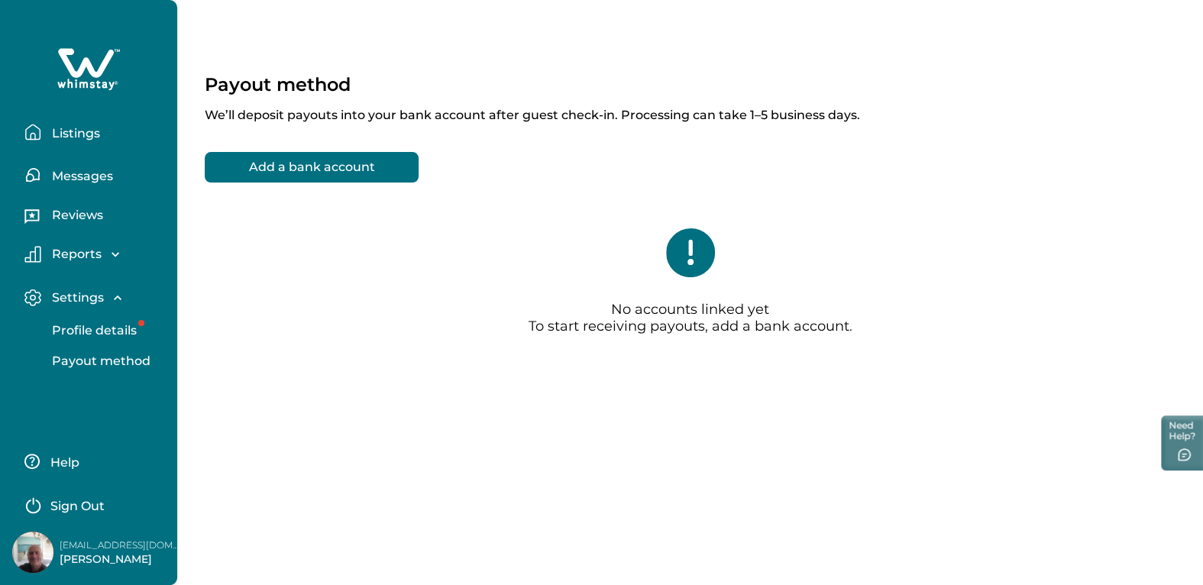
click at [79, 131] on p "Listings" at bounding box center [73, 133] width 53 height 15
